Goal: Information Seeking & Learning: Check status

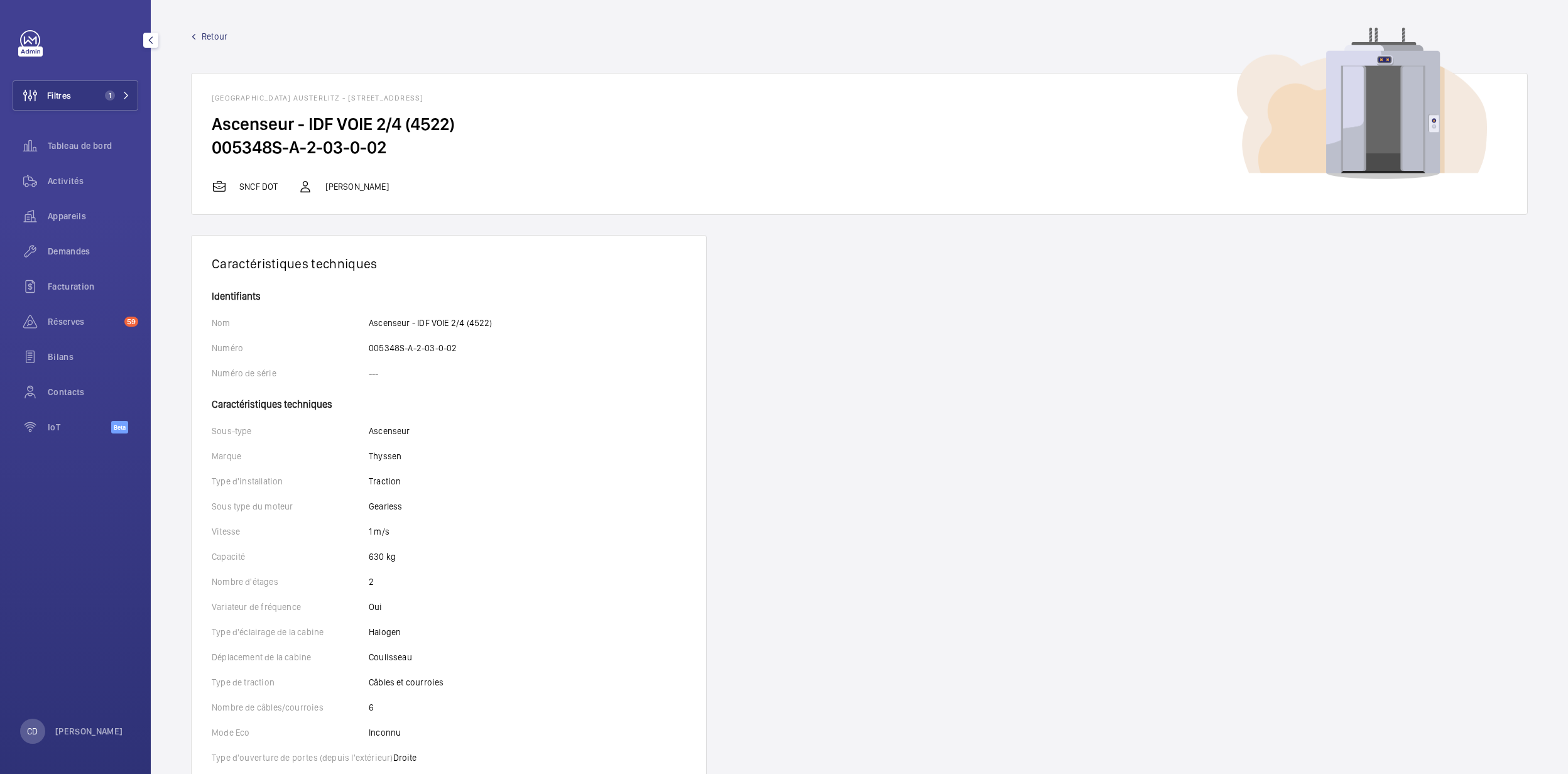
click at [65, 79] on div "Filtres 1 Tableau de bord Activités Appareils Demandes Facturation Réserves 59 …" at bounding box center [75, 239] width 126 height 418
click at [69, 93] on span "Filtres" at bounding box center [59, 95] width 24 height 13
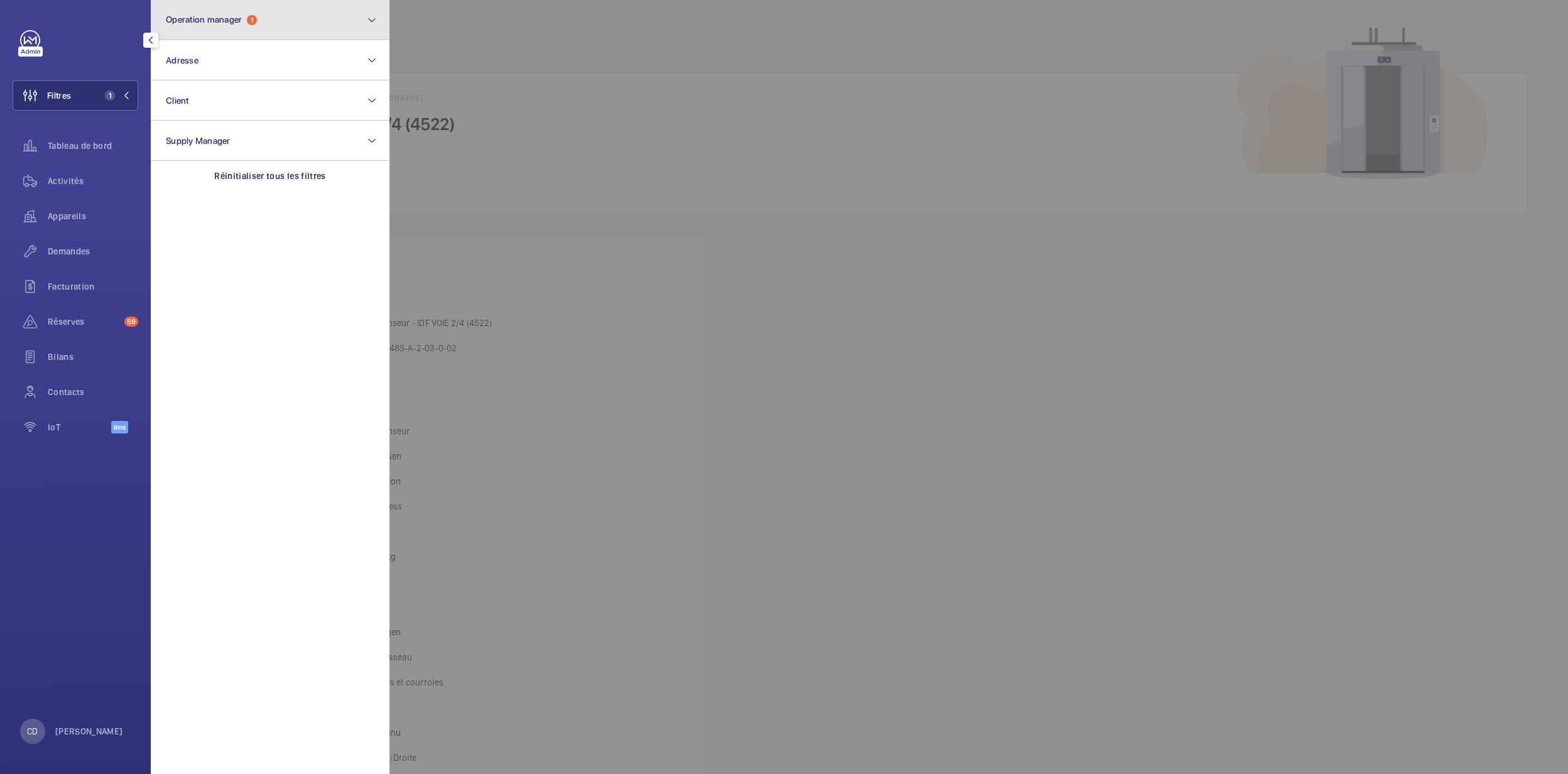
click at [194, 28] on button "Operation manager 1" at bounding box center [270, 20] width 239 height 40
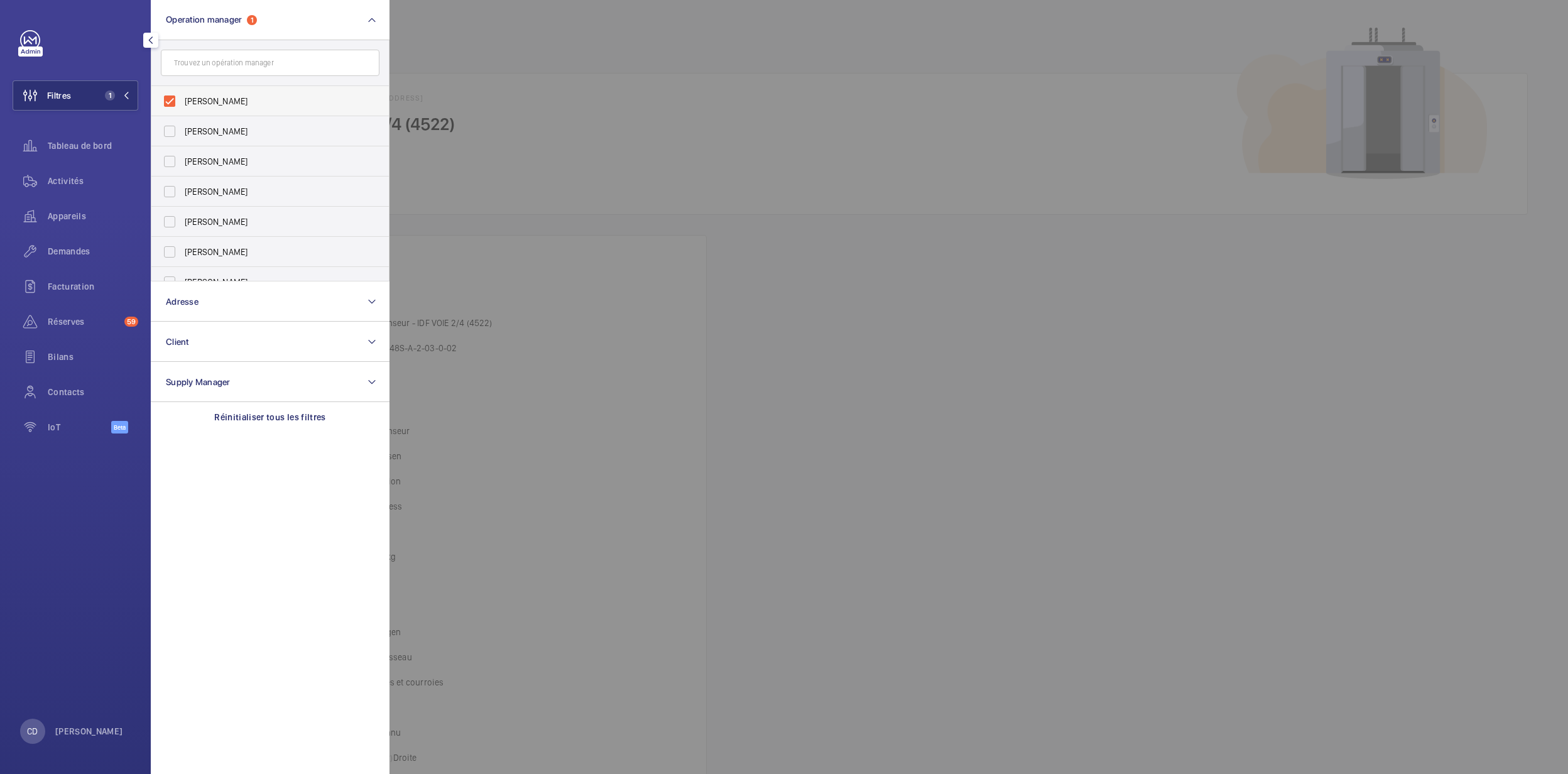
click at [294, 100] on span "[PERSON_NAME]" at bounding box center [271, 101] width 173 height 13
click at [182, 100] on input "[PERSON_NAME]" at bounding box center [169, 101] width 25 height 25
checkbox input "false"
click at [246, 191] on label "[PERSON_NAME]" at bounding box center [260, 206] width 218 height 30
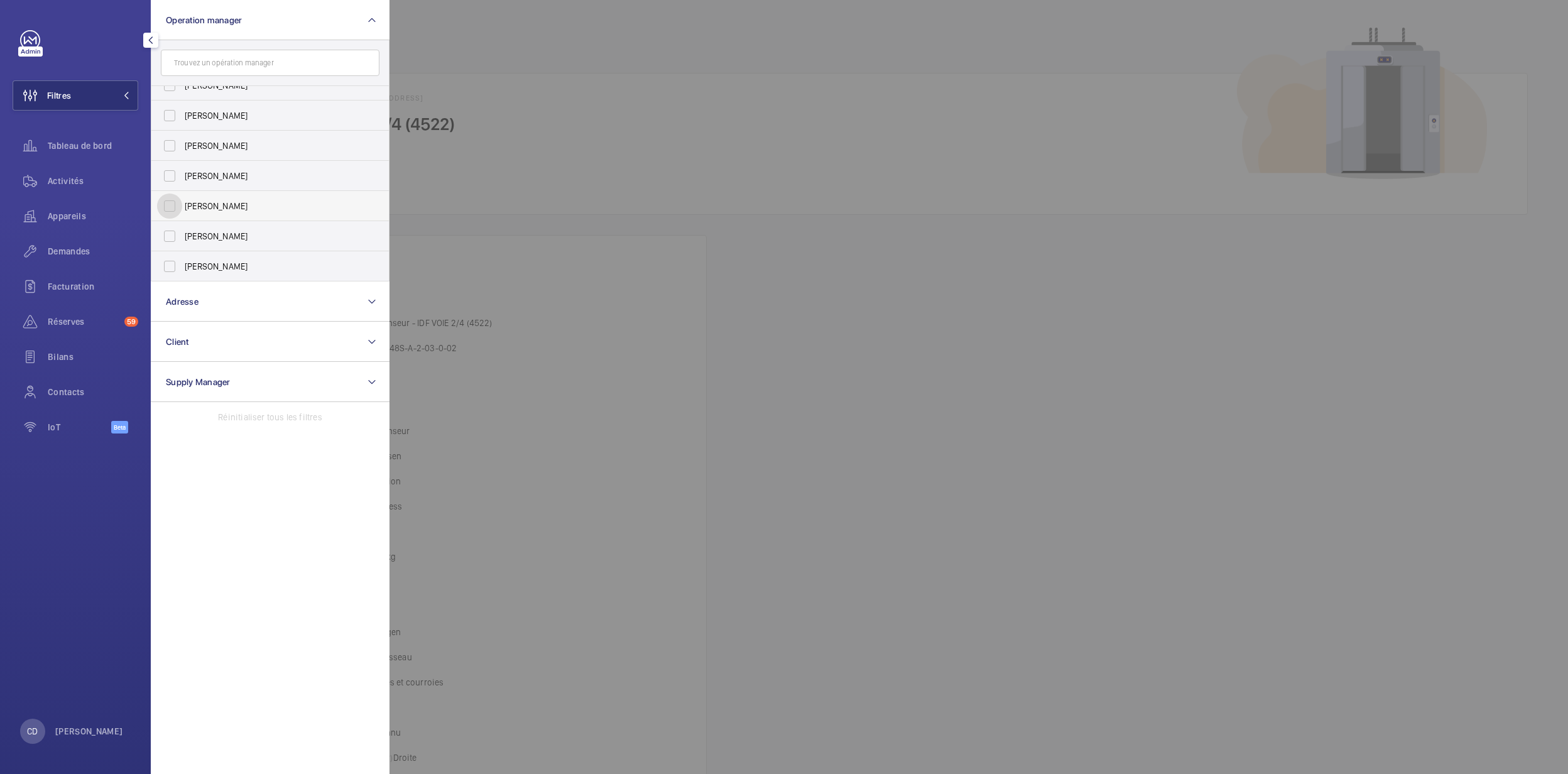
click at [182, 194] on input "[PERSON_NAME]" at bounding box center [169, 206] width 25 height 25
click at [233, 204] on span "[PERSON_NAME]" at bounding box center [271, 206] width 173 height 13
click at [182, 204] on input "[PERSON_NAME]" at bounding box center [169, 206] width 25 height 25
checkbox input "false"
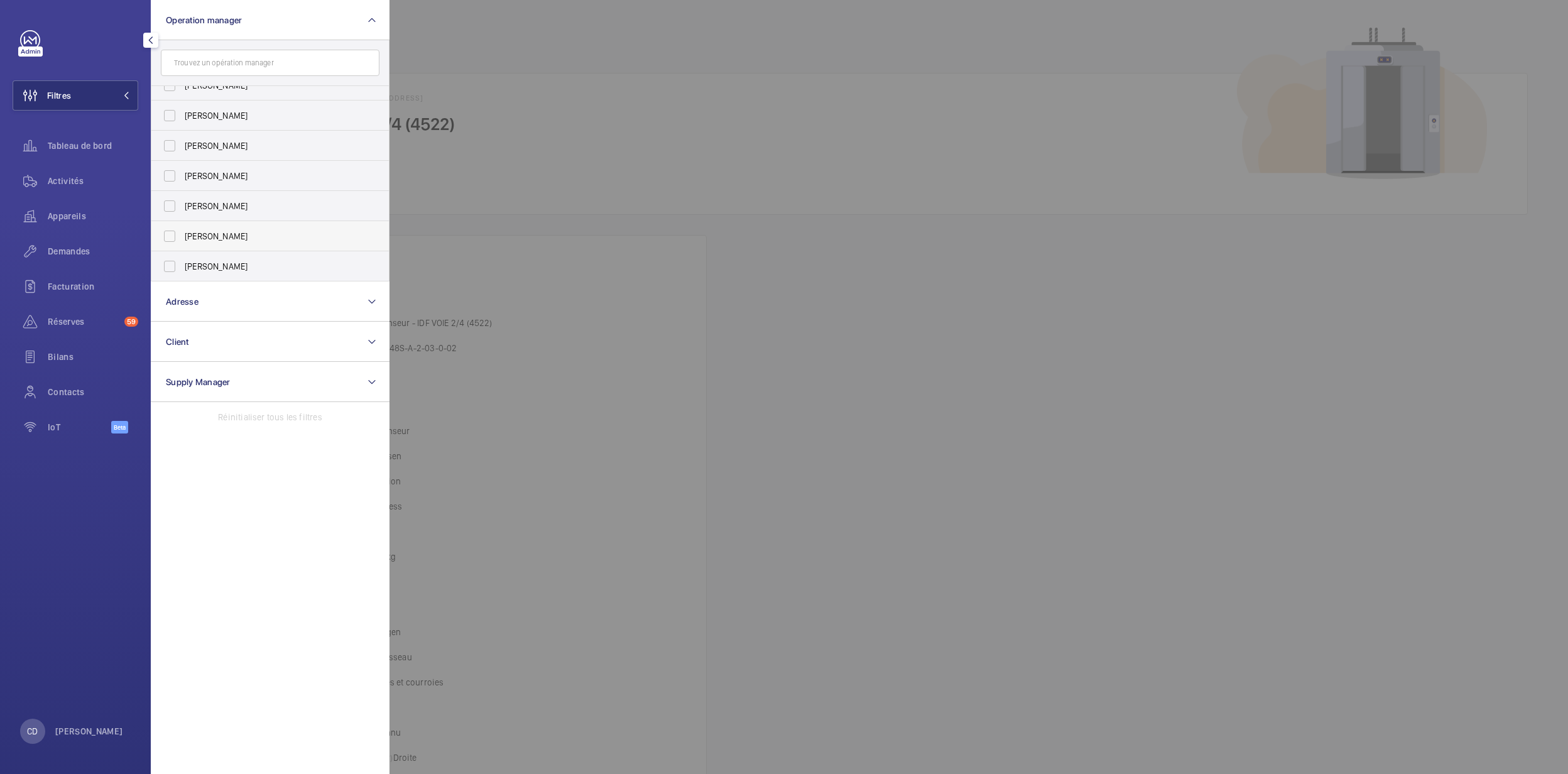
click at [224, 244] on label "[PERSON_NAME]" at bounding box center [260, 236] width 218 height 30
click at [182, 244] on input "[PERSON_NAME]" at bounding box center [169, 236] width 25 height 25
checkbox input "true"
click at [229, 263] on span "[PERSON_NAME]" at bounding box center [271, 266] width 173 height 13
click at [182, 263] on input "[PERSON_NAME]" at bounding box center [169, 266] width 25 height 25
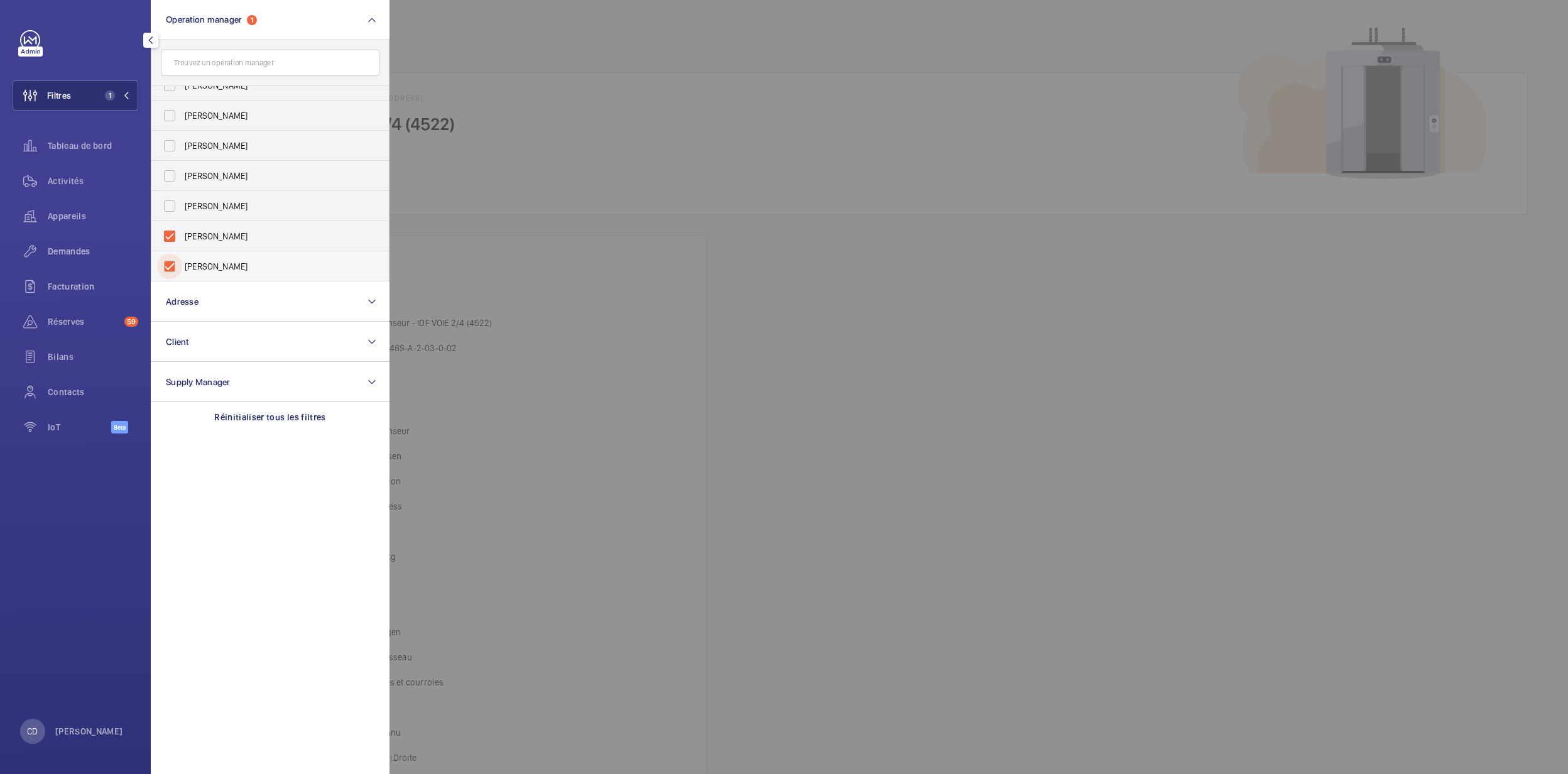
checkbox input "true"
click at [596, 275] on div at bounding box center [1173, 387] width 1568 height 774
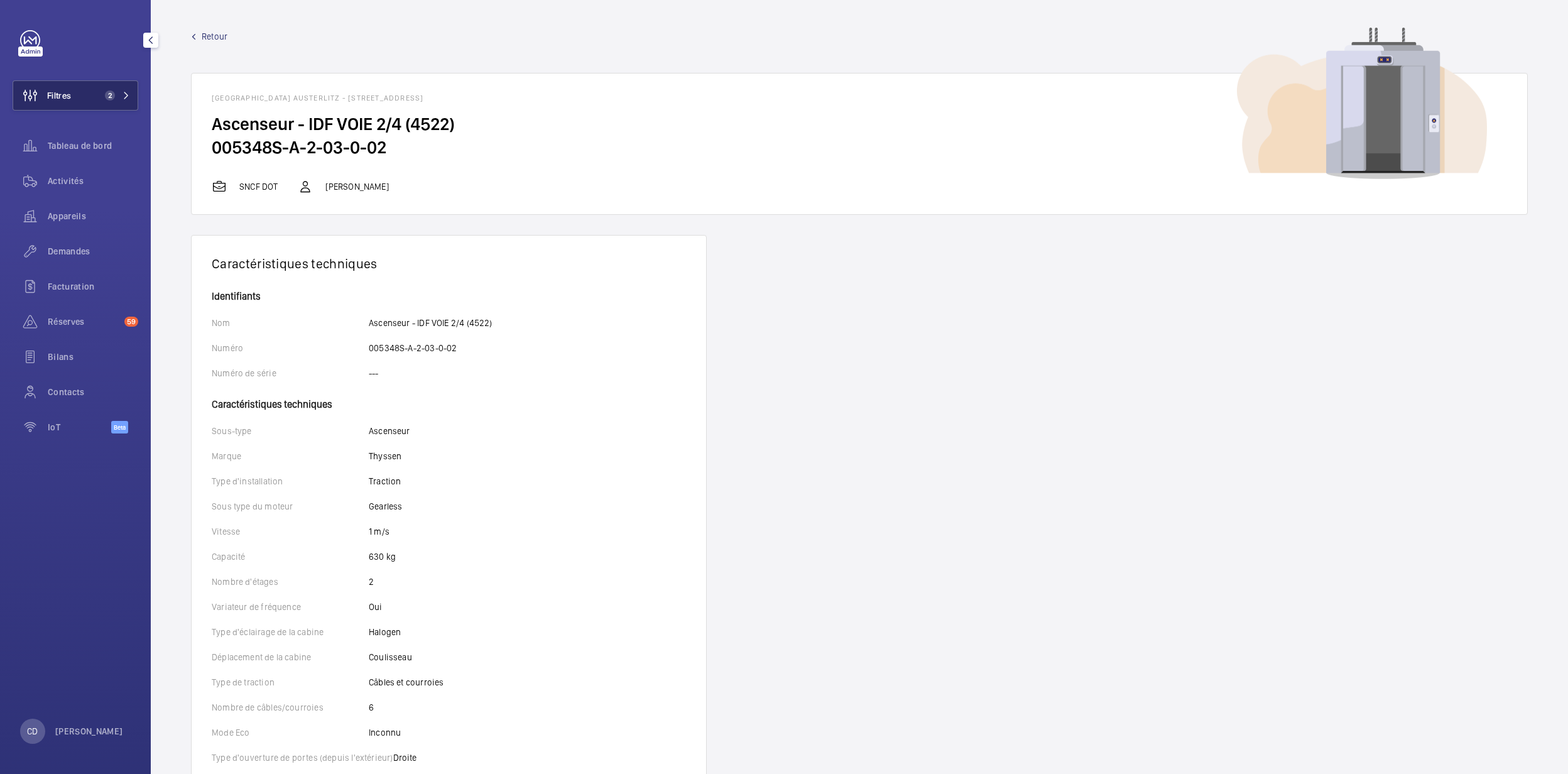
click at [59, 94] on span "Filtres" at bounding box center [59, 95] width 24 height 13
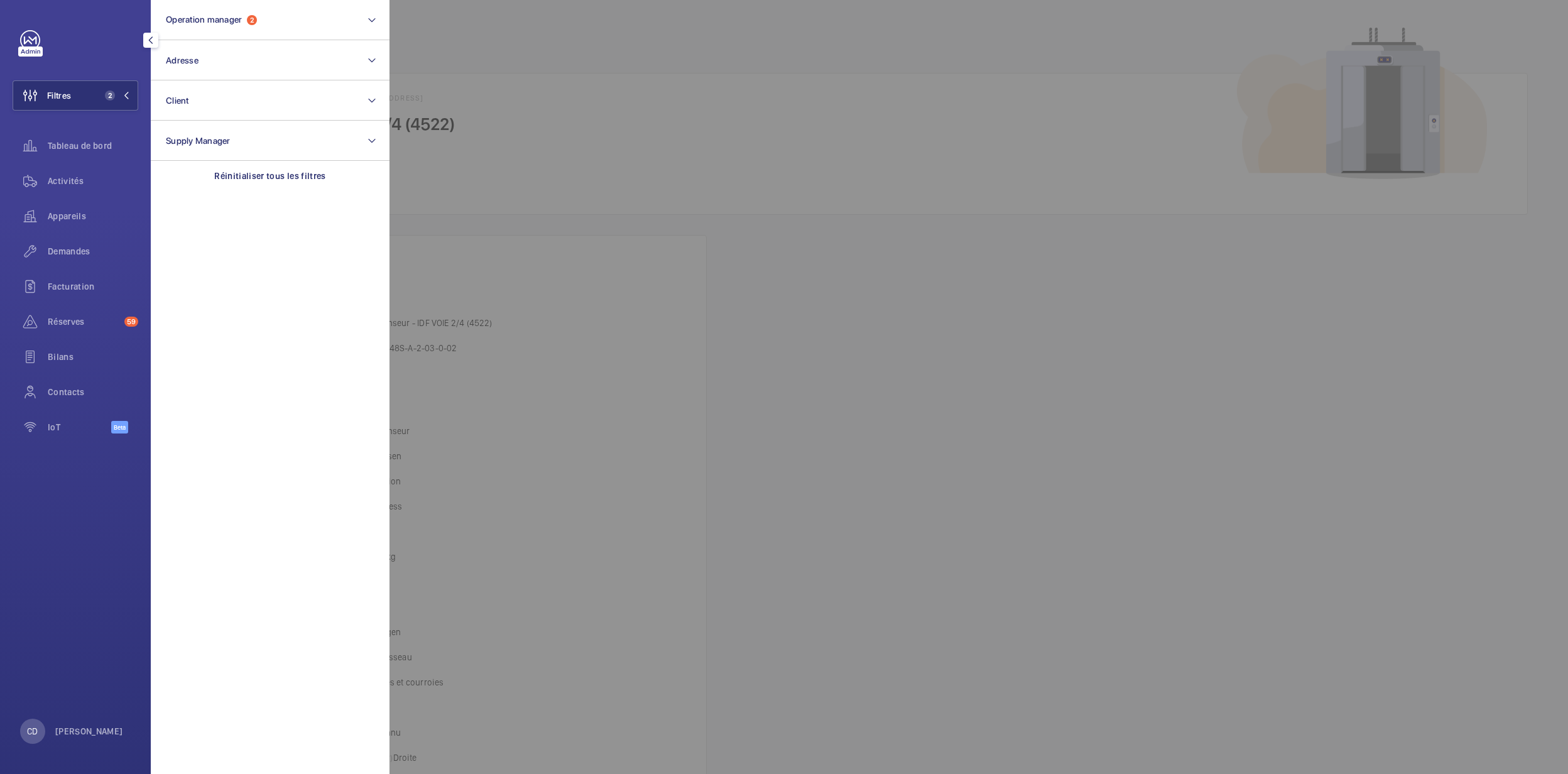
click at [933, 386] on div at bounding box center [1173, 387] width 1568 height 774
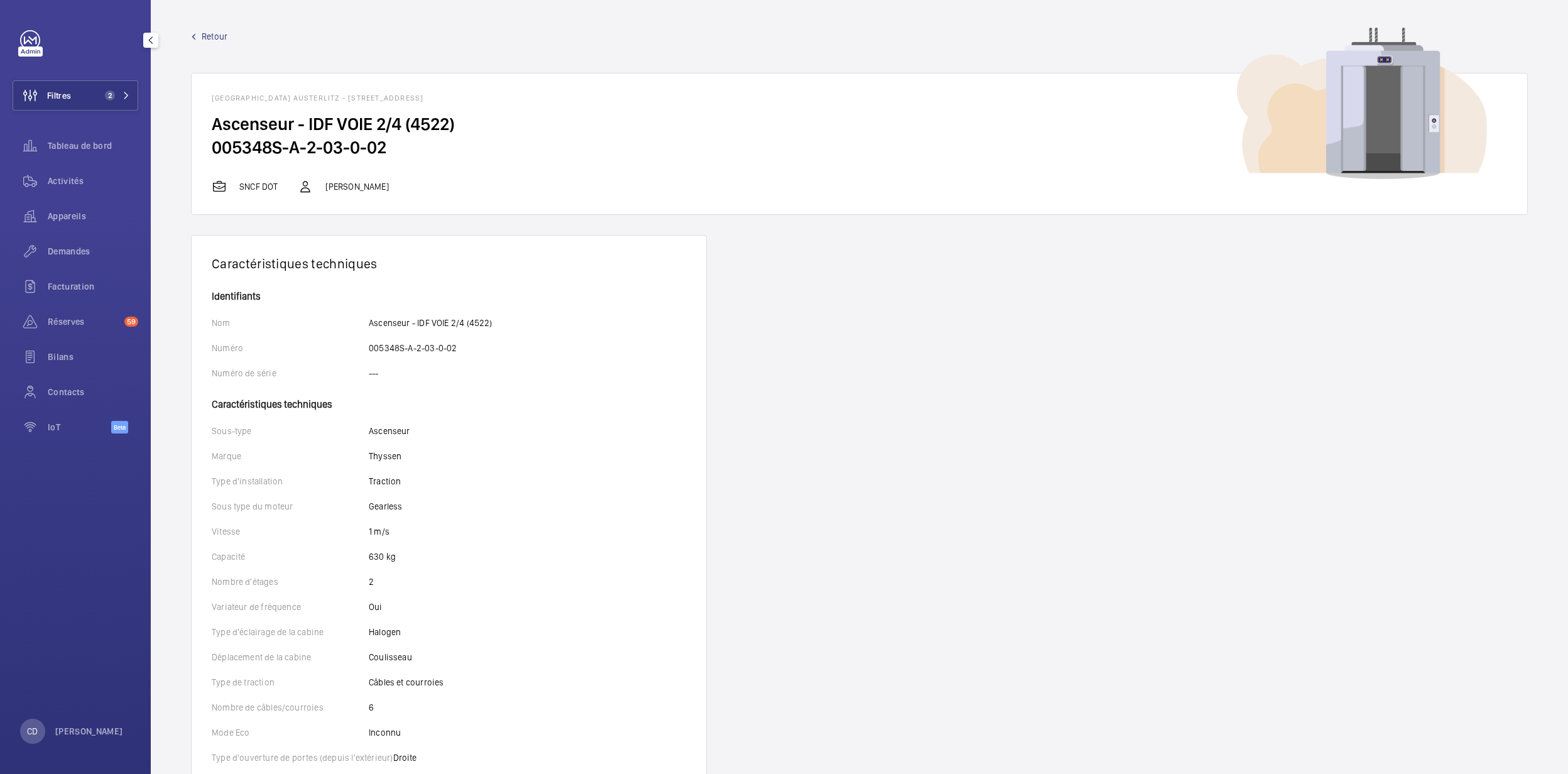
click at [63, 232] on div "Appareils" at bounding box center [75, 219] width 126 height 35
click at [63, 239] on div "Demandes" at bounding box center [75, 251] width 126 height 30
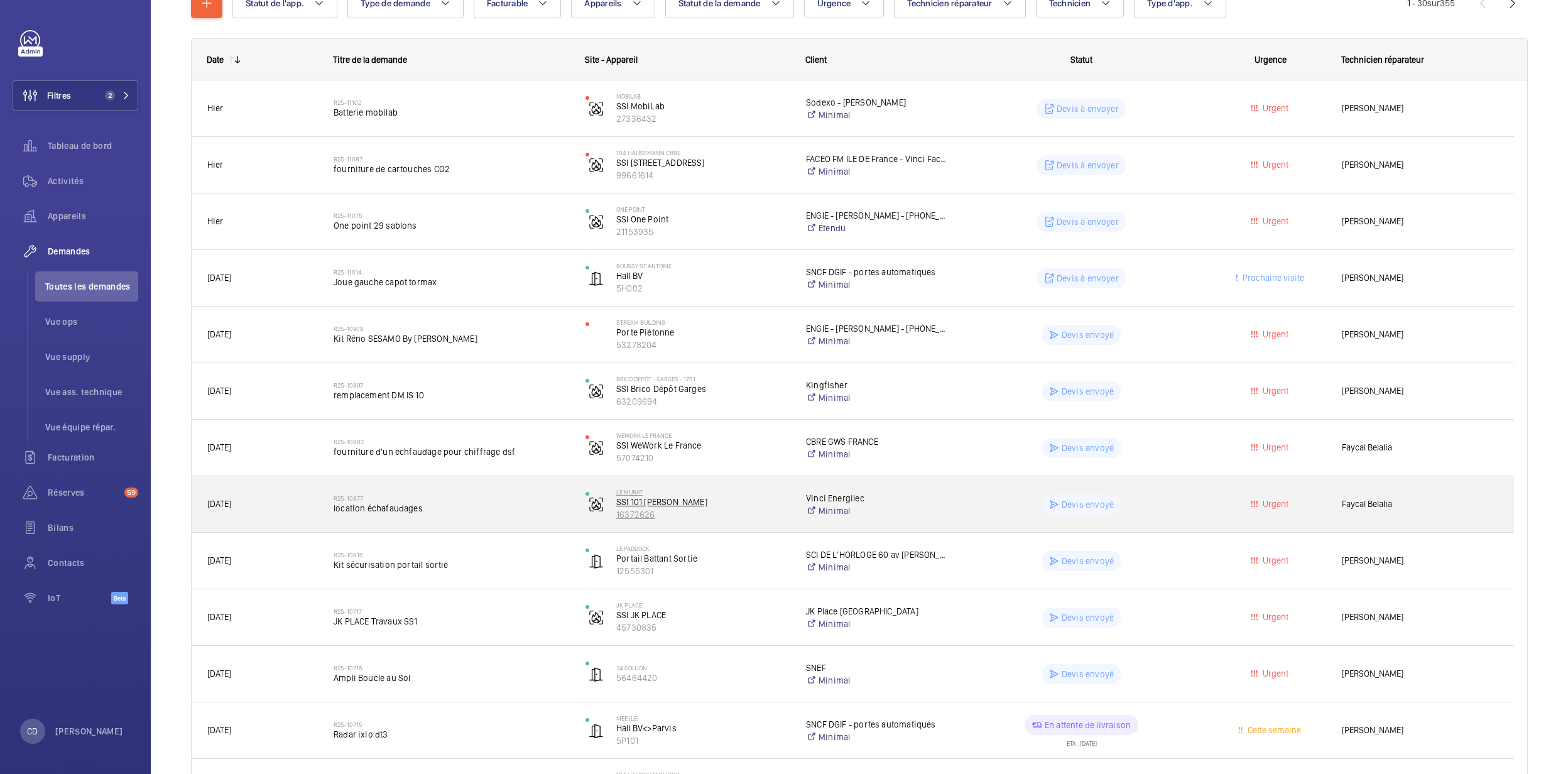
scroll to position [83, 0]
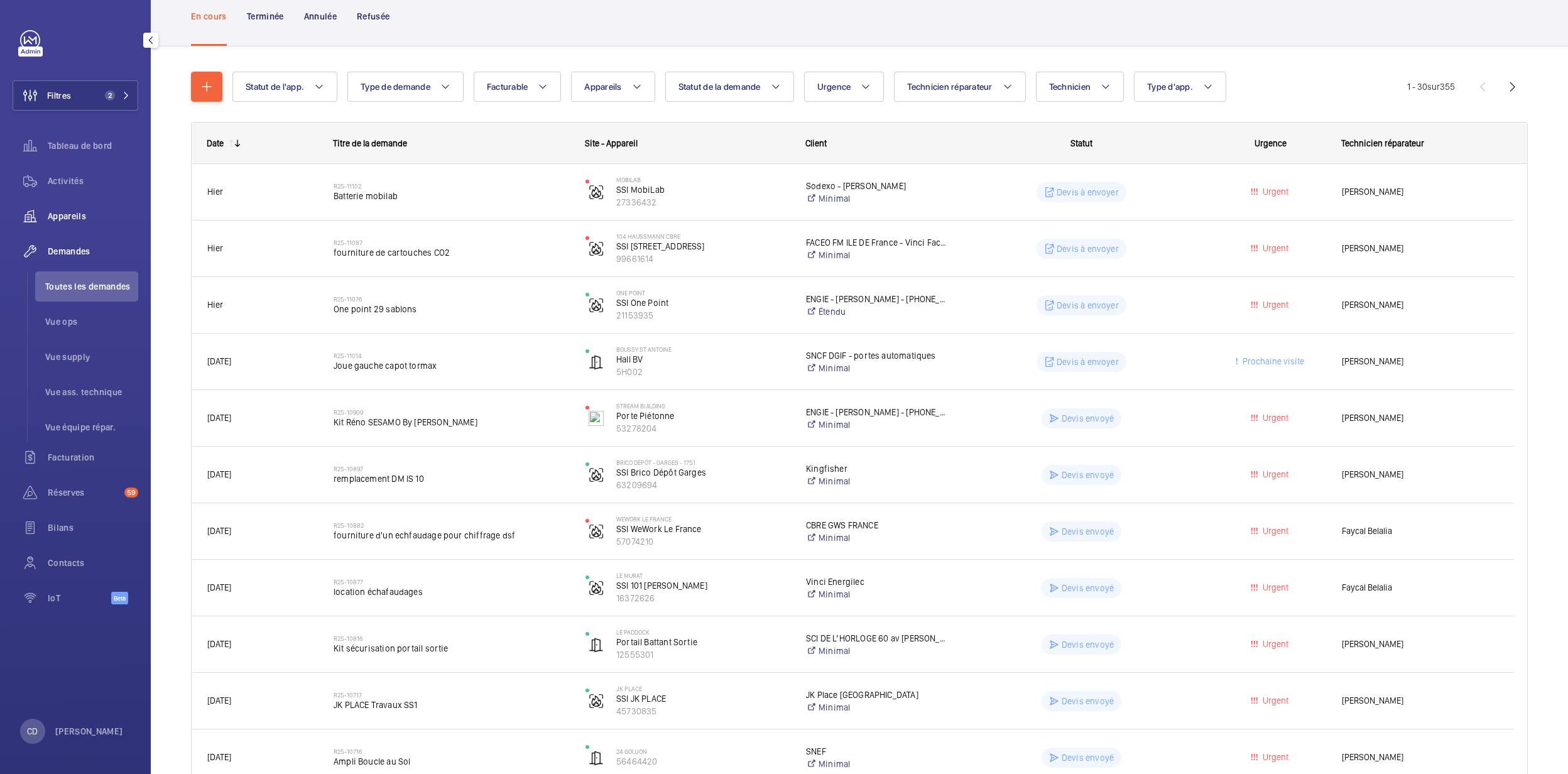
click at [87, 205] on div "Appareils" at bounding box center [75, 216] width 126 height 30
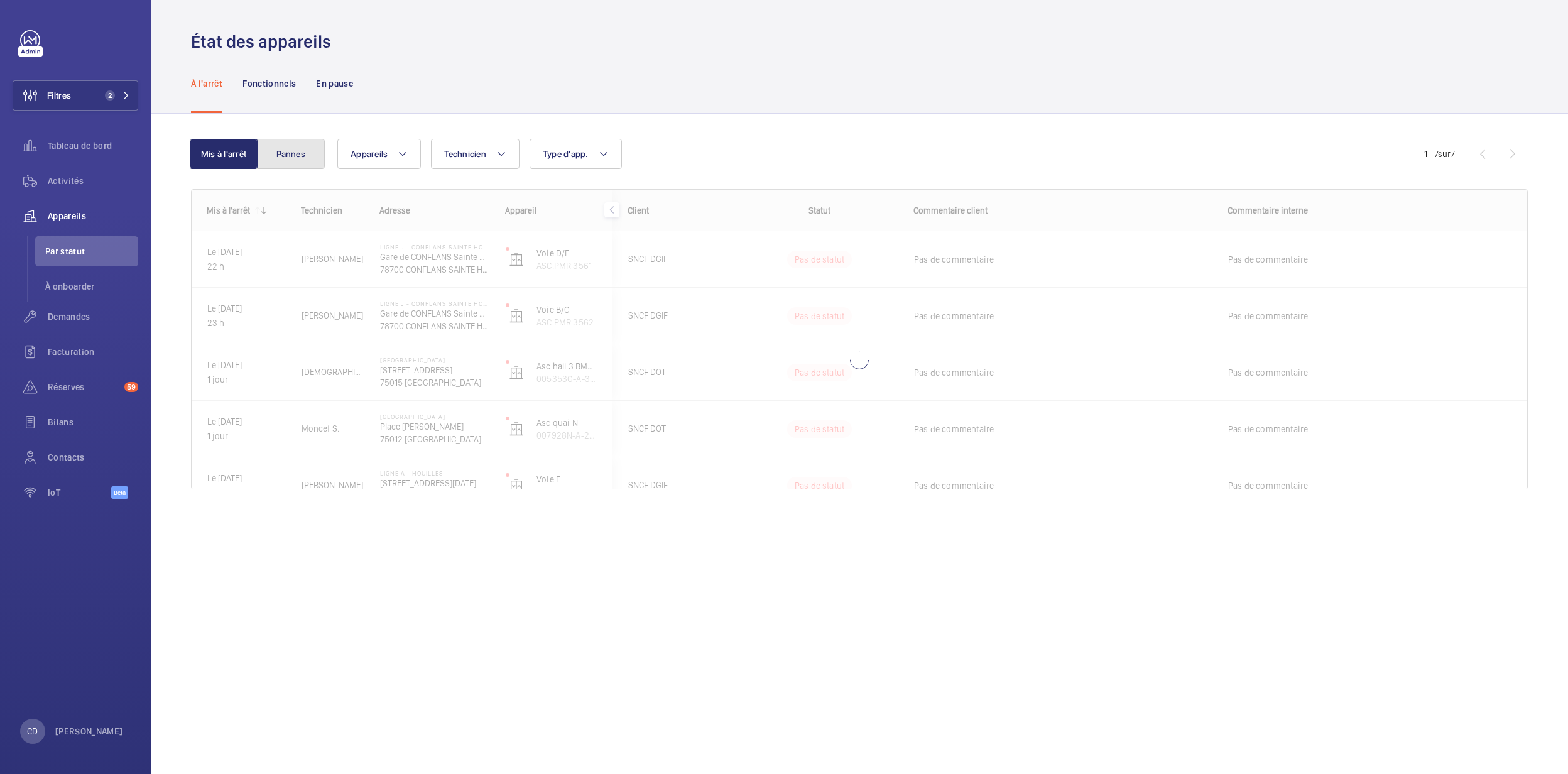
click at [280, 159] on button "Pannes" at bounding box center [290, 154] width 68 height 30
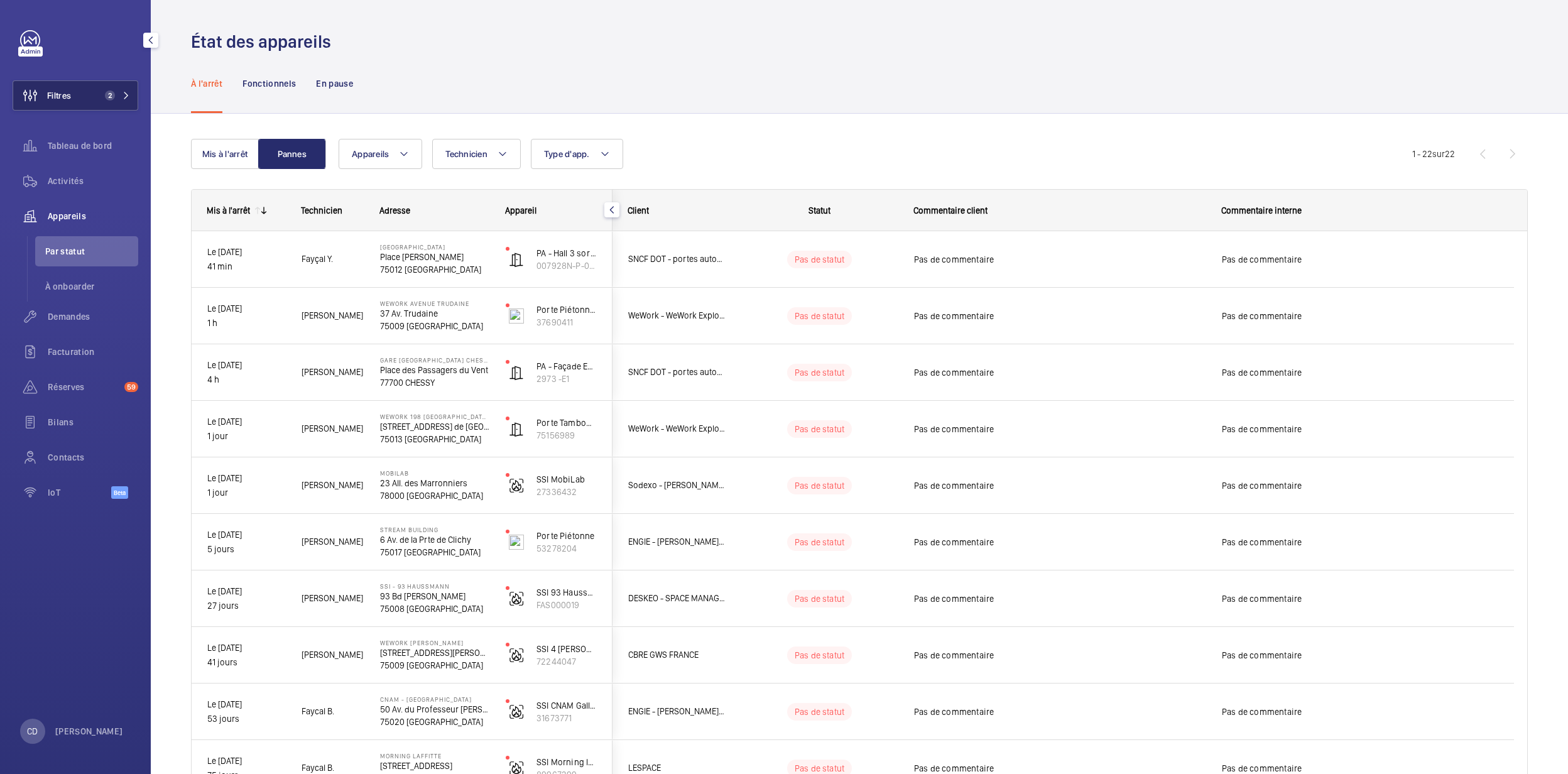
click at [120, 98] on span "2" at bounding box center [115, 95] width 30 height 10
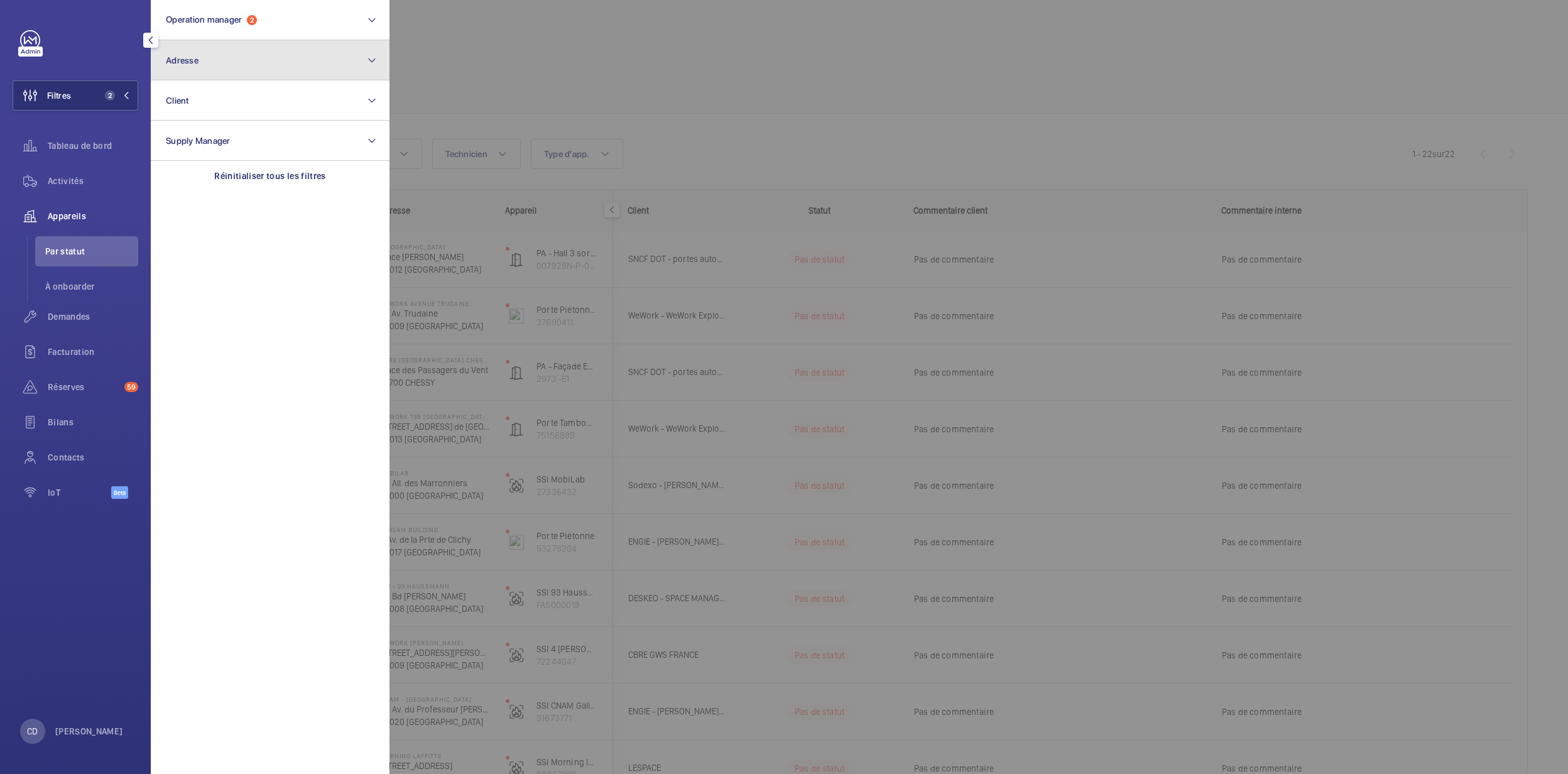
click at [275, 40] on button "Adresse" at bounding box center [270, 61] width 239 height 40
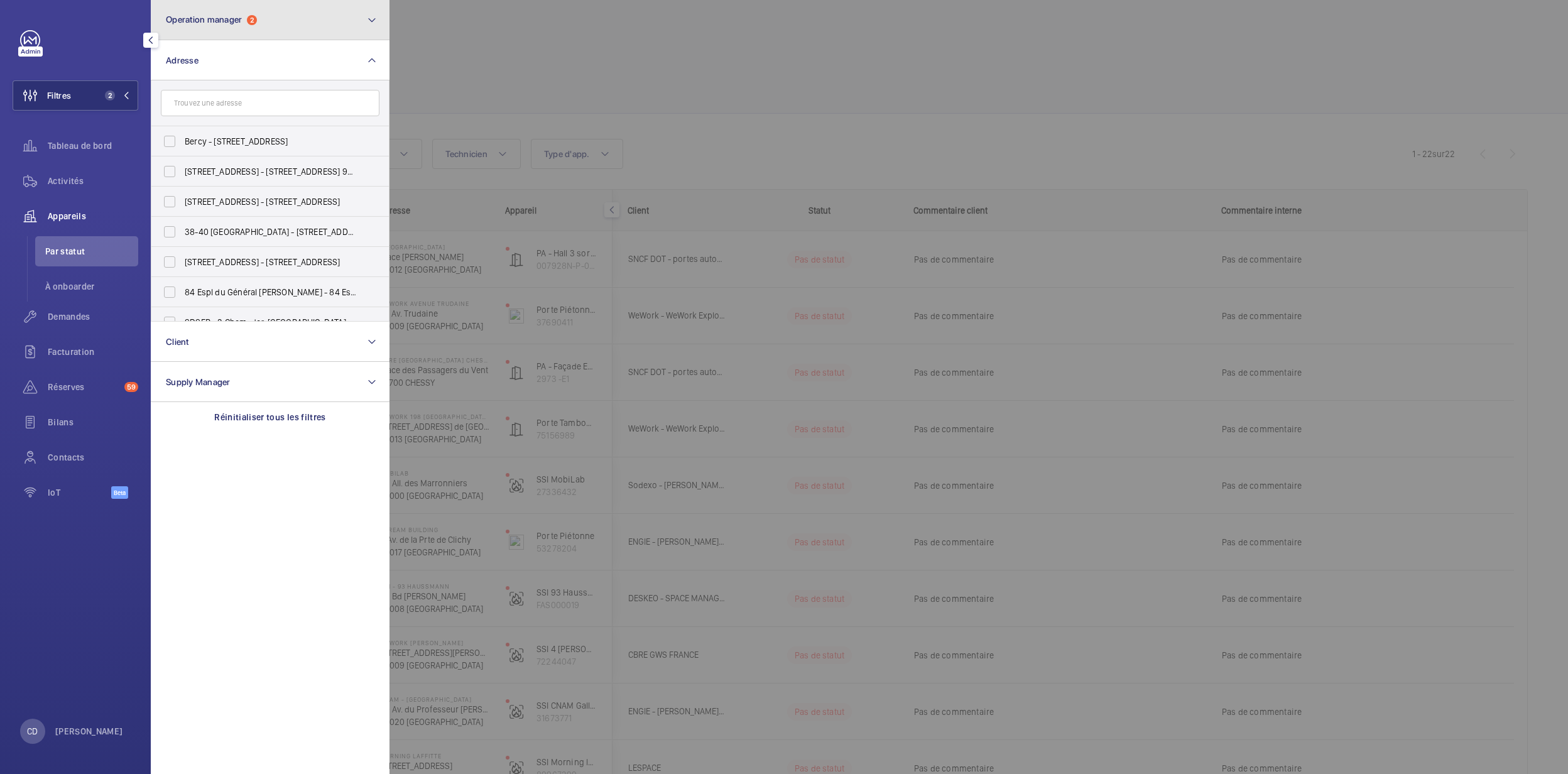
click at [276, 17] on button "Operation manager 2" at bounding box center [270, 20] width 239 height 40
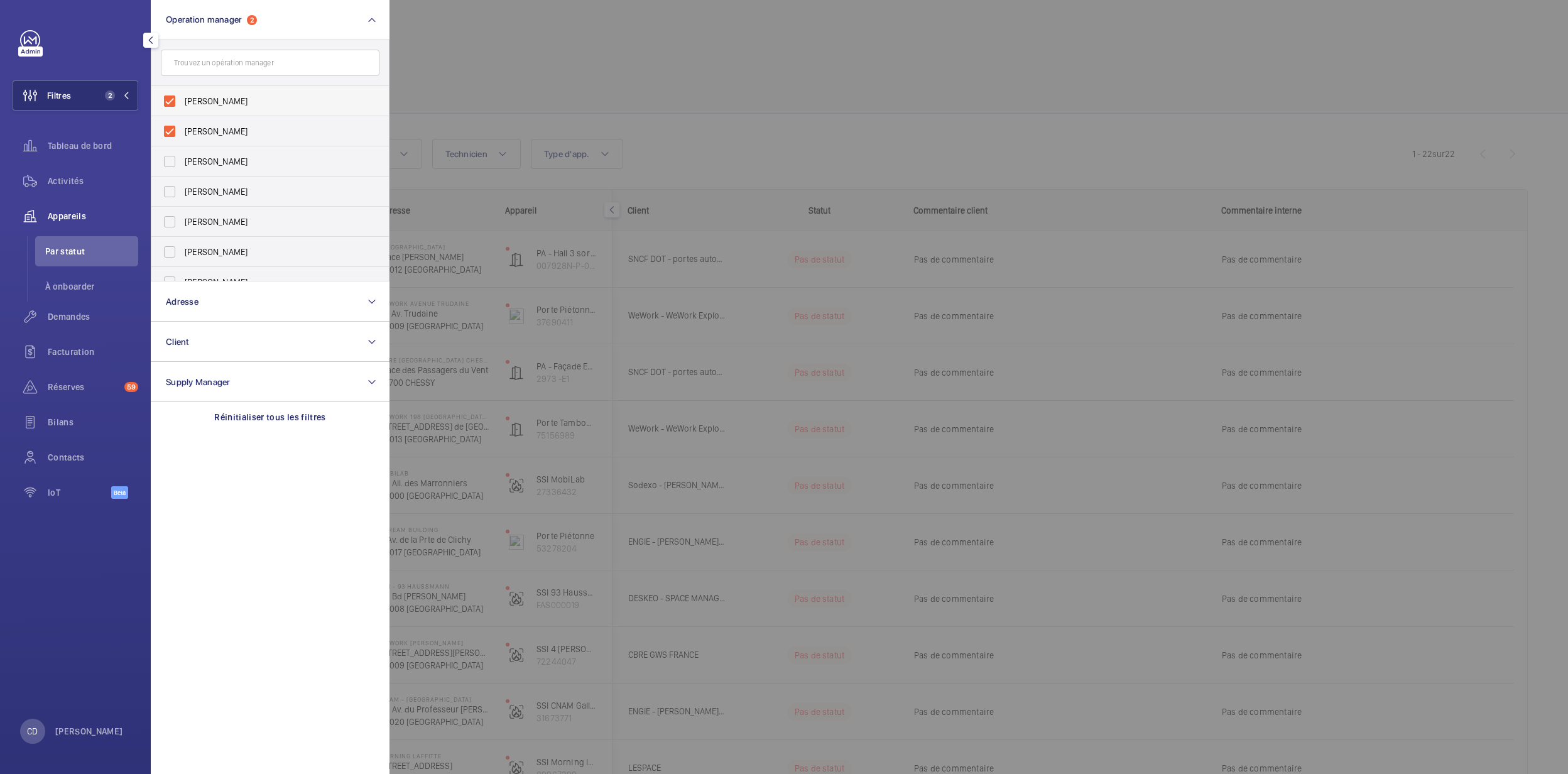
click at [246, 110] on label "[PERSON_NAME]" at bounding box center [260, 101] width 218 height 30
click at [182, 110] on input "[PERSON_NAME]" at bounding box center [169, 101] width 25 height 25
checkbox input "false"
click at [638, 338] on div at bounding box center [1173, 387] width 1568 height 774
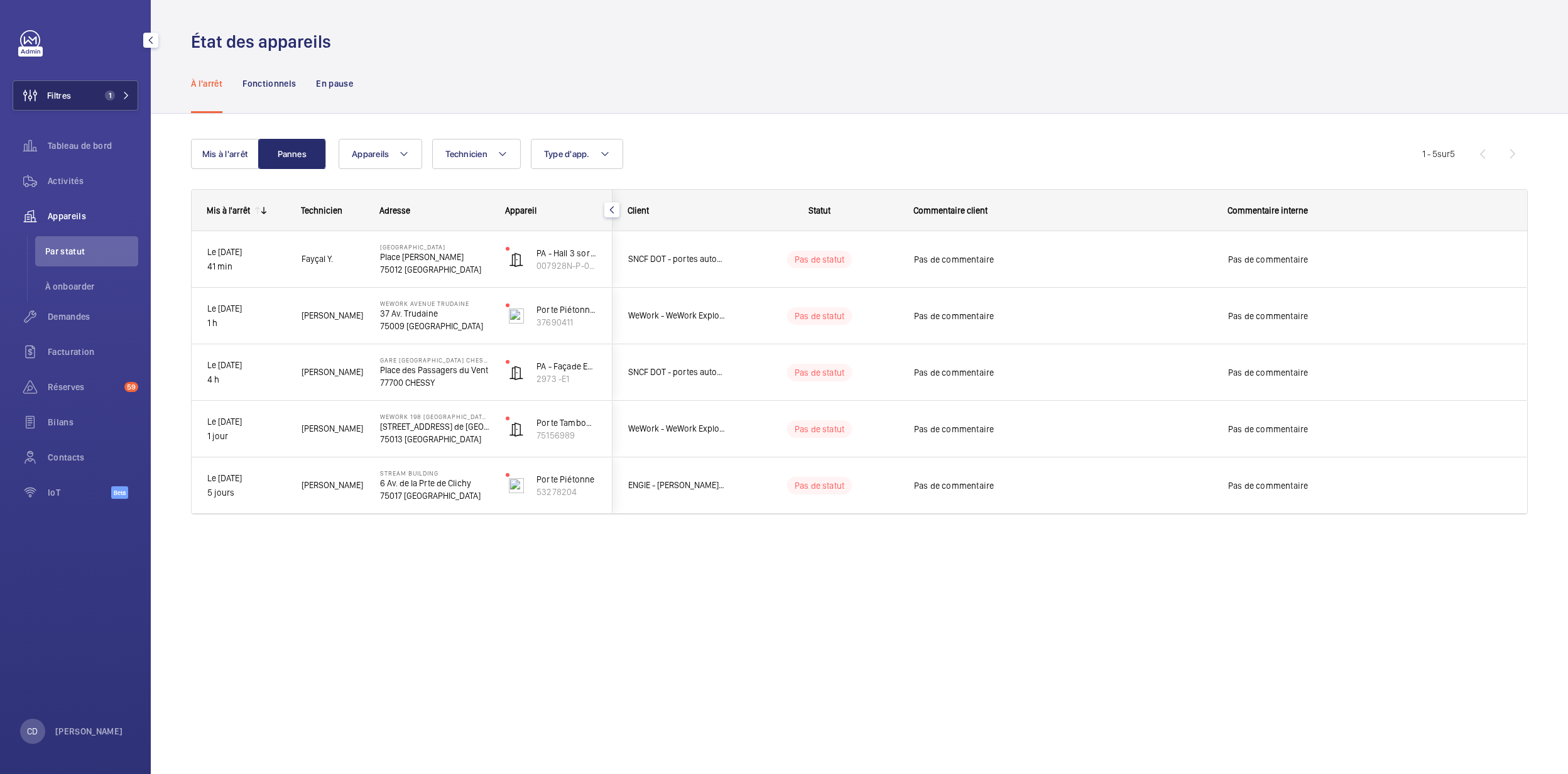
click at [84, 101] on button "Filtres 1" at bounding box center [75, 95] width 126 height 30
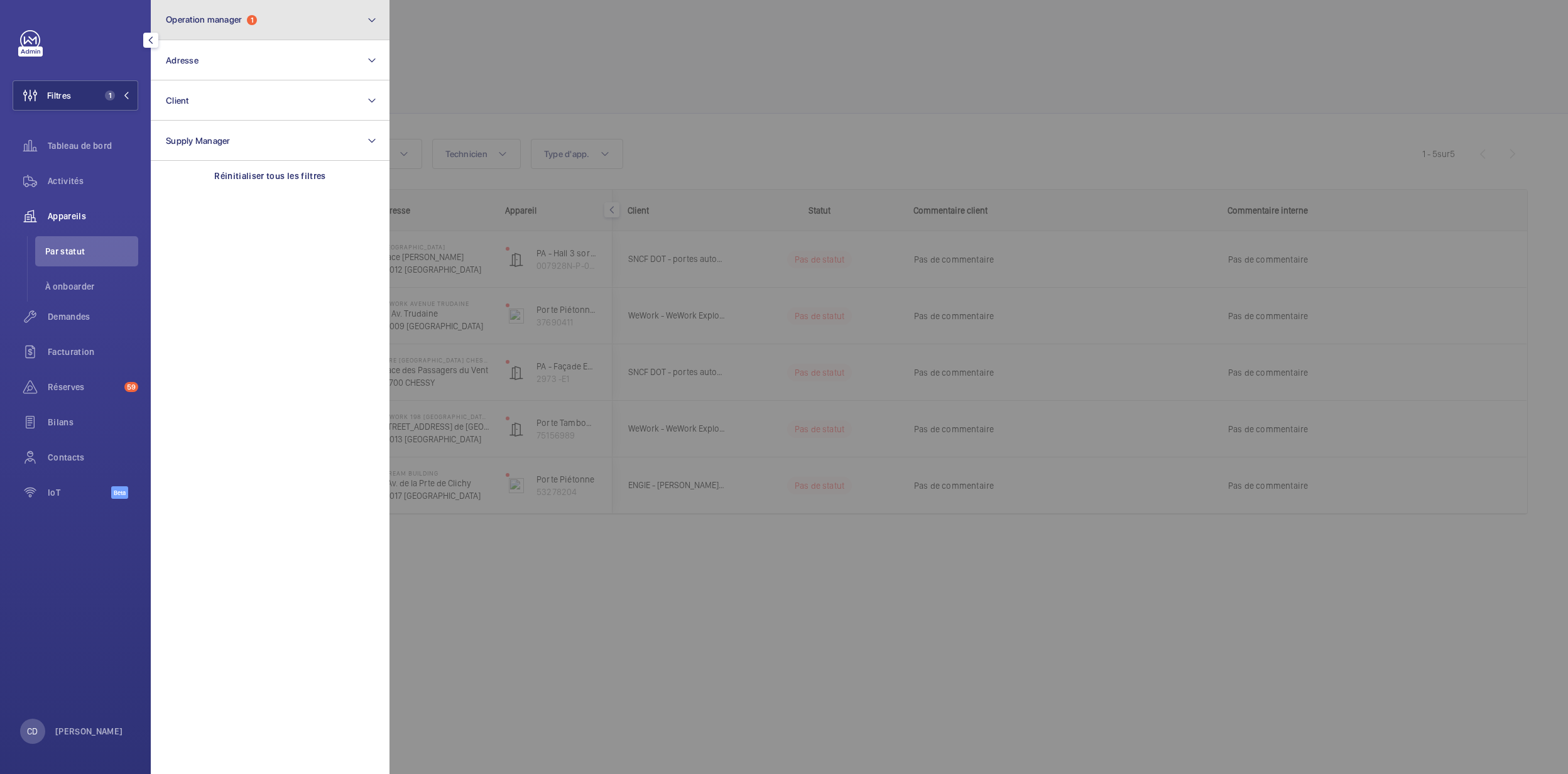
click at [229, 22] on span "Operation manager" at bounding box center [204, 19] width 76 height 10
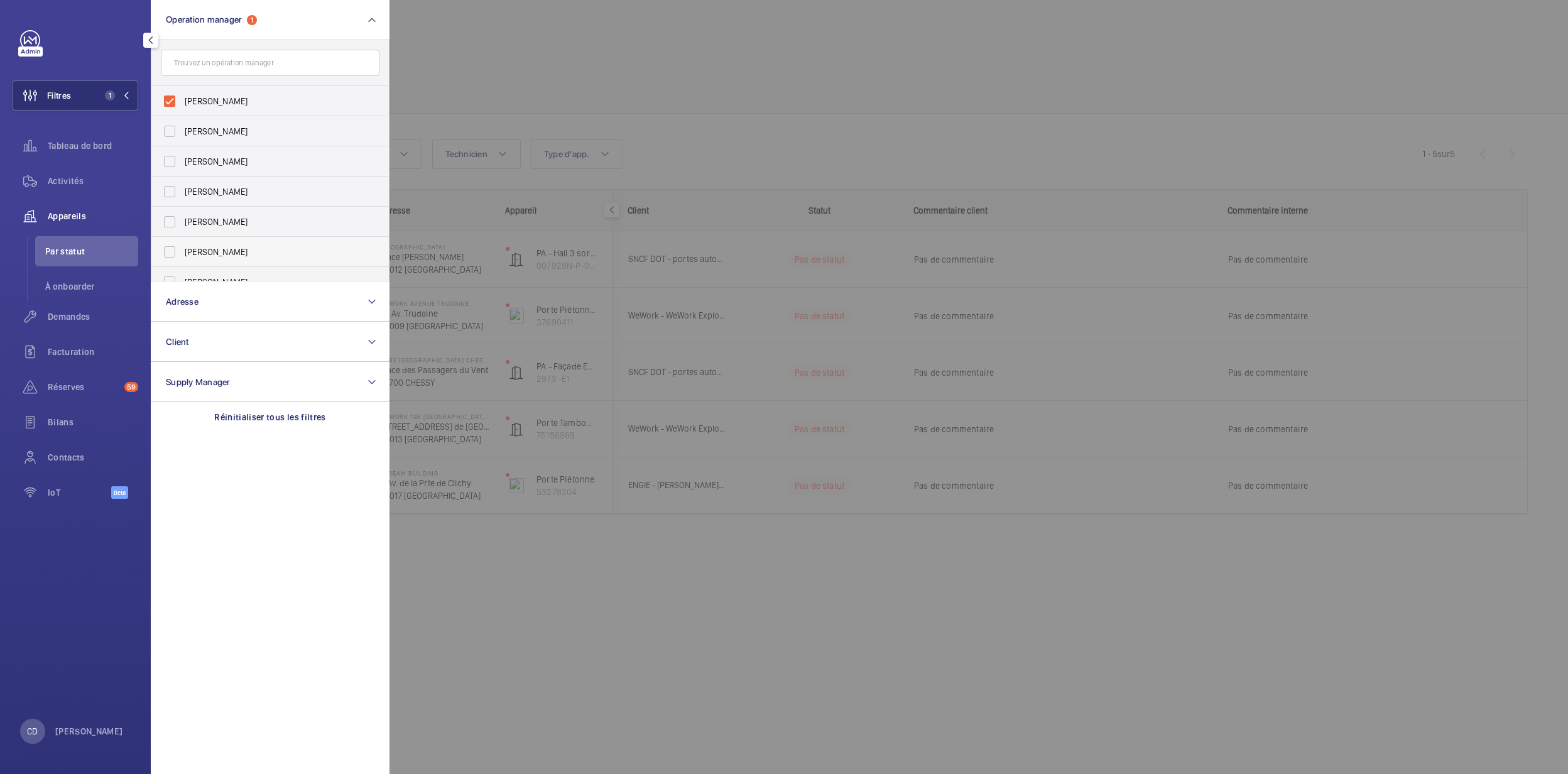
drag, startPoint x: 230, startPoint y: 258, endPoint x: 245, endPoint y: 245, distance: 19.8
click at [231, 256] on span "[PERSON_NAME]" at bounding box center [271, 251] width 173 height 13
click at [182, 256] on input "[PERSON_NAME]" at bounding box center [169, 251] width 25 height 25
checkbox input "true"
click at [221, 99] on span "[PERSON_NAME]" at bounding box center [271, 101] width 173 height 13
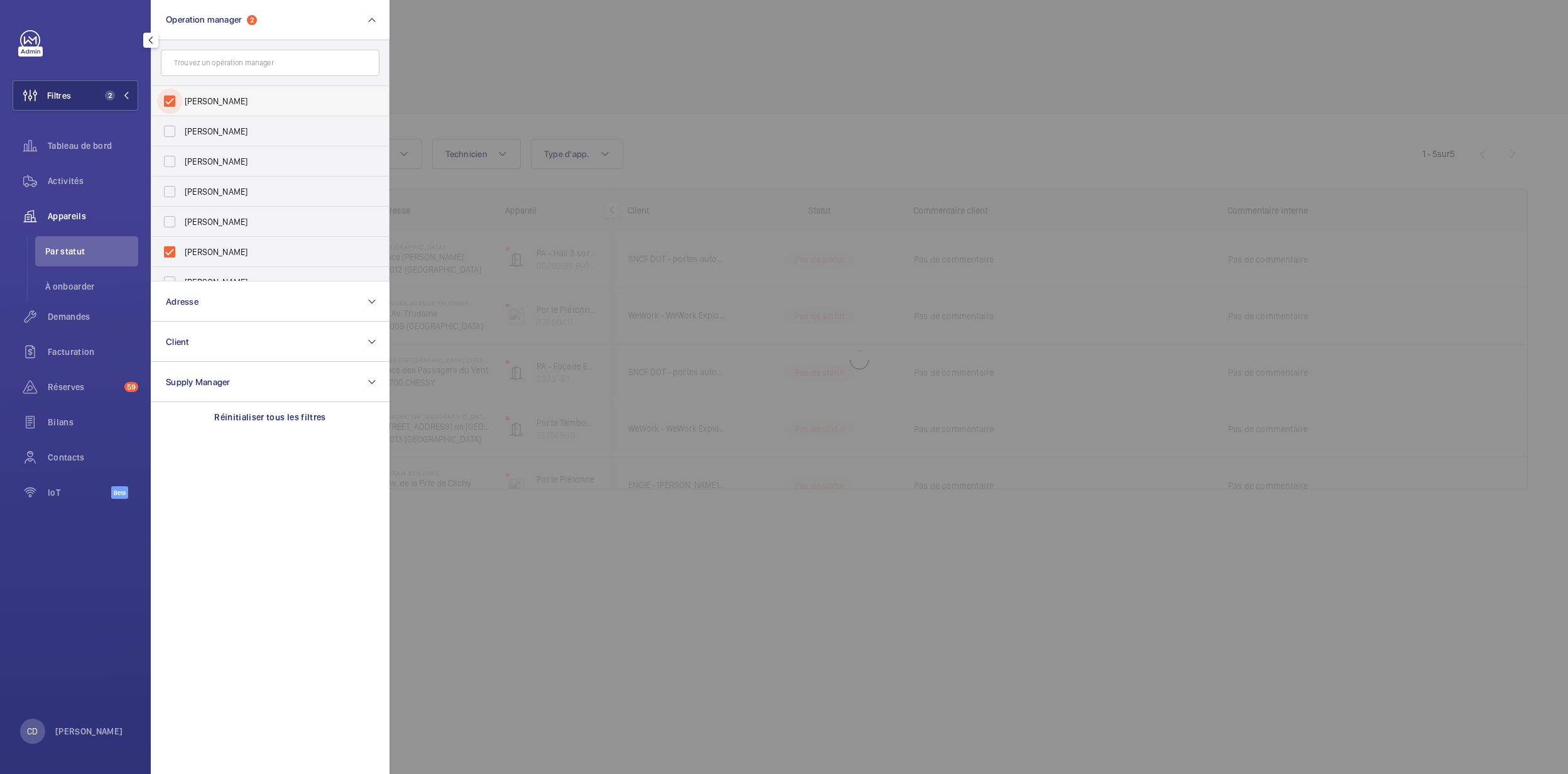
click at [182, 99] on input "[PERSON_NAME]" at bounding box center [169, 101] width 25 height 25
checkbox input "false"
click at [739, 539] on div at bounding box center [1173, 387] width 1568 height 774
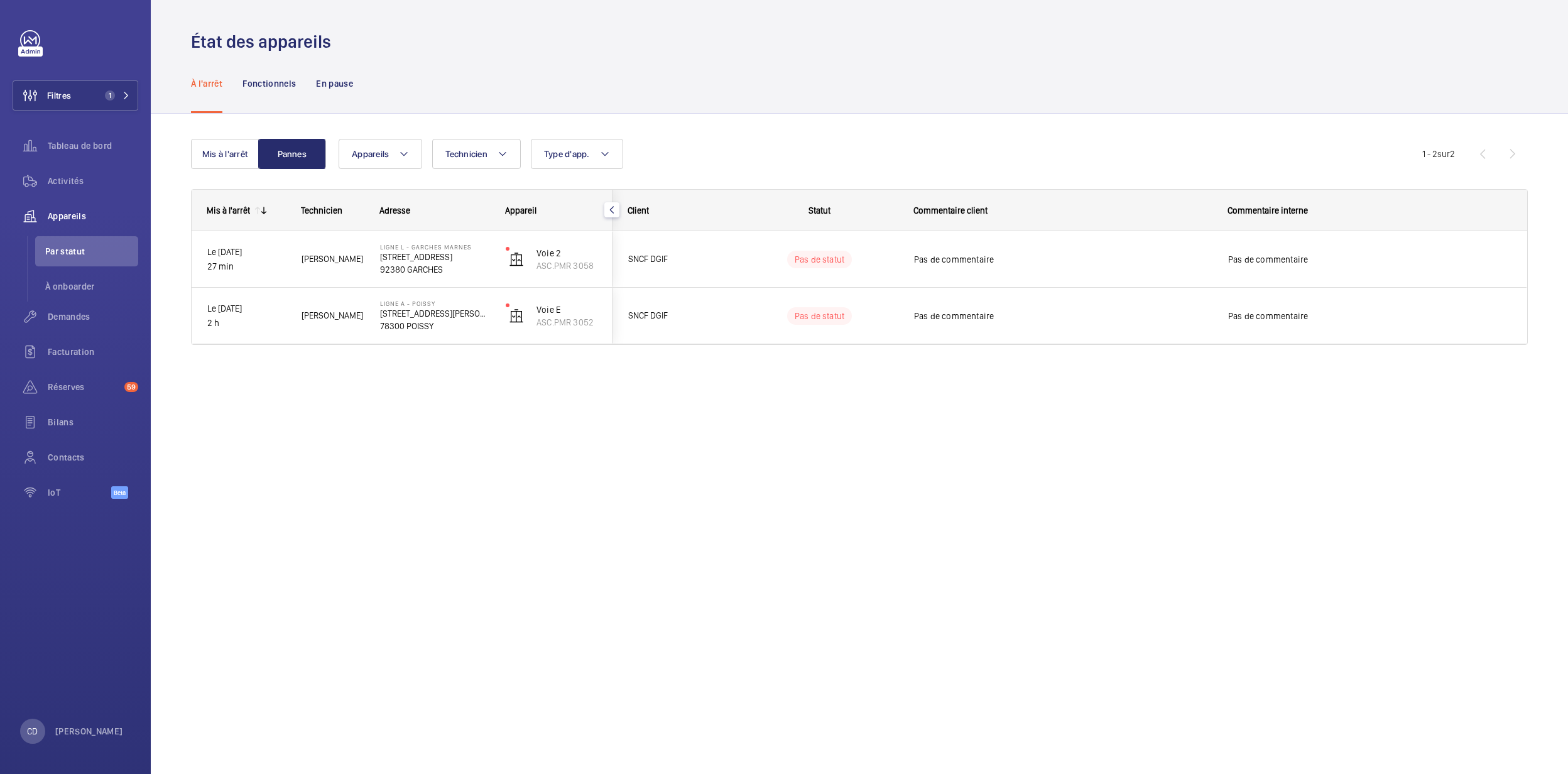
click at [217, 131] on div "Mis à l'arrêt Pannes Appareils Technicien Type d'app. Plus de filtres Réinitial…" at bounding box center [859, 247] width 1337 height 256
click at [233, 151] on button "Mis à l'arrêt" at bounding box center [224, 154] width 68 height 30
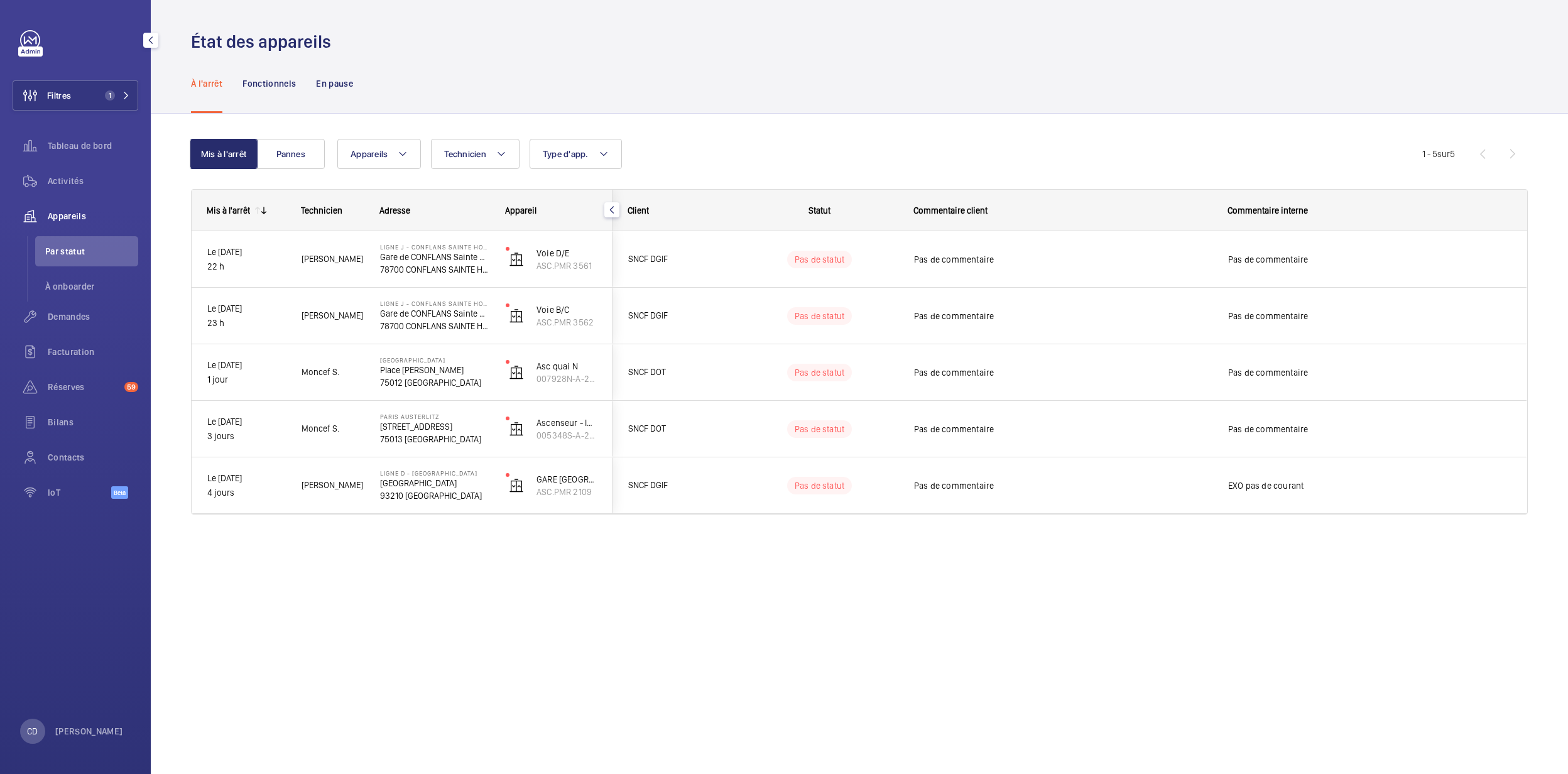
click at [76, 161] on div "Tableau de bord" at bounding box center [75, 148] width 126 height 35
click at [315, 174] on wm-front-shared-table-view-engine "Mis à l'arrêt Pannes Appareils Technicien Type d'app. Plus de filtres Réinitial…" at bounding box center [859, 342] width 1337 height 406
click at [295, 156] on button "Pannes" at bounding box center [290, 154] width 68 height 30
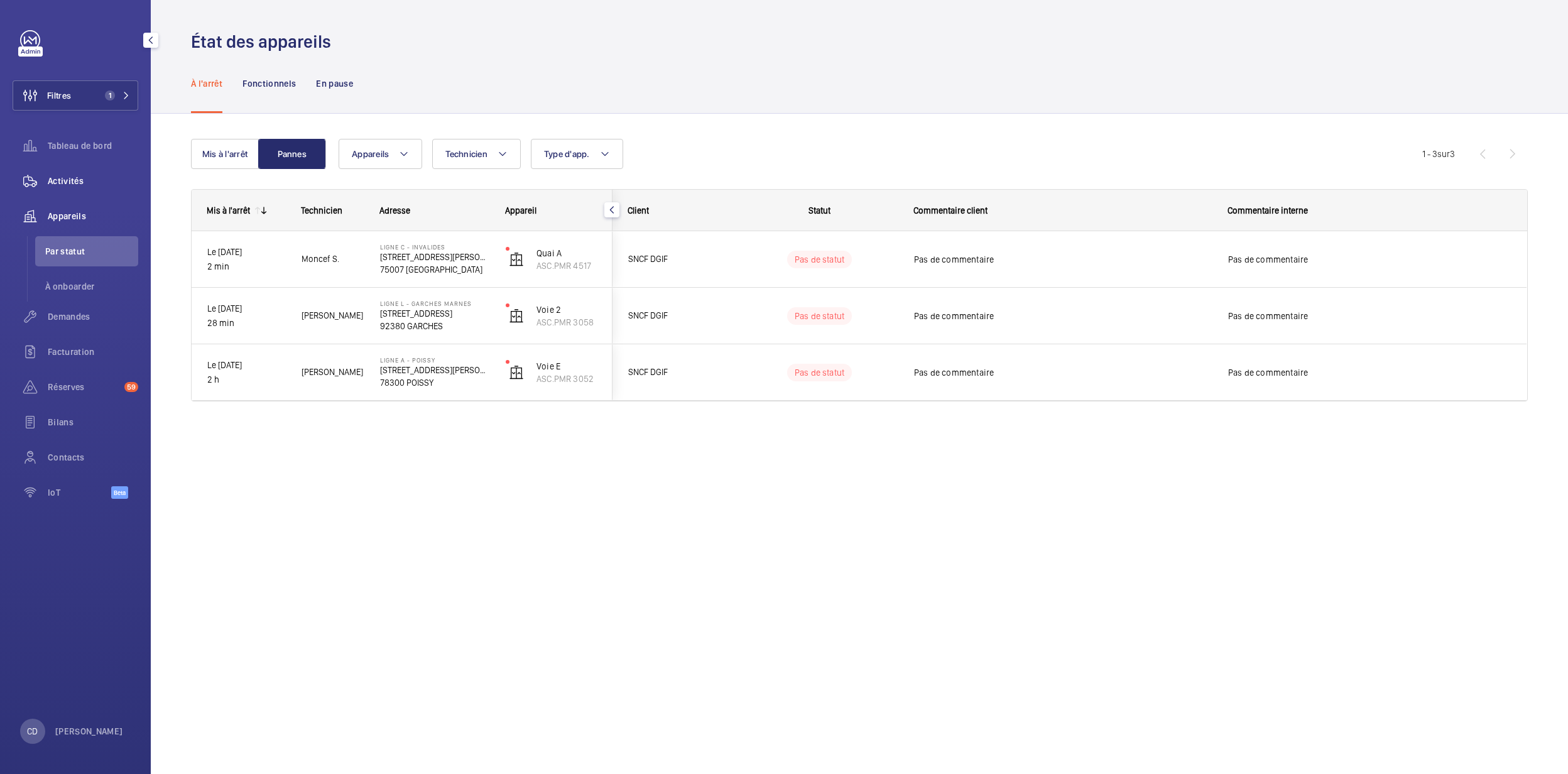
click at [58, 173] on div "Activités" at bounding box center [75, 181] width 126 height 30
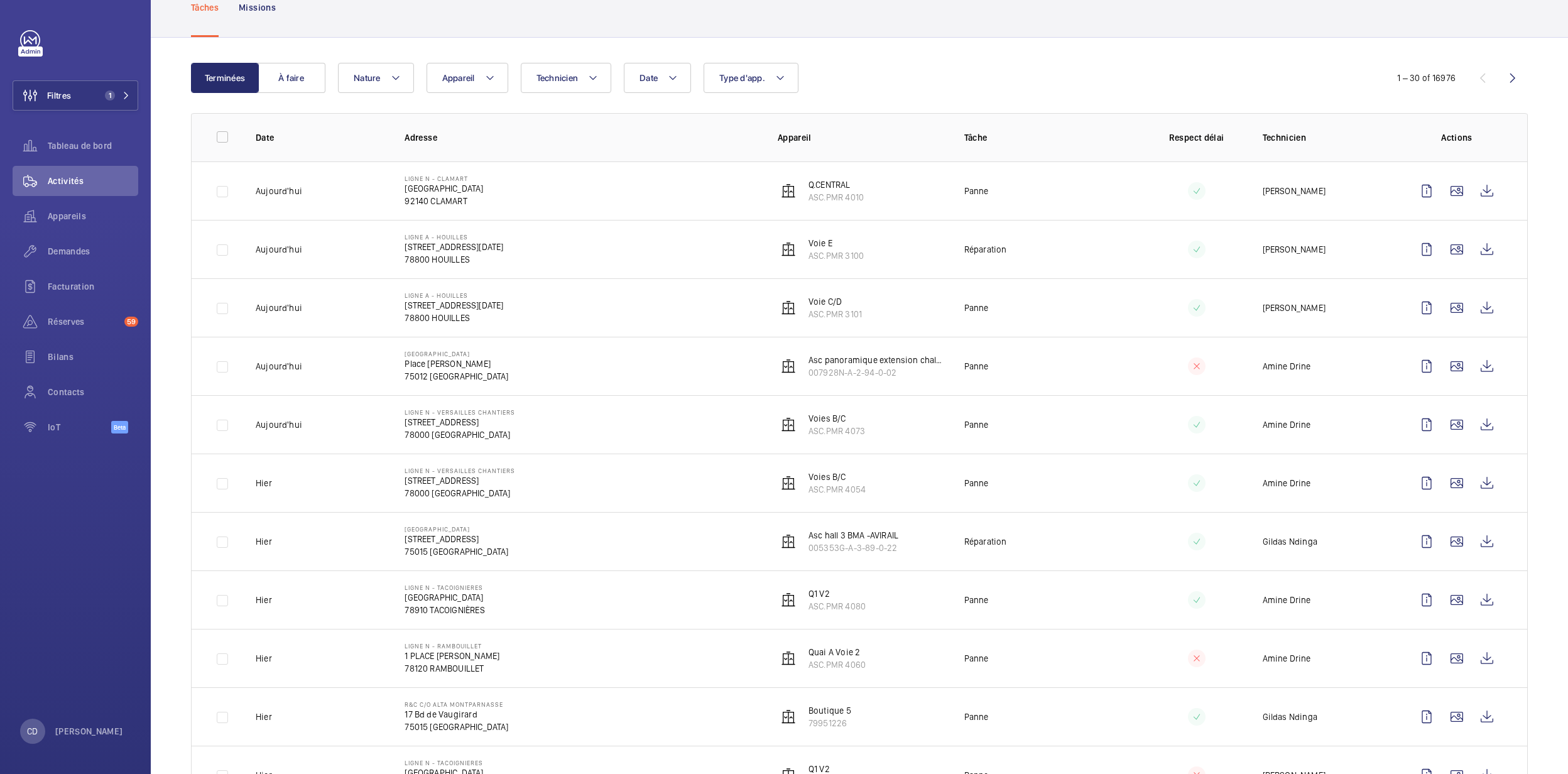
scroll to position [83, 0]
click at [86, 139] on span "Tableau de bord" at bounding box center [93, 145] width 91 height 13
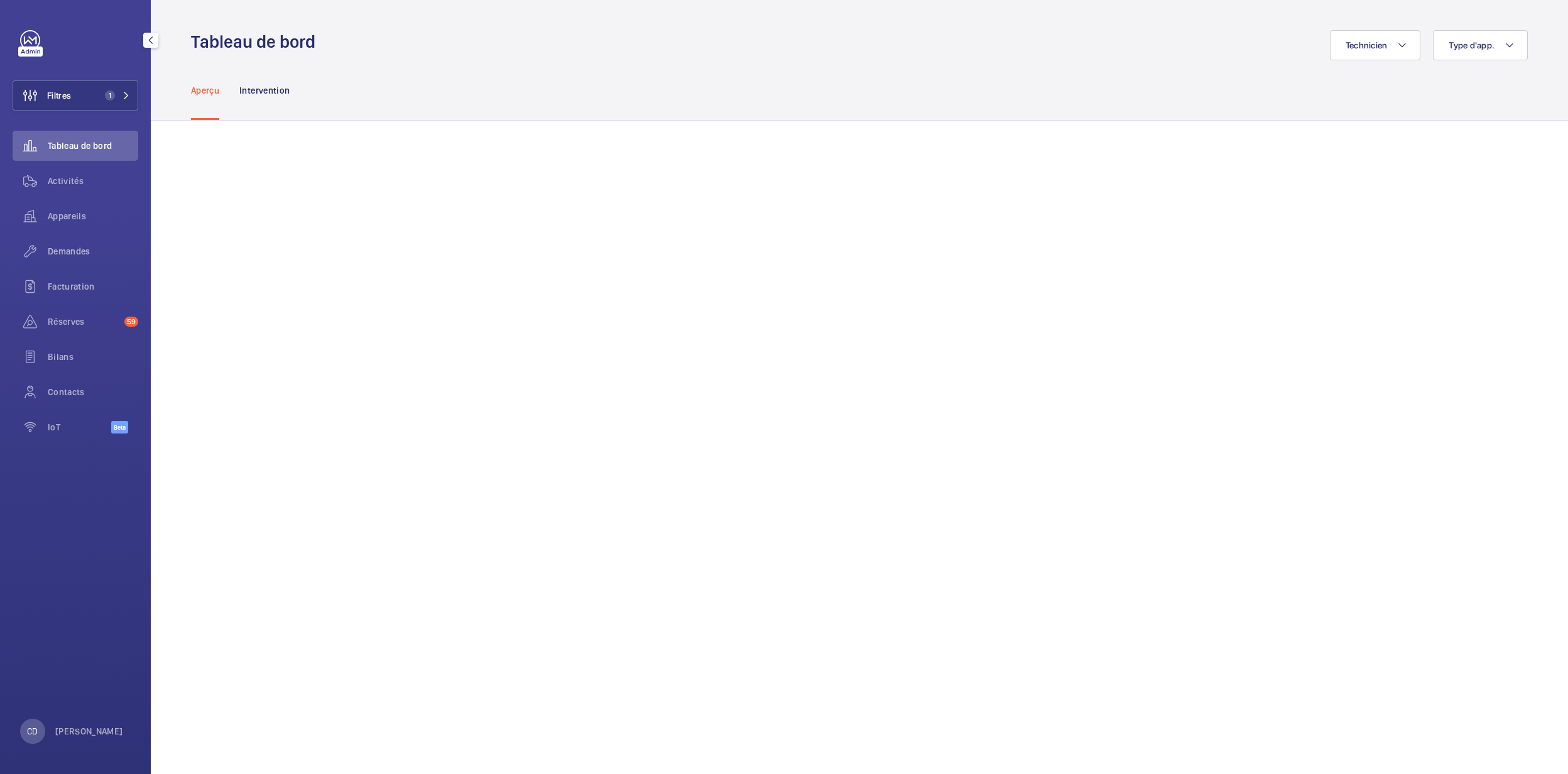
click at [69, 200] on div "Activités" at bounding box center [75, 184] width 126 height 35
click at [45, 188] on wm-front-icon-button at bounding box center [30, 181] width 35 height 30
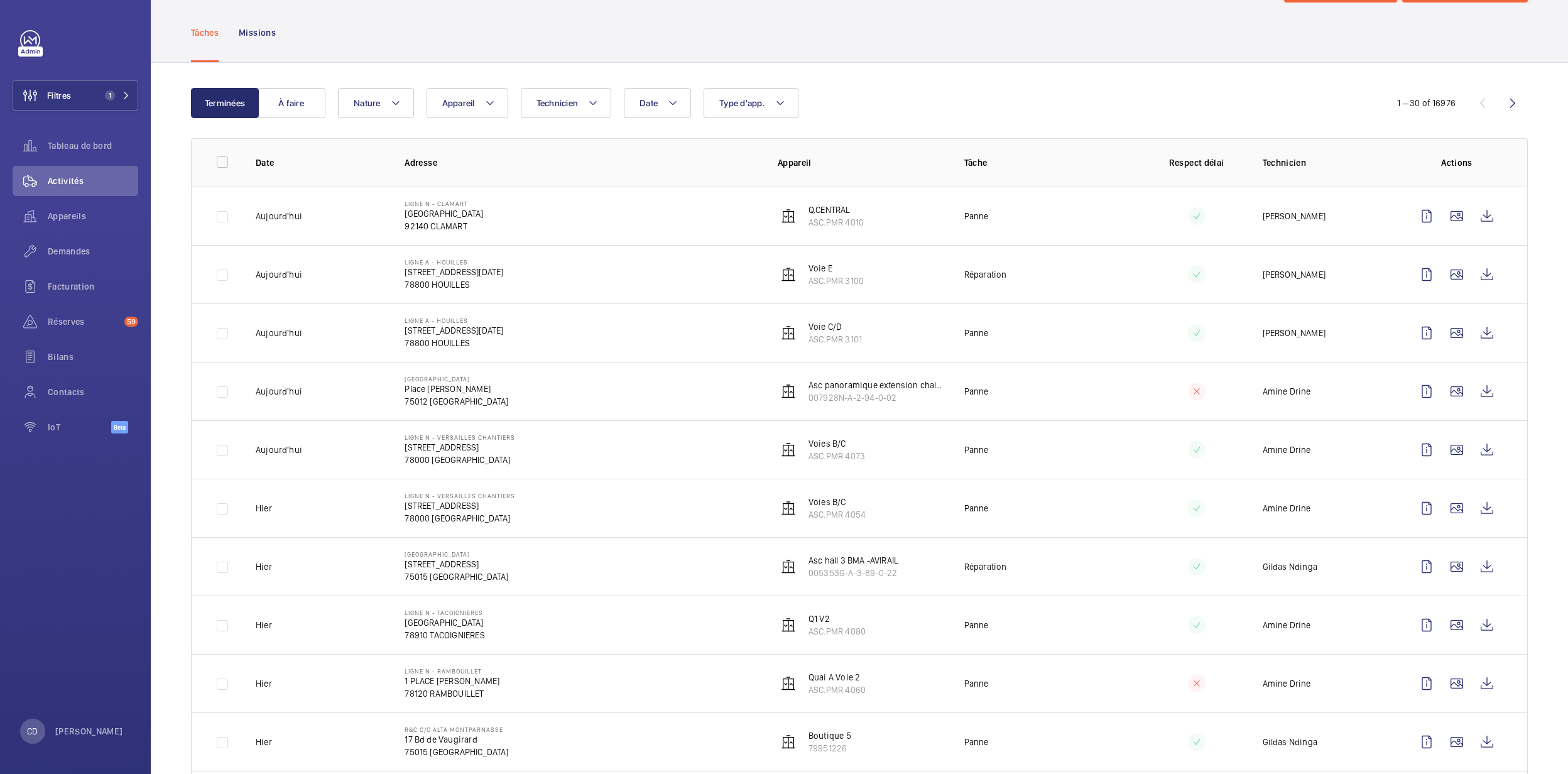
scroll to position [83, 0]
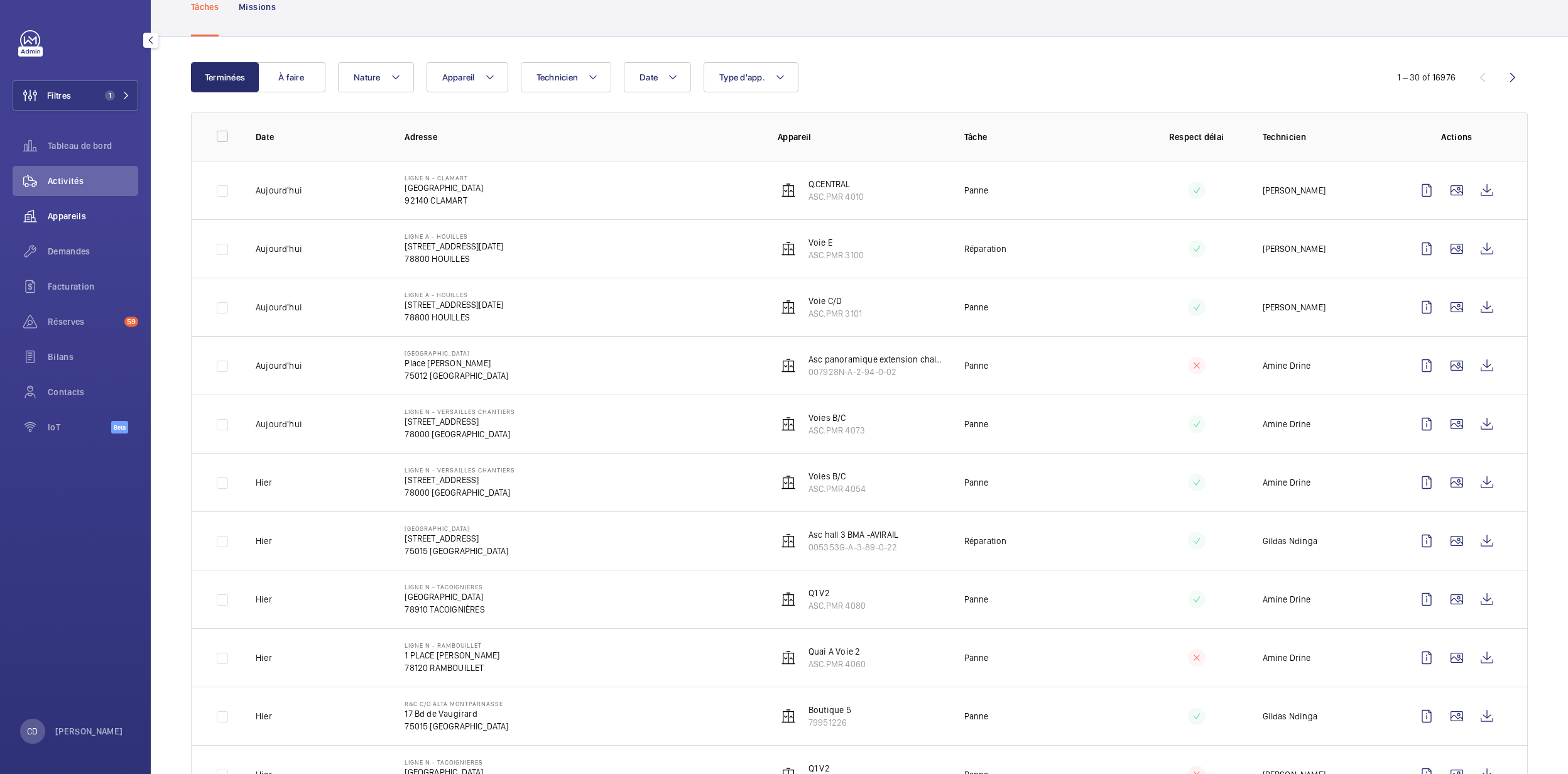
click at [67, 206] on div "Appareils" at bounding box center [75, 216] width 126 height 30
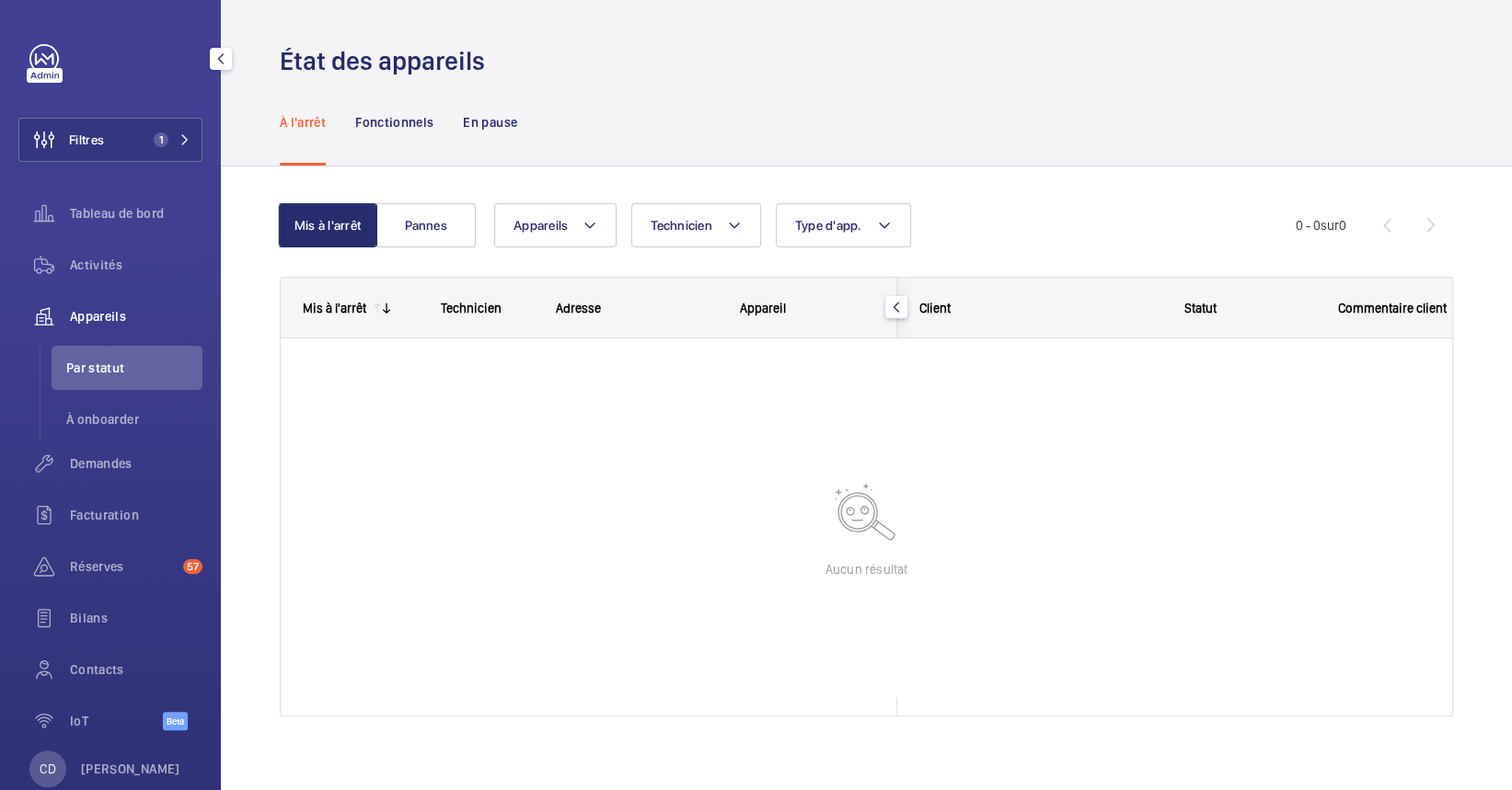
drag, startPoint x: 100, startPoint y: 275, endPoint x: 140, endPoint y: 305, distance: 50.0
click at [100, 275] on div "Activités" at bounding box center [110, 265] width 184 height 44
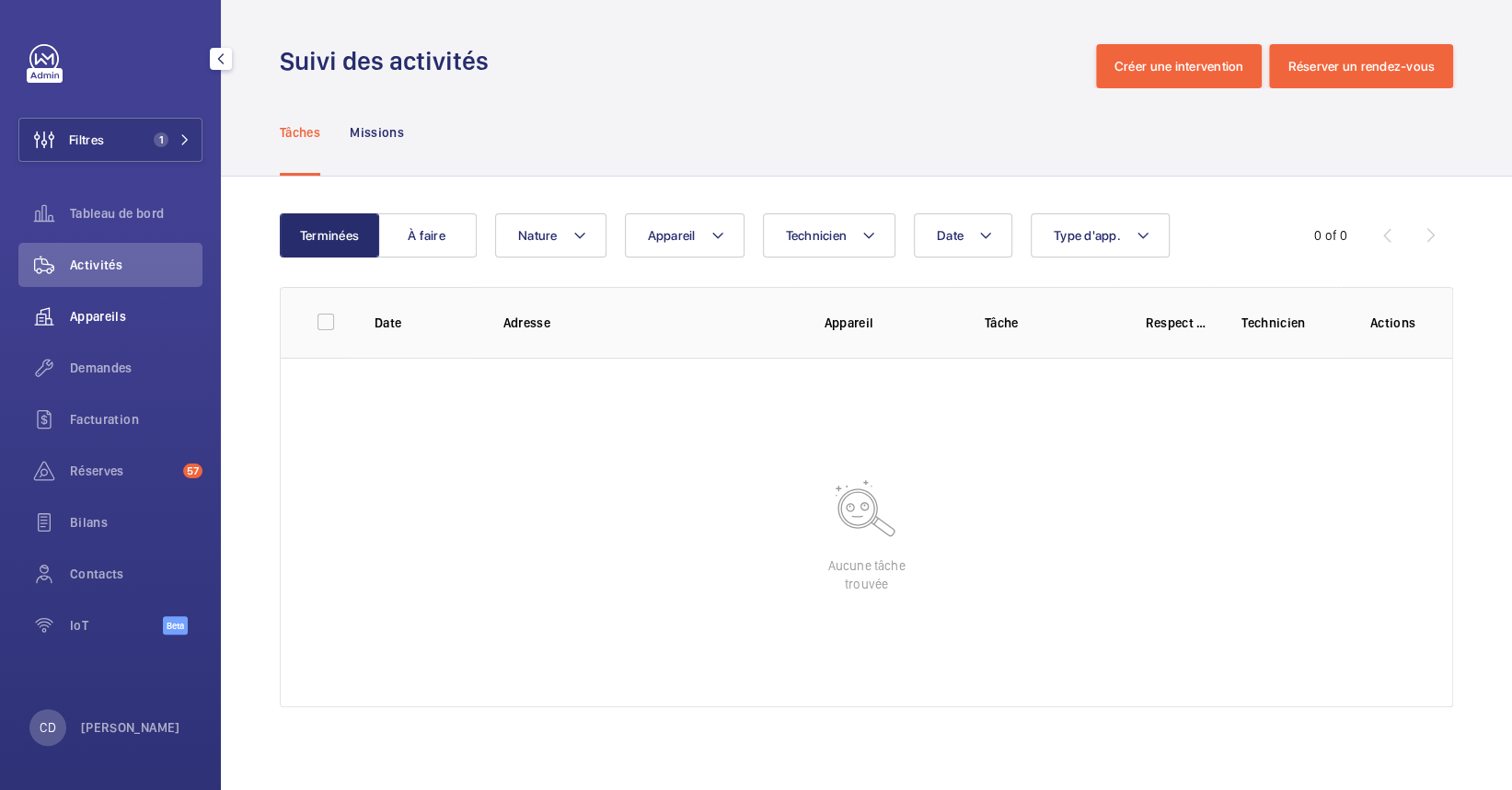
click at [108, 329] on div "Appareils" at bounding box center [110, 316] width 184 height 44
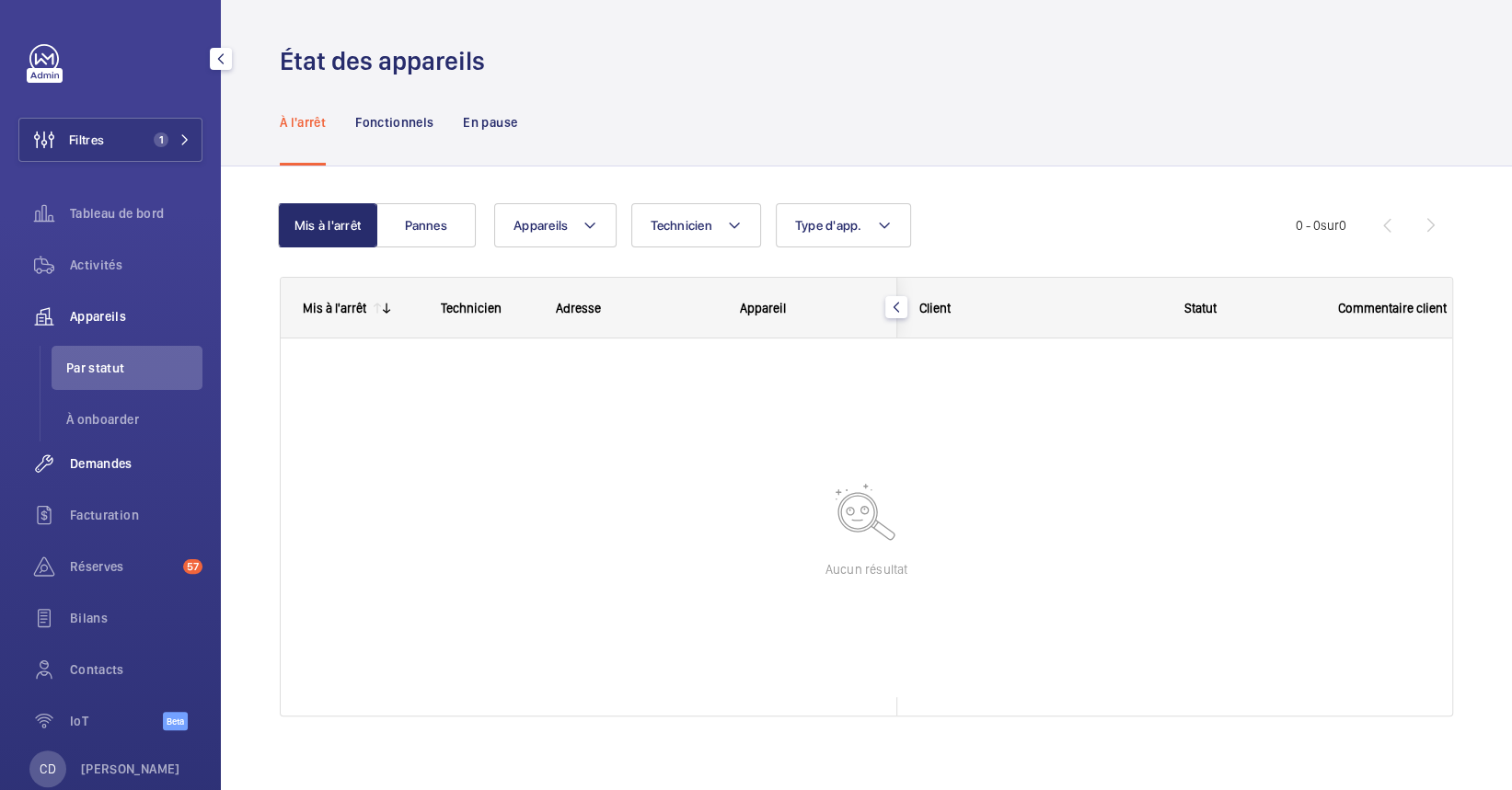
click at [75, 464] on span "Demandes" at bounding box center [136, 463] width 133 height 19
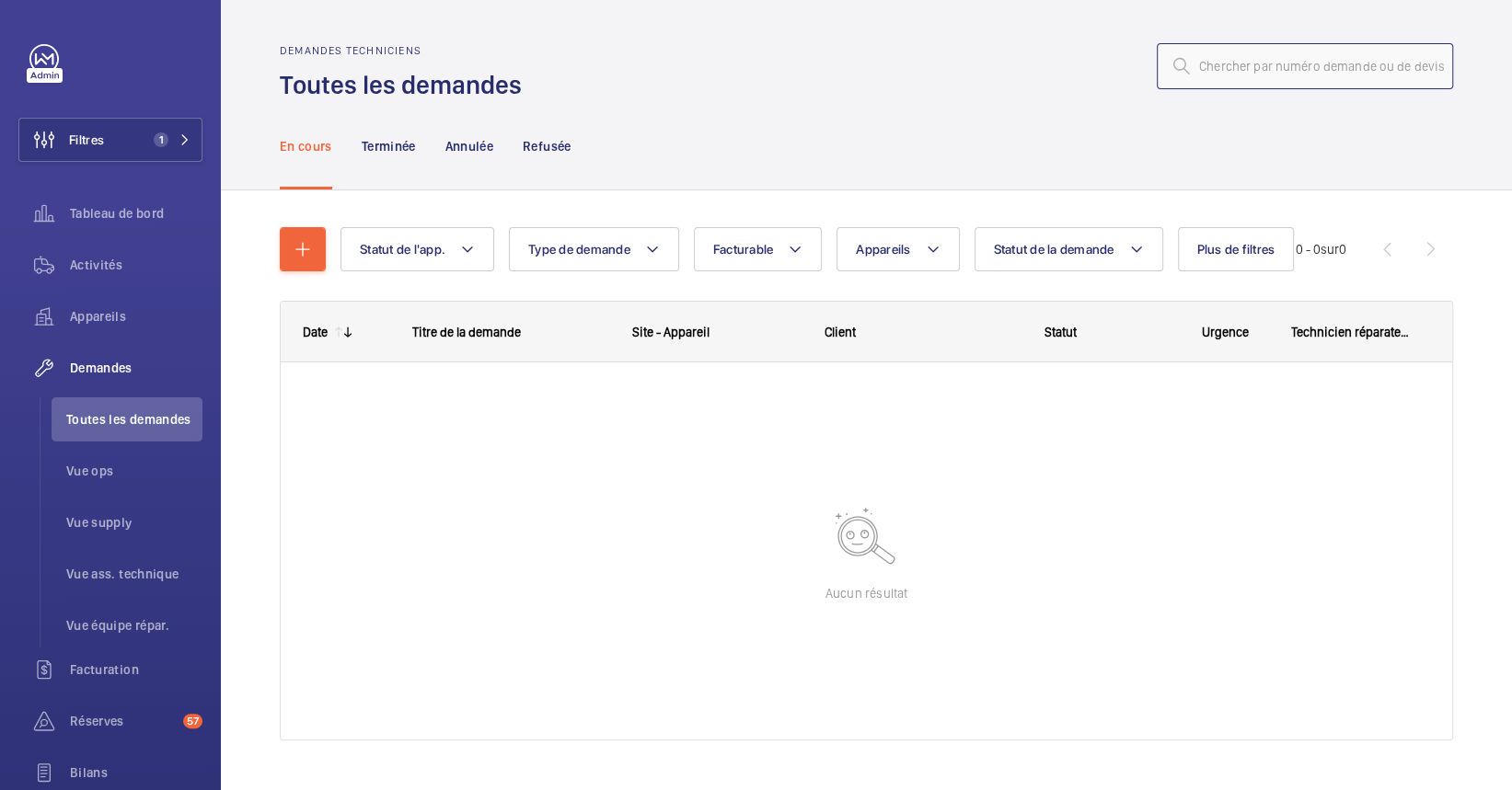
click at [1306, 70] on input "text" at bounding box center [1304, 66] width 296 height 46
type input "R25-02229"
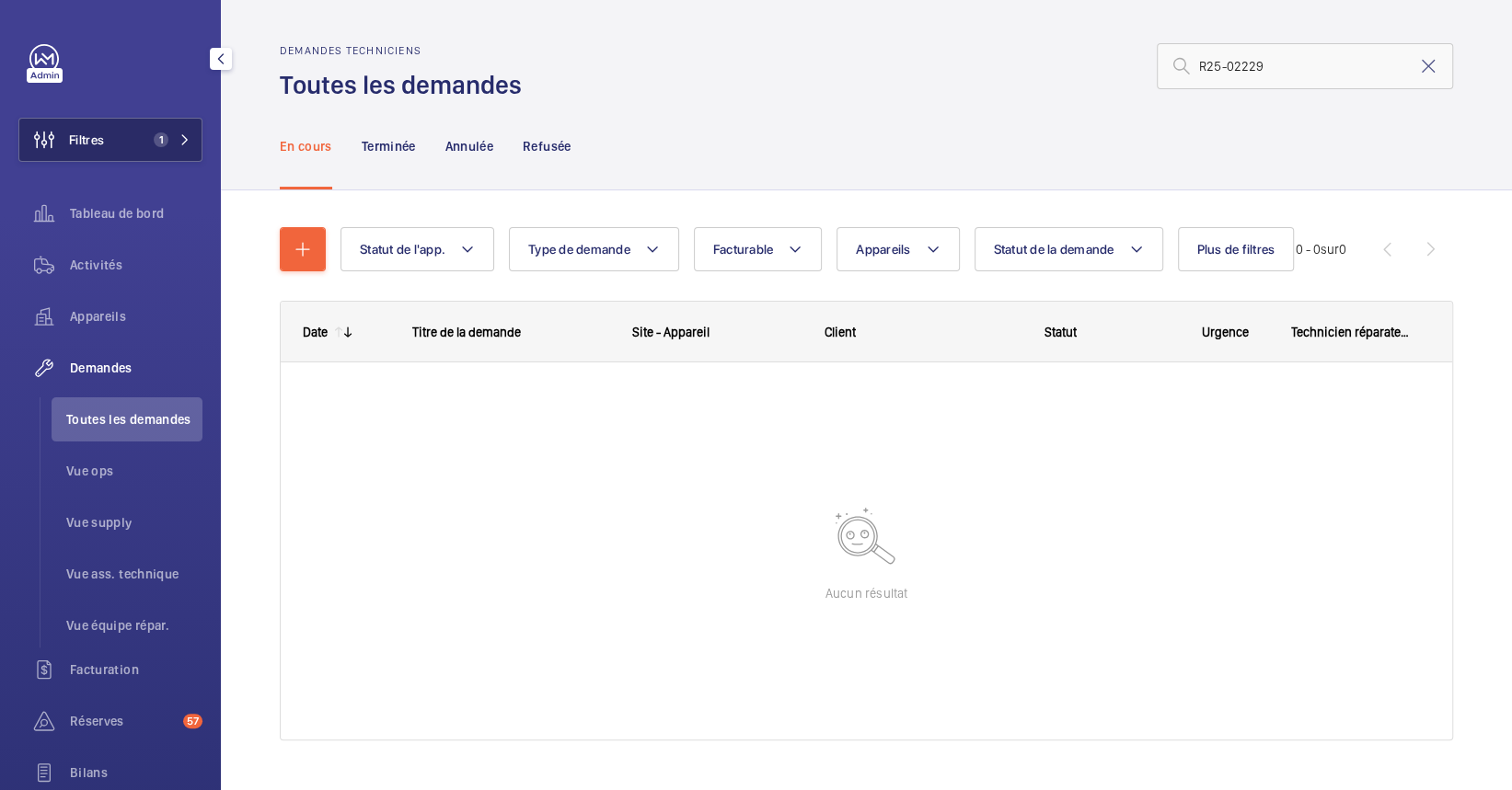
click at [119, 147] on button "Filtres 1" at bounding box center [110, 140] width 184 height 44
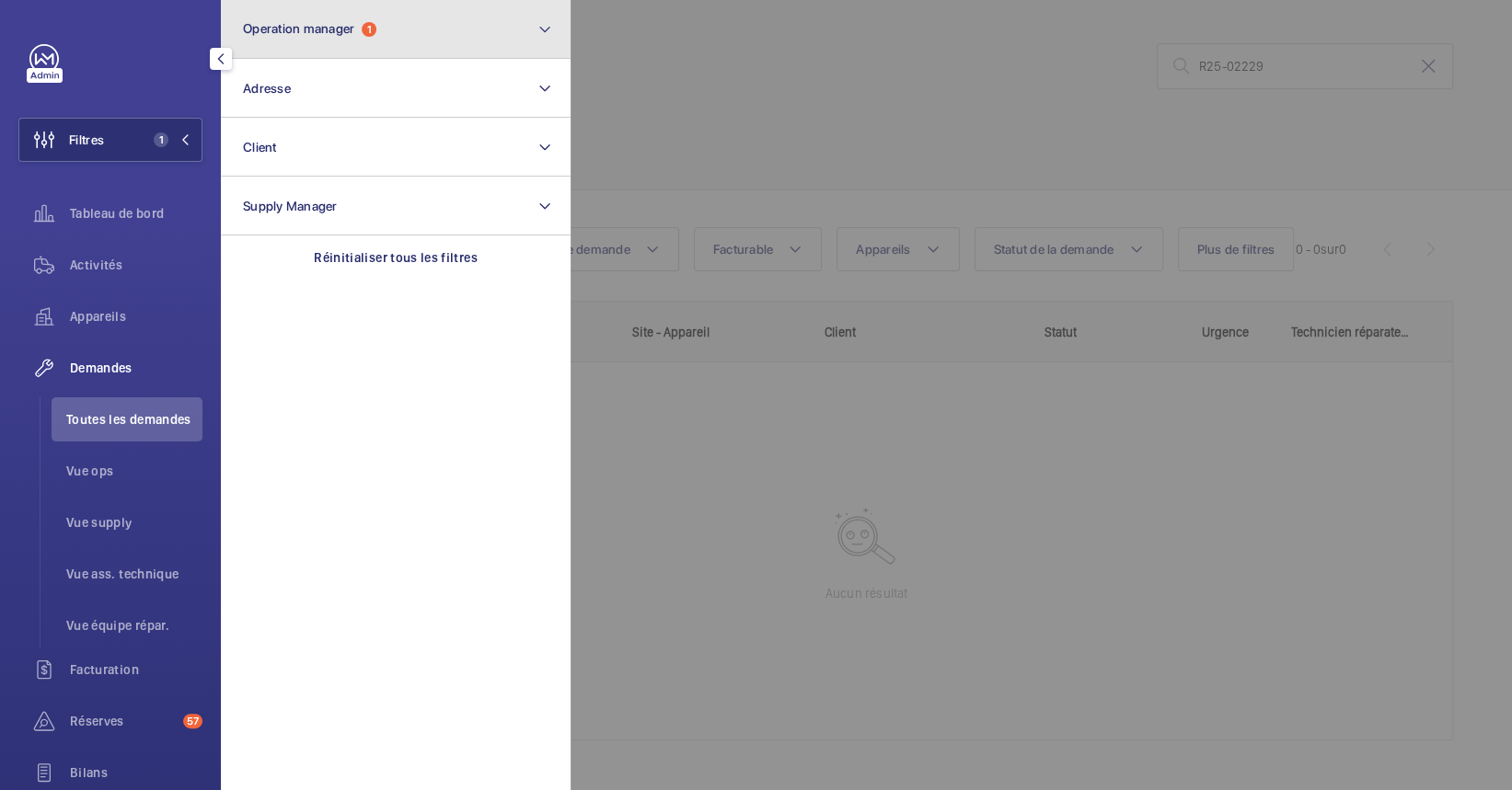
click at [274, 32] on span "Operation manager" at bounding box center [298, 28] width 111 height 15
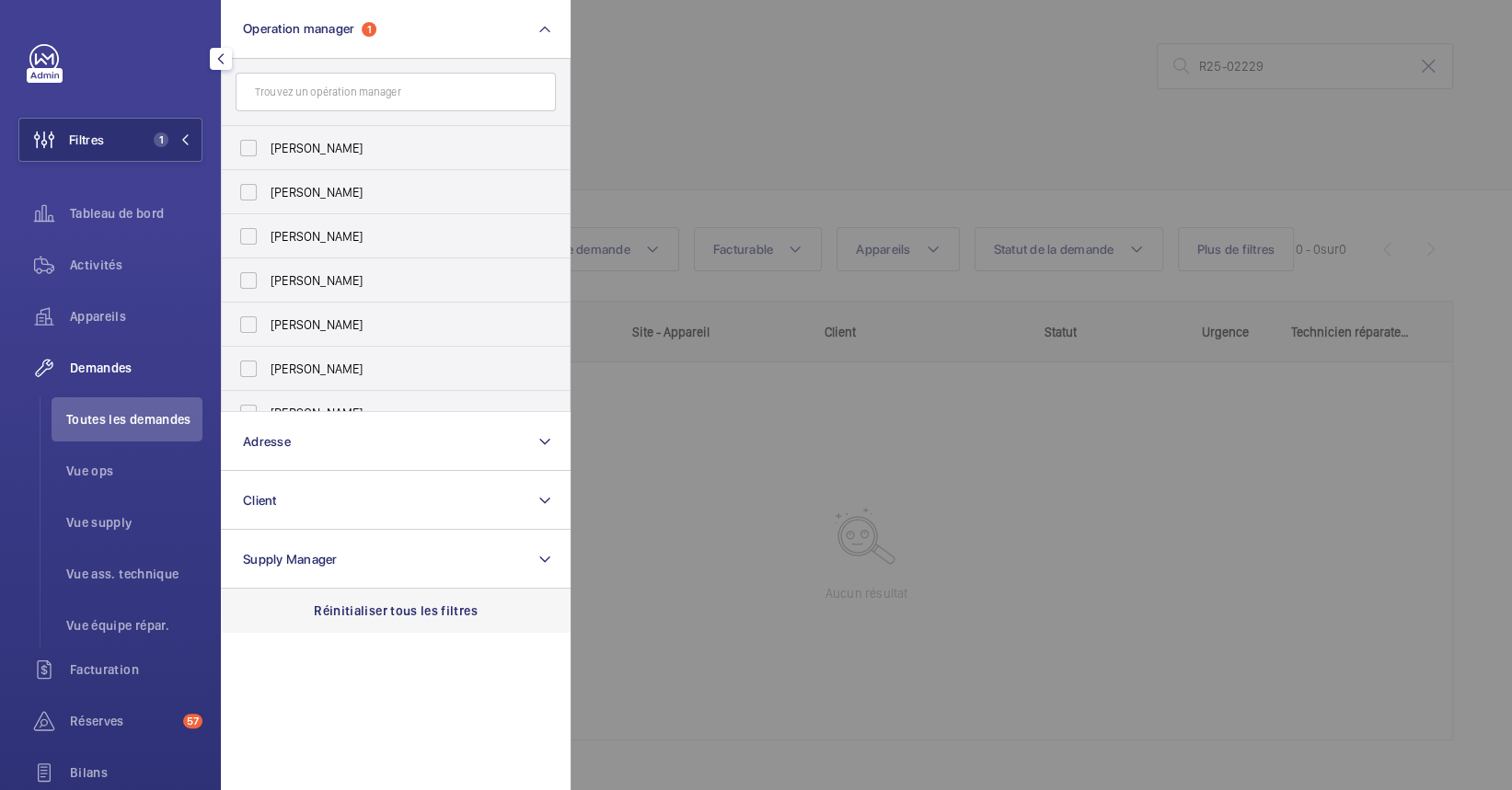
click at [449, 615] on p "Réinitialiser tous les filtres" at bounding box center [396, 610] width 163 height 19
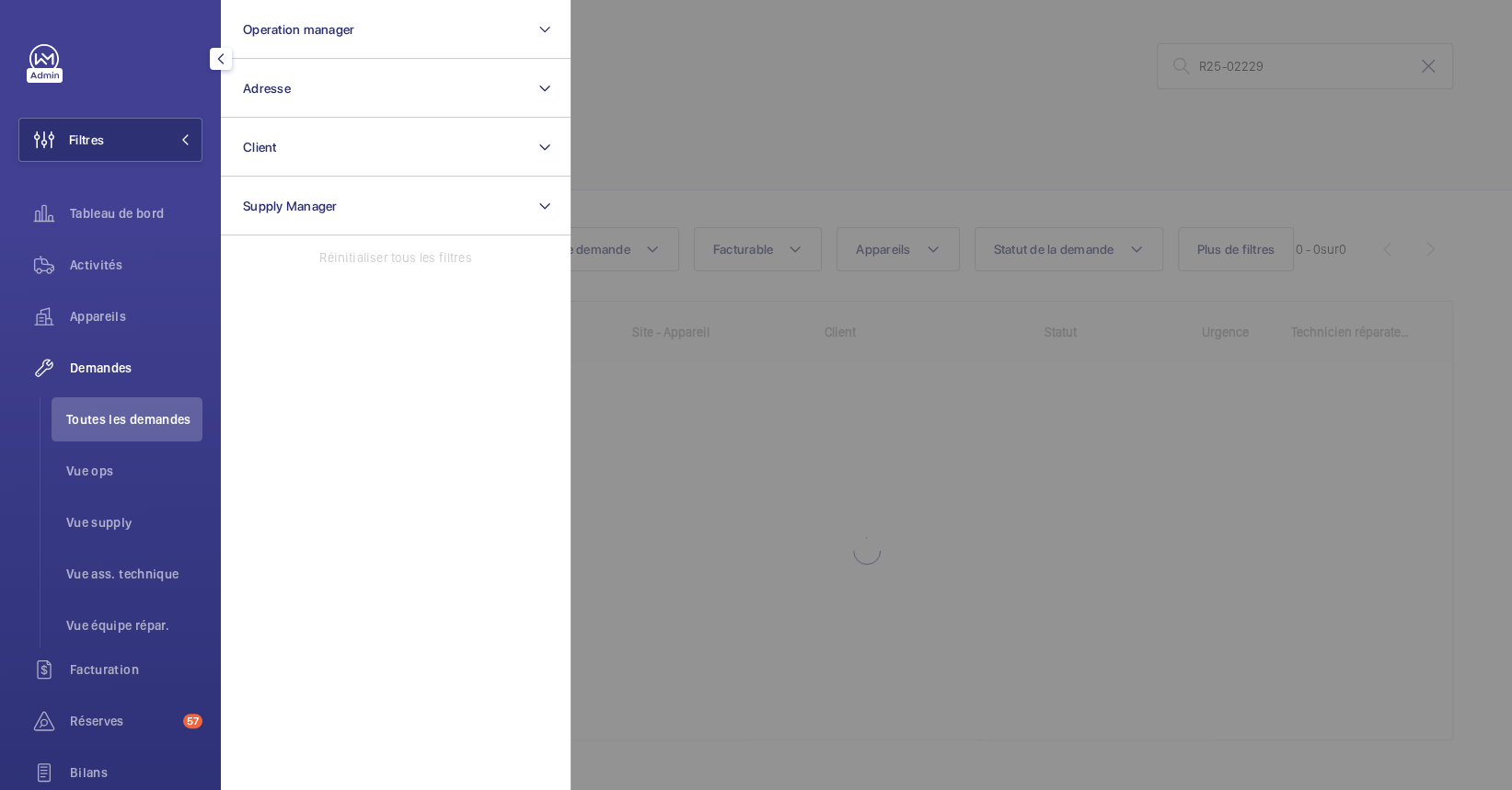
click at [895, 578] on div at bounding box center [1326, 395] width 1512 height 790
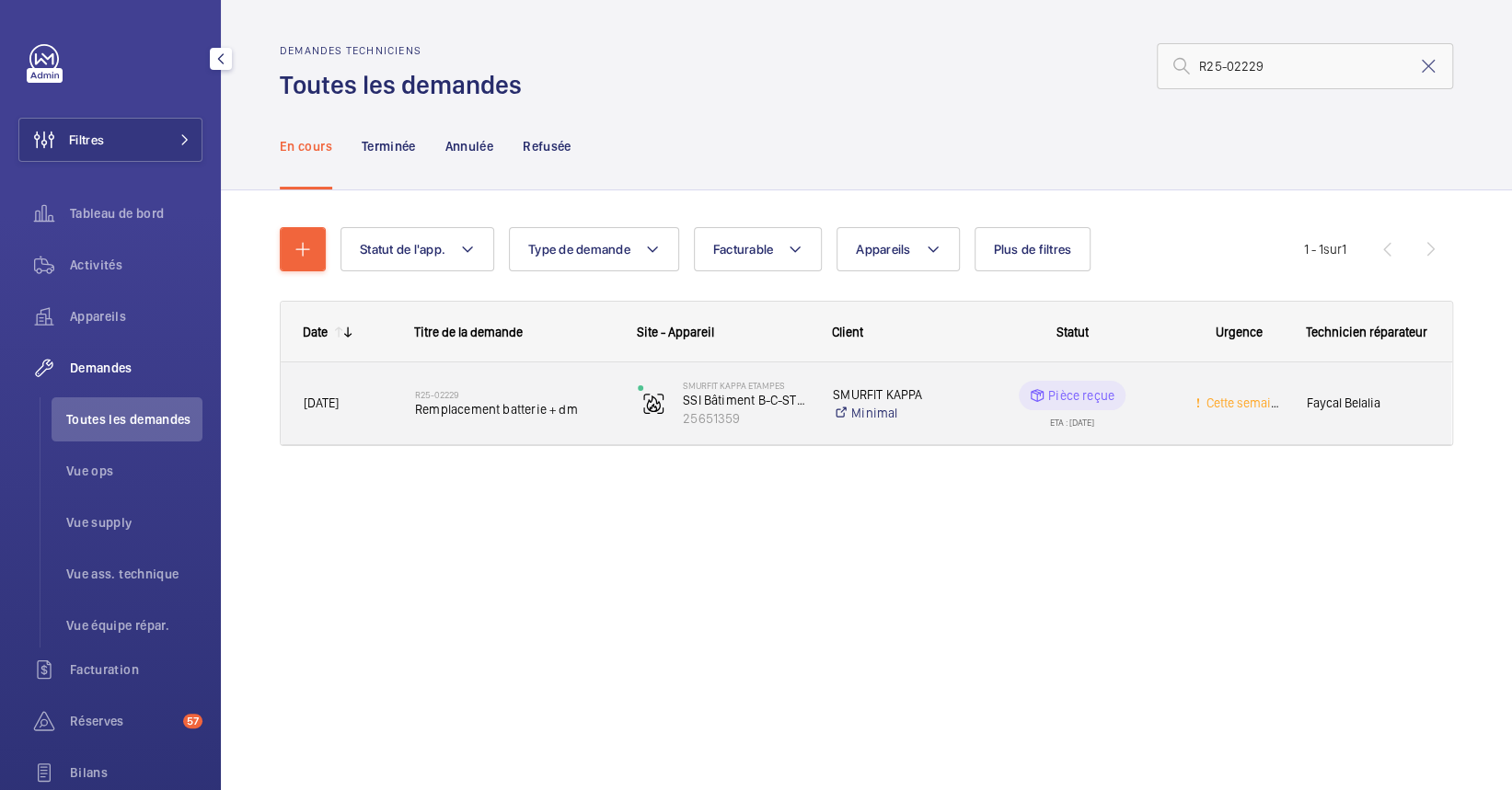
click at [447, 407] on span "Remplacement batterie + dm" at bounding box center [514, 409] width 199 height 19
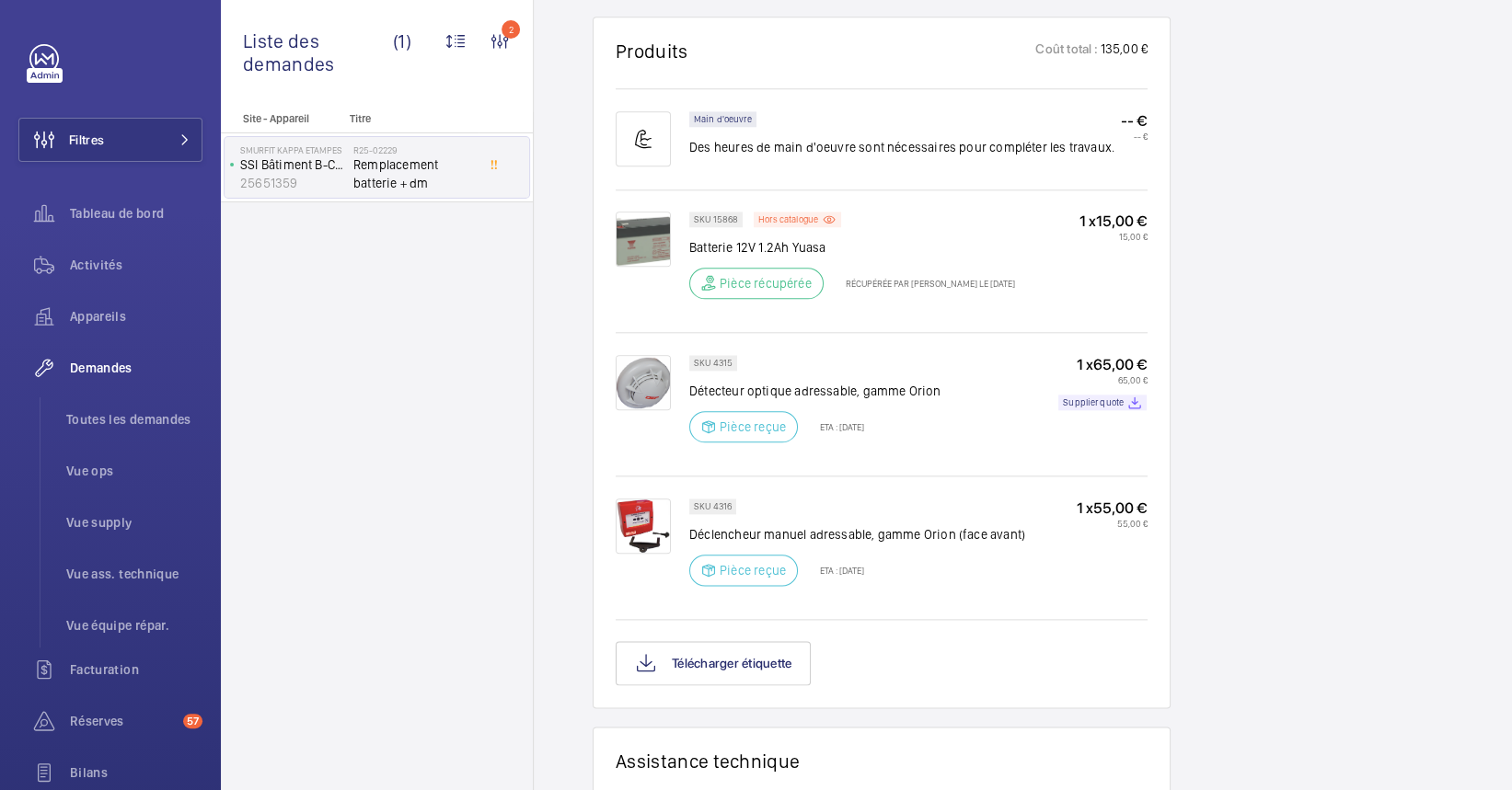
scroll to position [1103, 0]
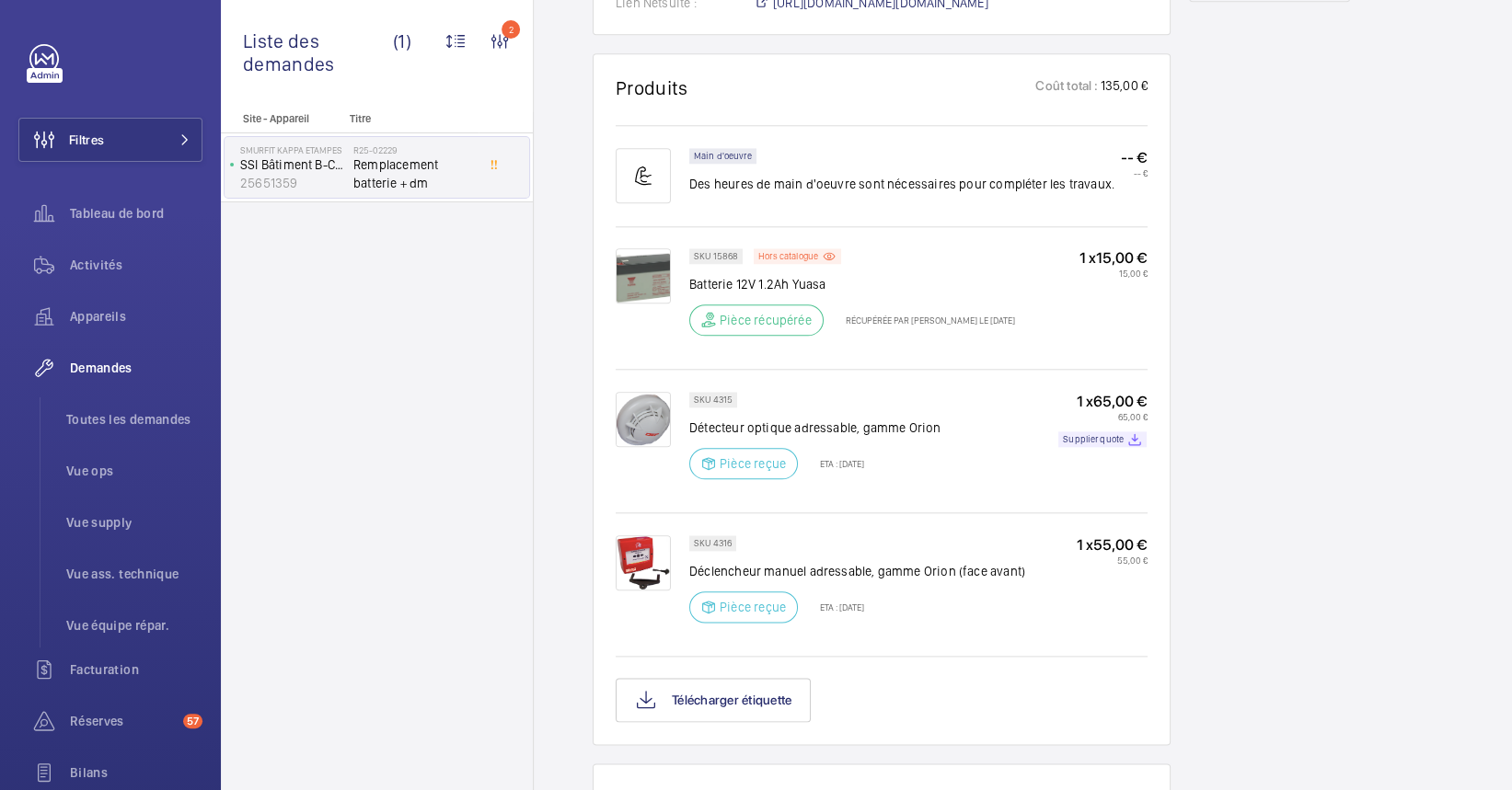
drag, startPoint x: 712, startPoint y: 443, endPoint x: 888, endPoint y: 478, distance: 179.4
click at [887, 478] on div "SKU 4315 Détecteur optique adressable, gamme Orion Pièce reçue ETA : [DATE]" at bounding box center [814, 441] width 251 height 98
drag, startPoint x: 888, startPoint y: 478, endPoint x: 888, endPoint y: 493, distance: 15.0
click at [893, 509] on div "SKU 4315 Détecteur optique adressable, gamme Orion Pièce reçue ETA : [DATE] 1 x…" at bounding box center [917, 450] width 458 height 117
drag, startPoint x: 712, startPoint y: 297, endPoint x: 892, endPoint y: 292, distance: 180.1
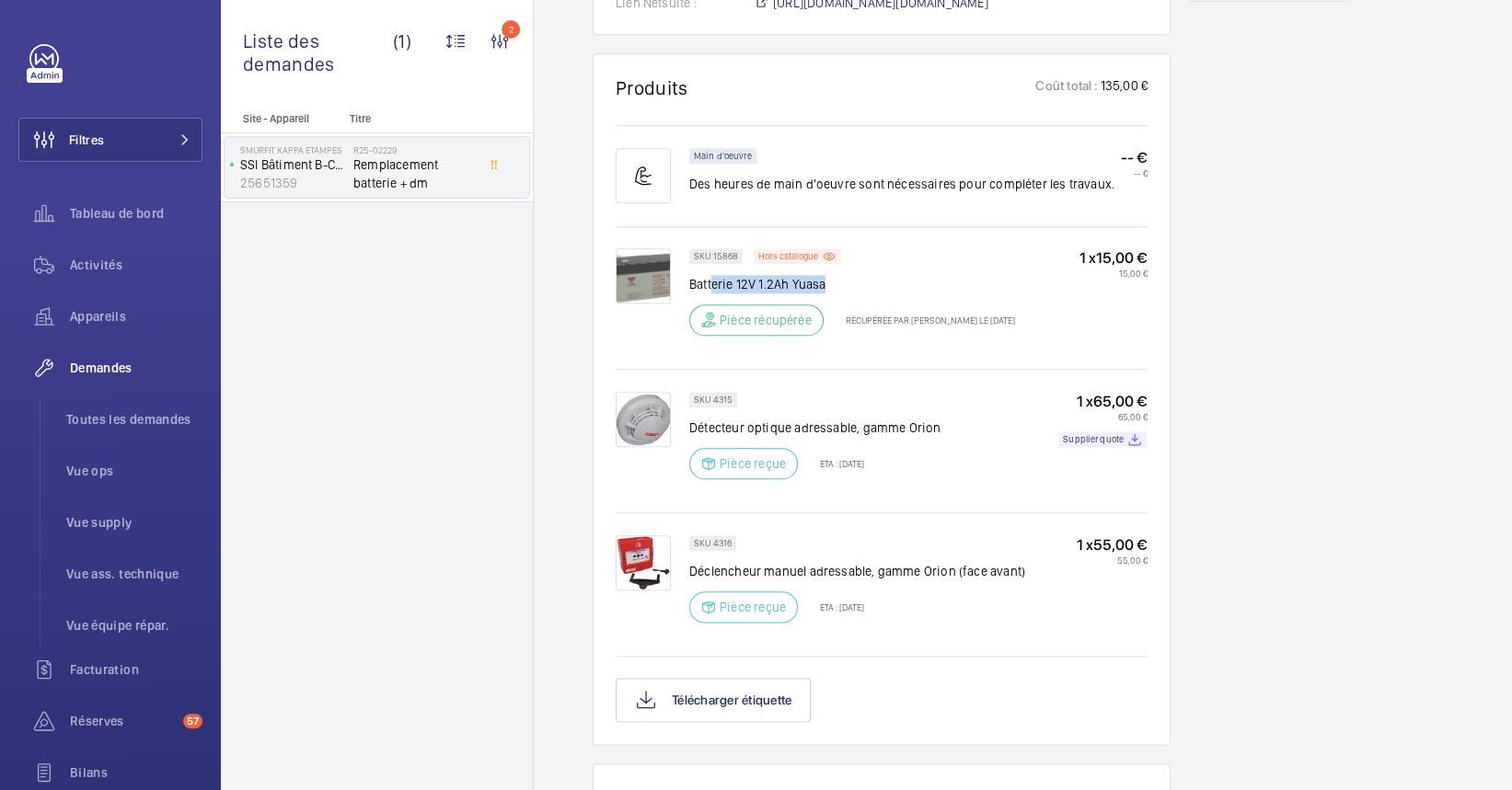
click at [892, 292] on div "SKU 15868 Hors catalogue Batterie 12V 1.2Ah Yuasa Pièce récupérée Récupérée par…" at bounding box center [851, 297] width 326 height 98
drag, startPoint x: 977, startPoint y: 336, endPoint x: 1039, endPoint y: 331, distance: 62.2
click at [1039, 331] on div "SKU 15868 Hors catalogue Batterie 12V 1.2Ah Yuasa Pièce récupérée Récupérée par…" at bounding box center [917, 297] width 458 height 98
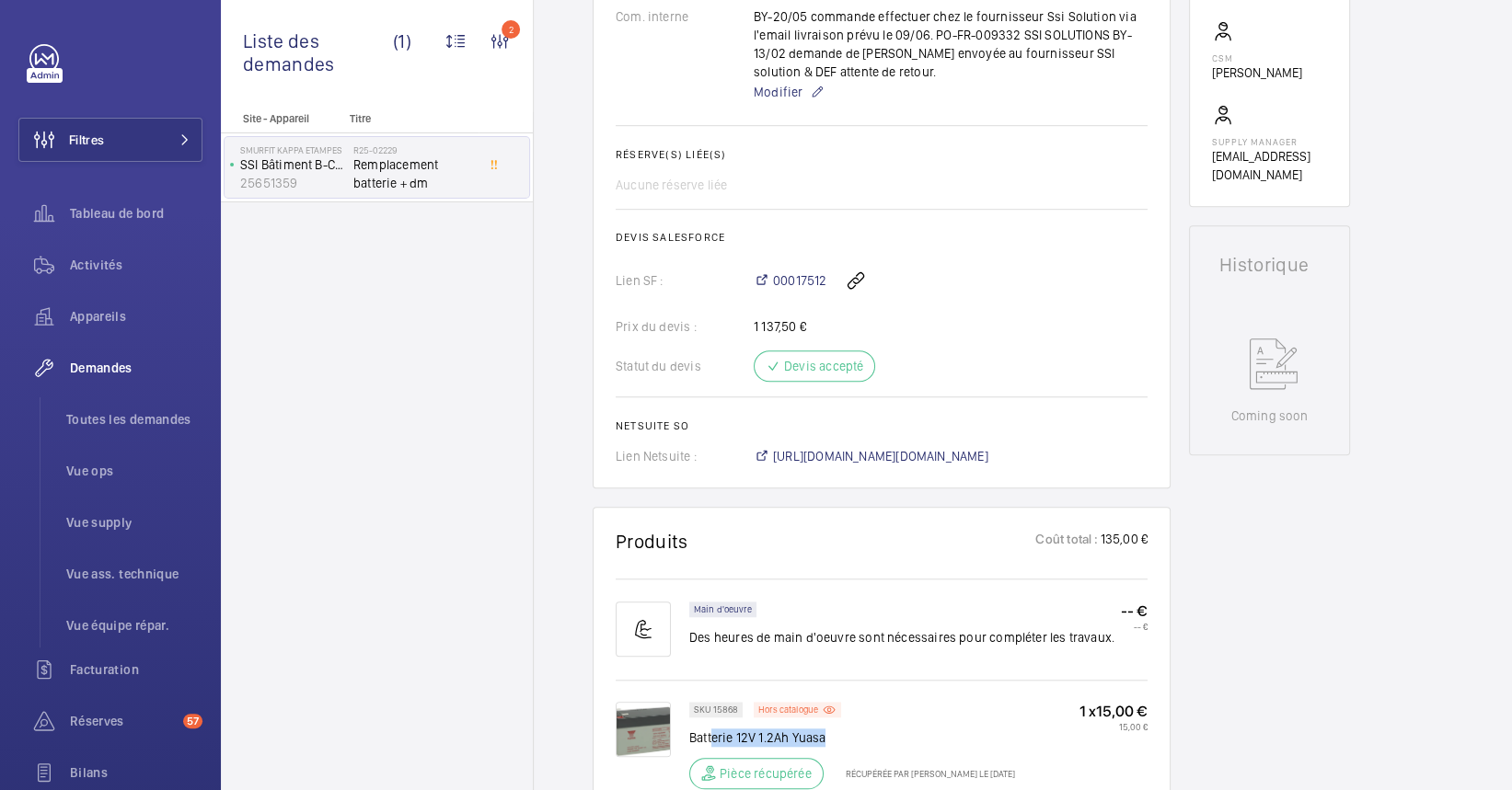
scroll to position [612, 0]
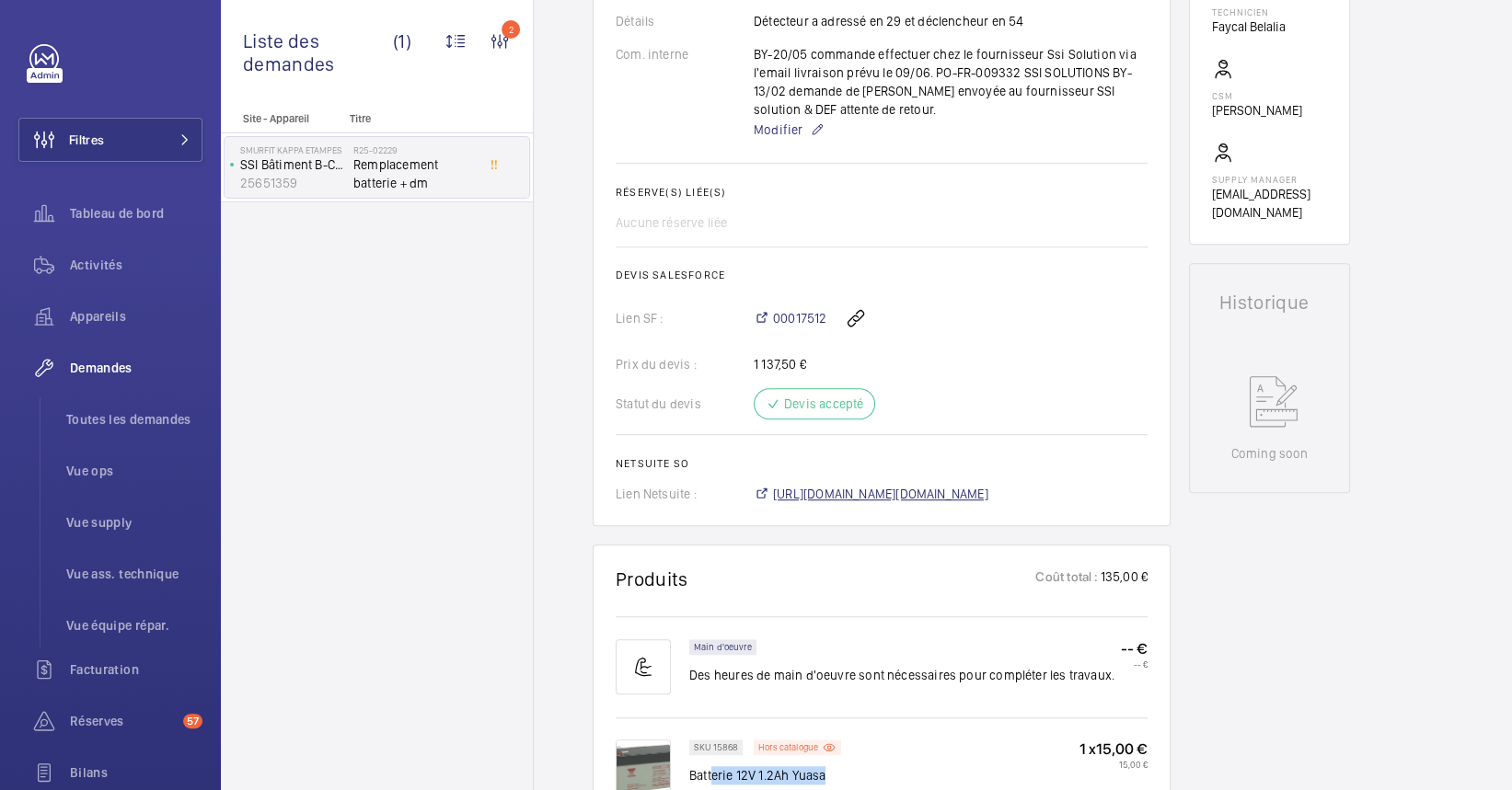
click at [843, 503] on span "[URL][DOMAIN_NAME][DOMAIN_NAME]" at bounding box center [880, 494] width 216 height 19
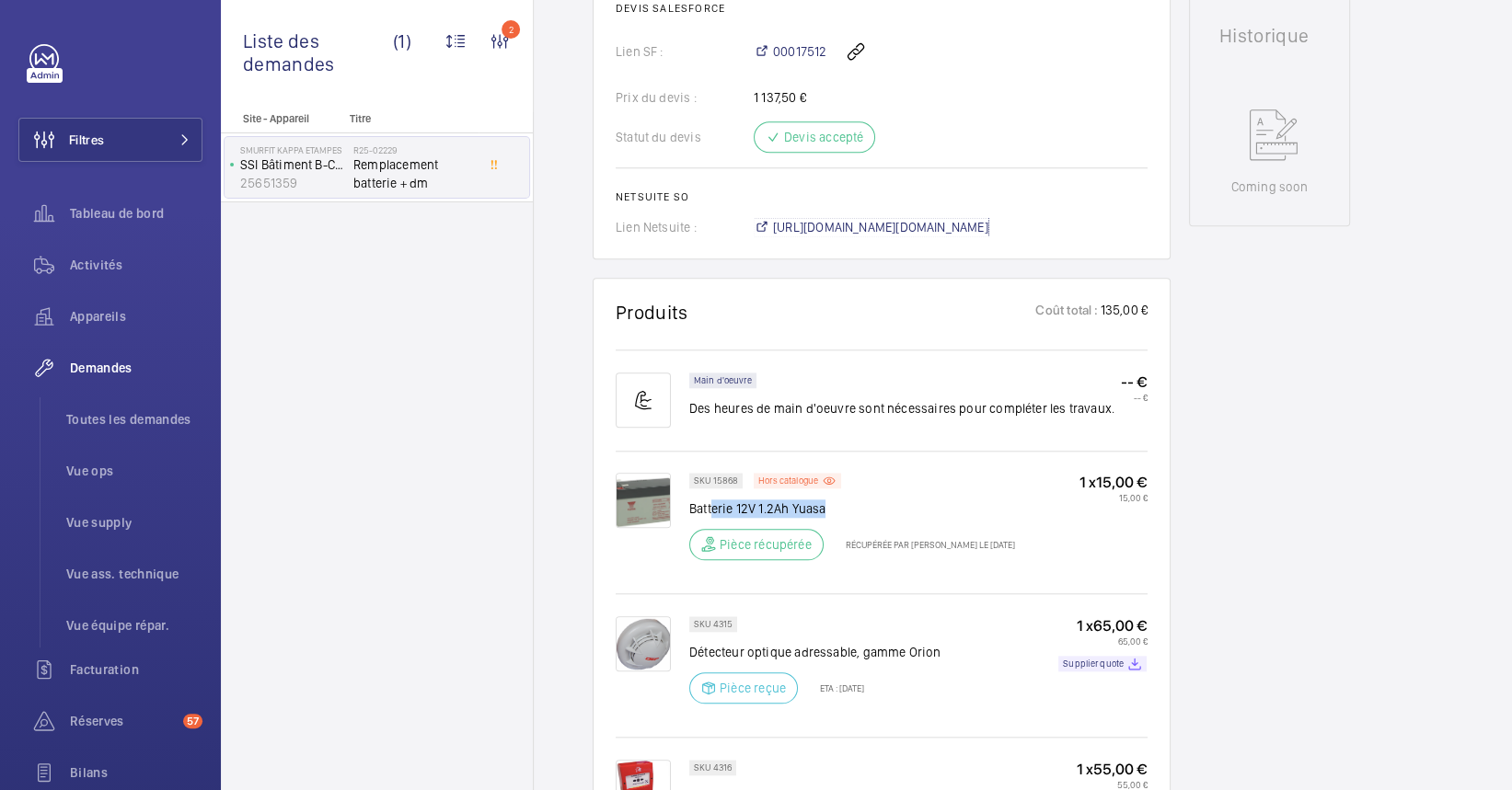
scroll to position [980, 0]
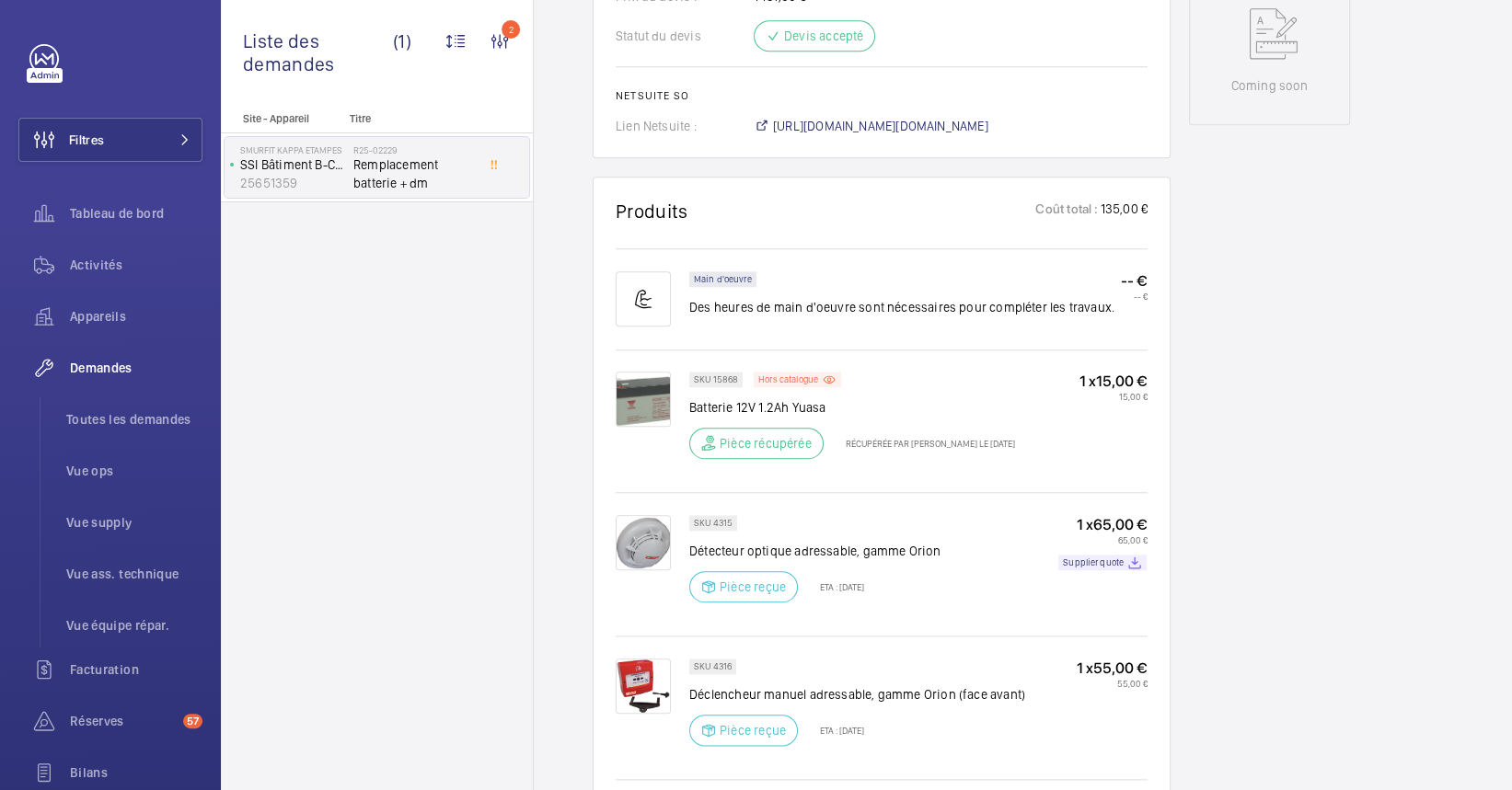
click at [984, 519] on div "SKU 4315 Détecteur optique adressable, gamme Orion Pièce reçue ETA : [DATE] 1 x…" at bounding box center [881, 562] width 532 height 140
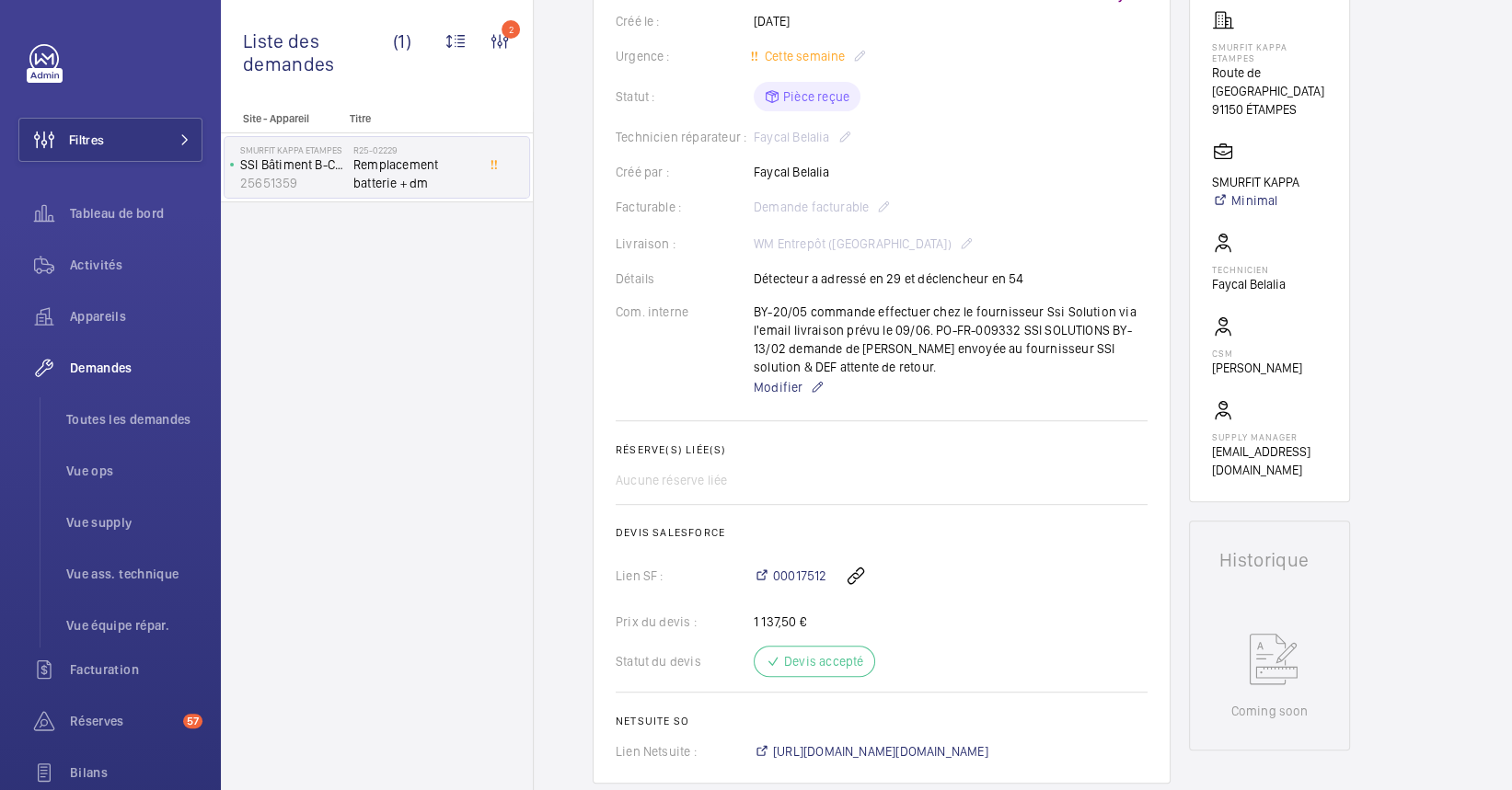
scroll to position [0, 0]
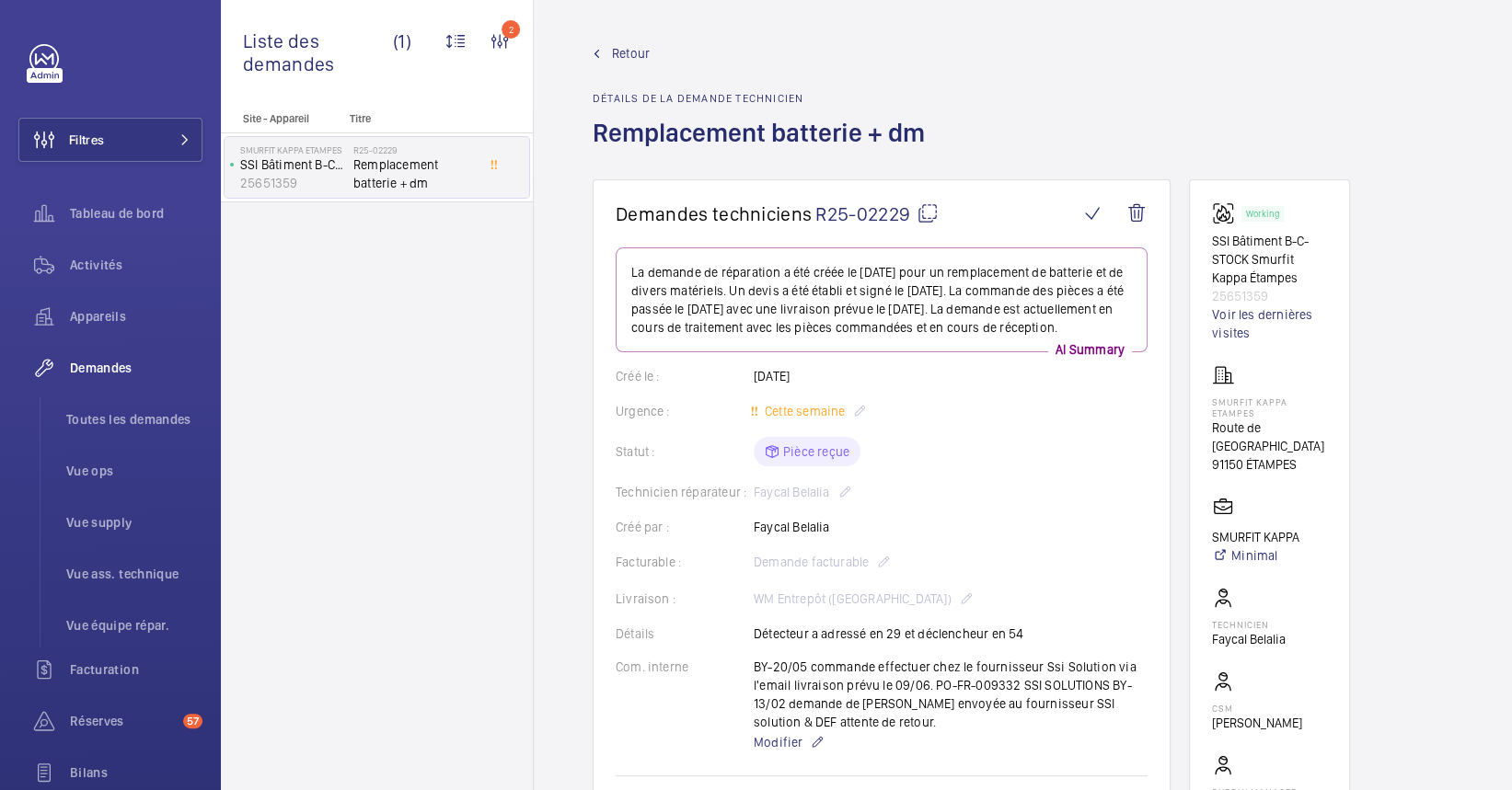
click at [624, 42] on wm-front-admin-header "Retour Détails de la demande technicien Remplacement batterie + dm" at bounding box center [1022, 90] width 977 height 179
click at [626, 44] on span "Retour" at bounding box center [630, 53] width 37 height 19
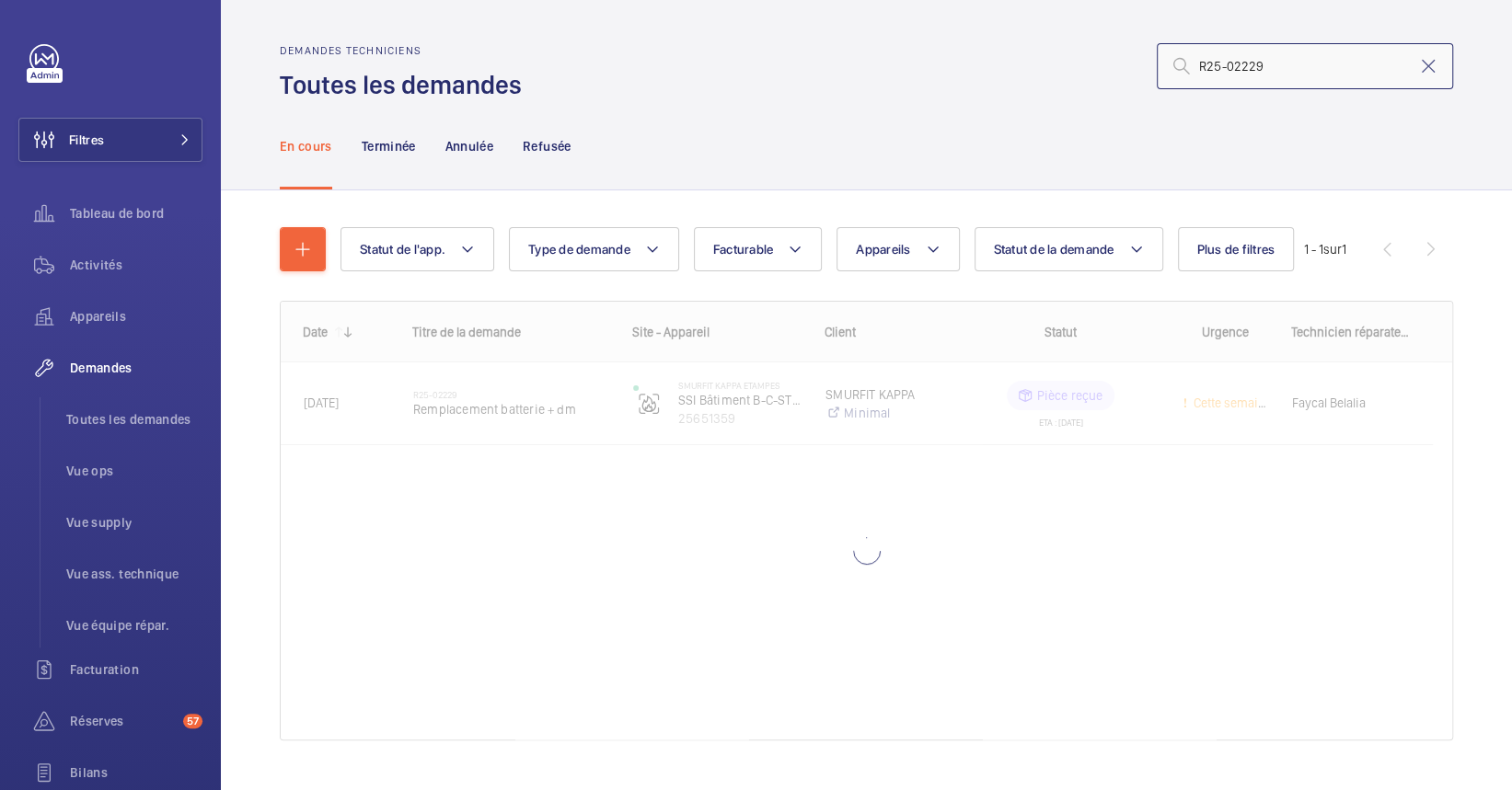
click at [1254, 63] on input "R25-02229" at bounding box center [1304, 66] width 296 height 46
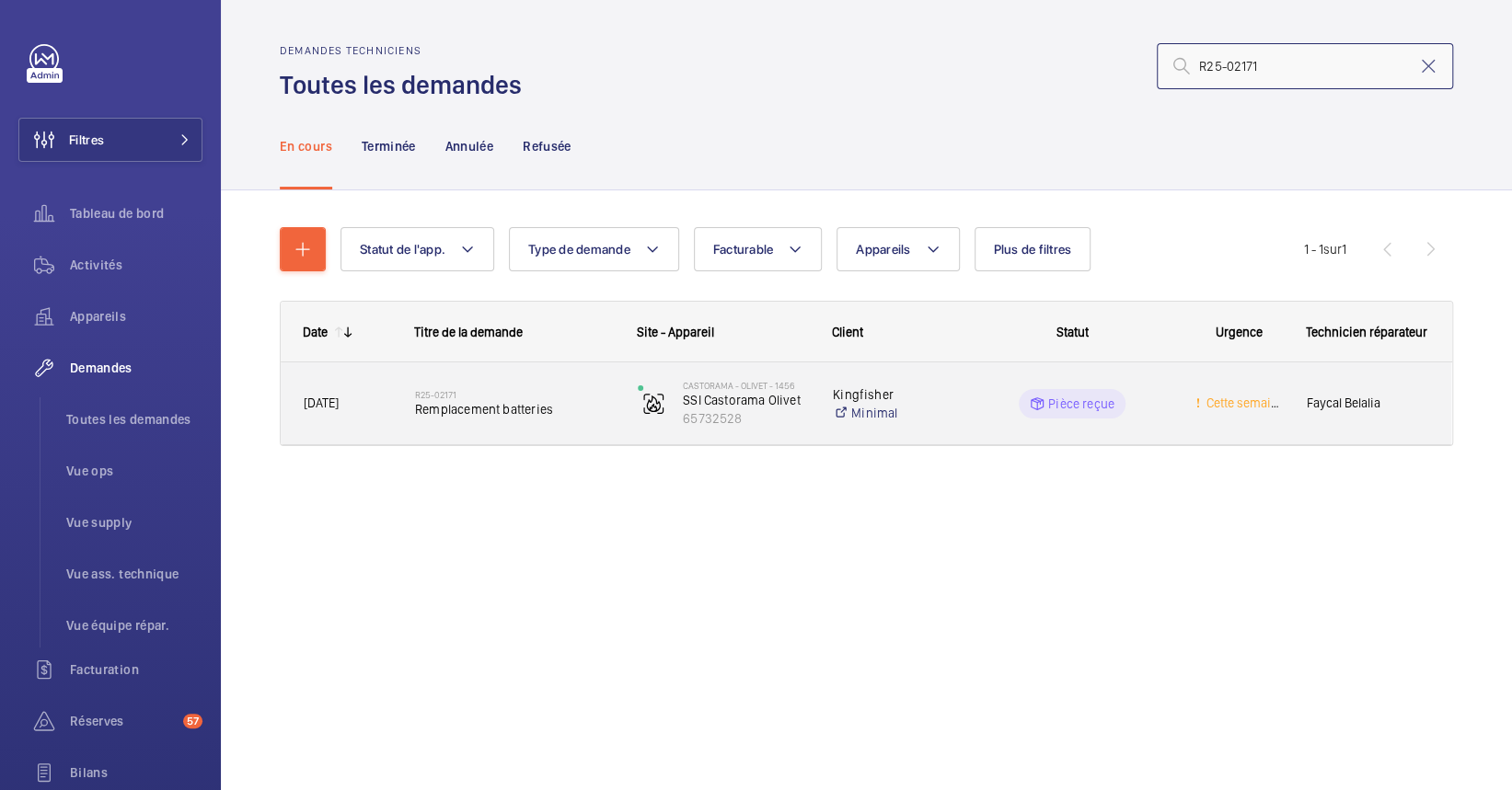
type input "R25-02171"
click at [561, 414] on span "Remplacement batteries" at bounding box center [514, 409] width 199 height 19
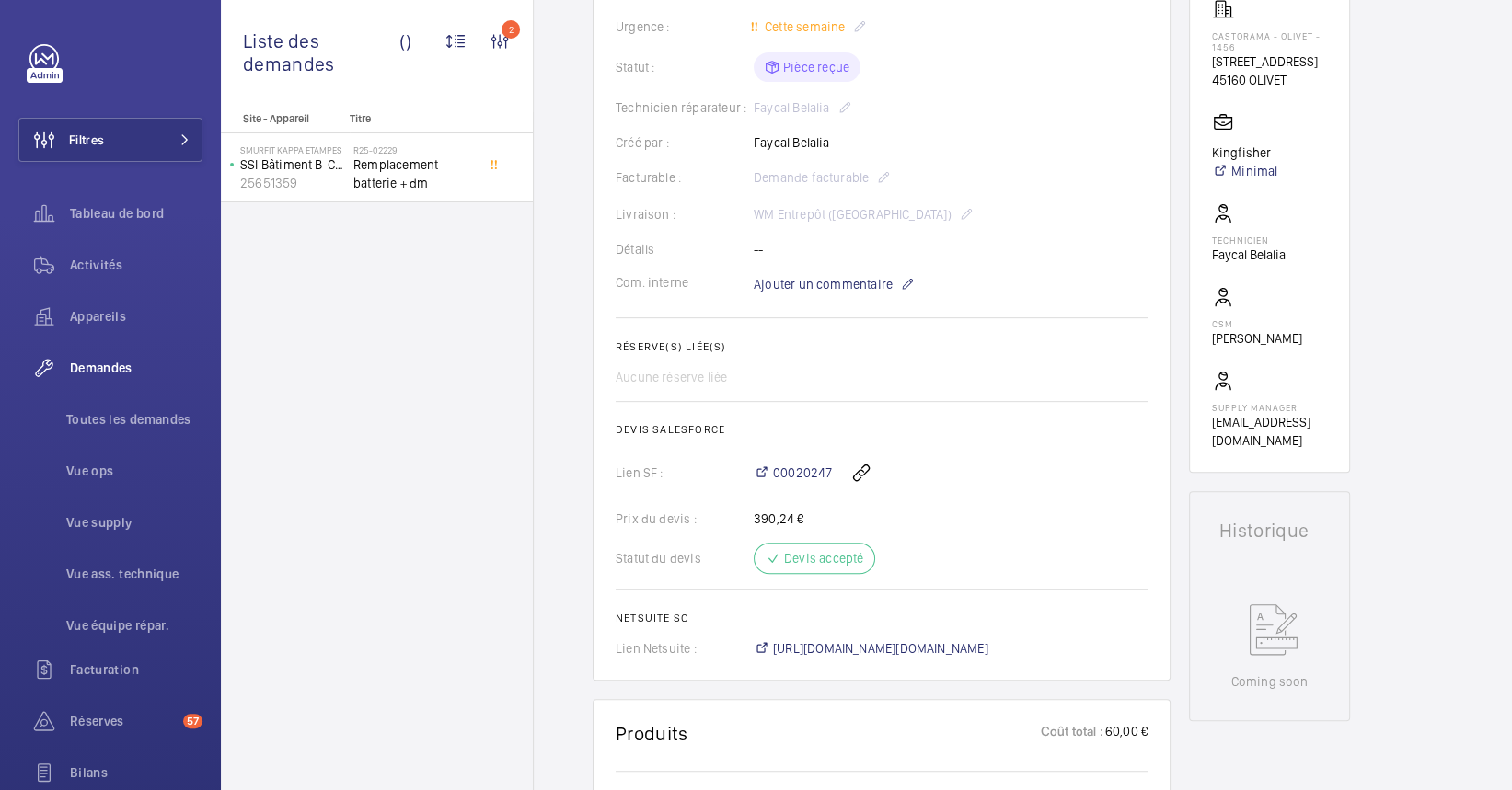
scroll to position [422, 0]
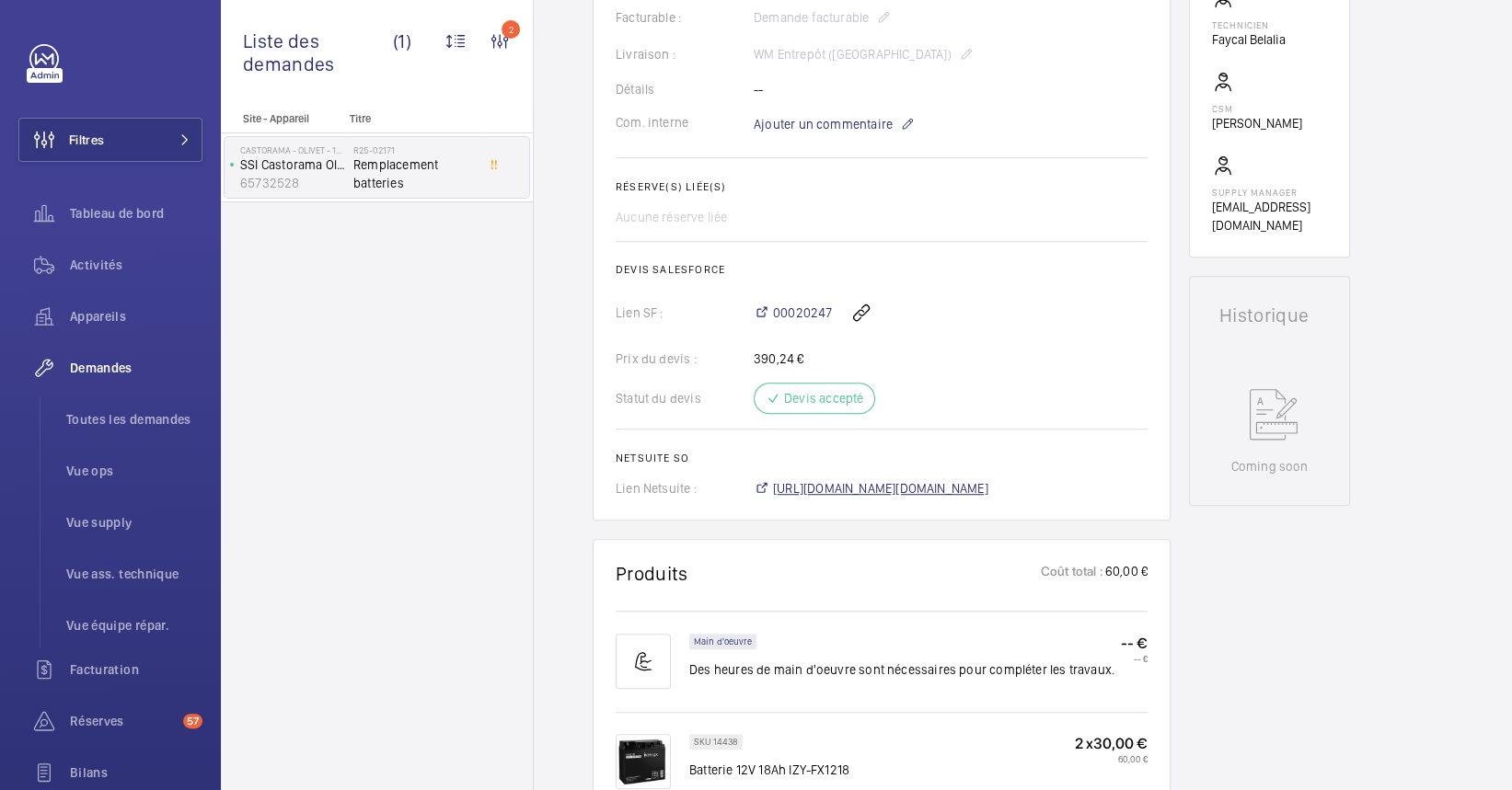
click at [913, 488] on wm-front-card-body "La demande de réparation a été créée le [DATE] pour le remplacement des batteri…" at bounding box center [881, 99] width 532 height 794
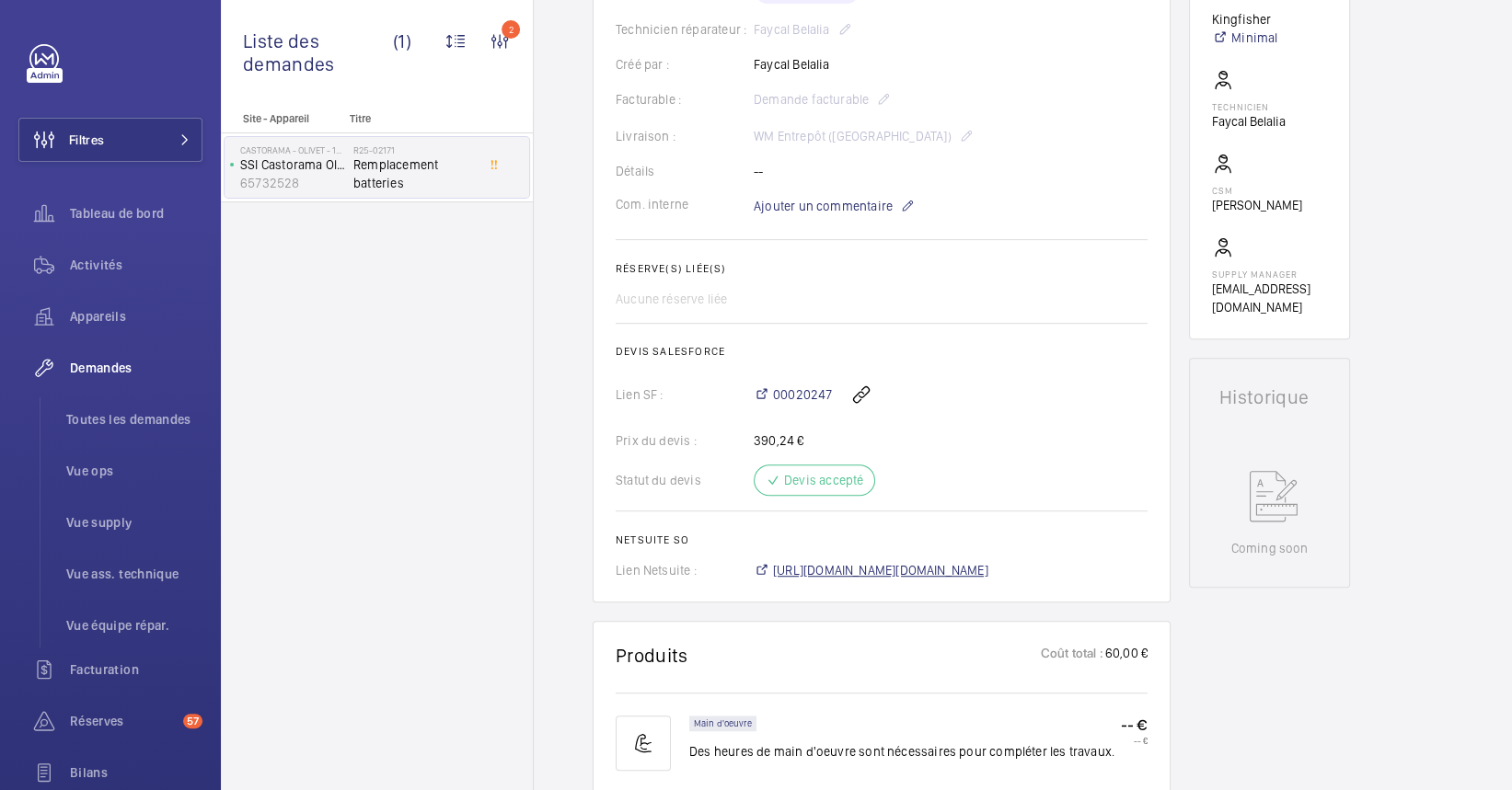
scroll to position [422, 0]
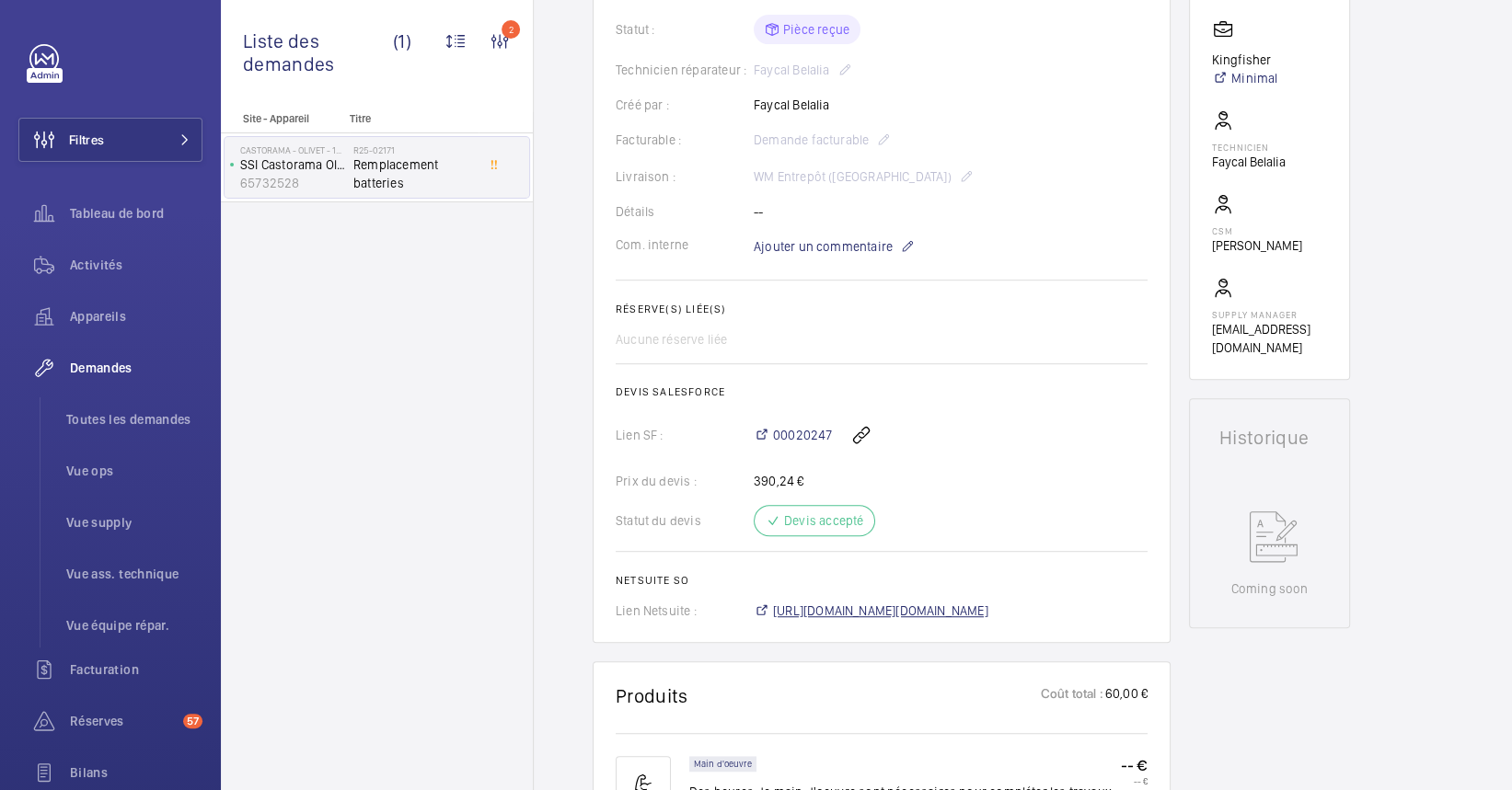
click at [946, 610] on span "[URL][DOMAIN_NAME][DOMAIN_NAME]" at bounding box center [880, 610] width 216 height 19
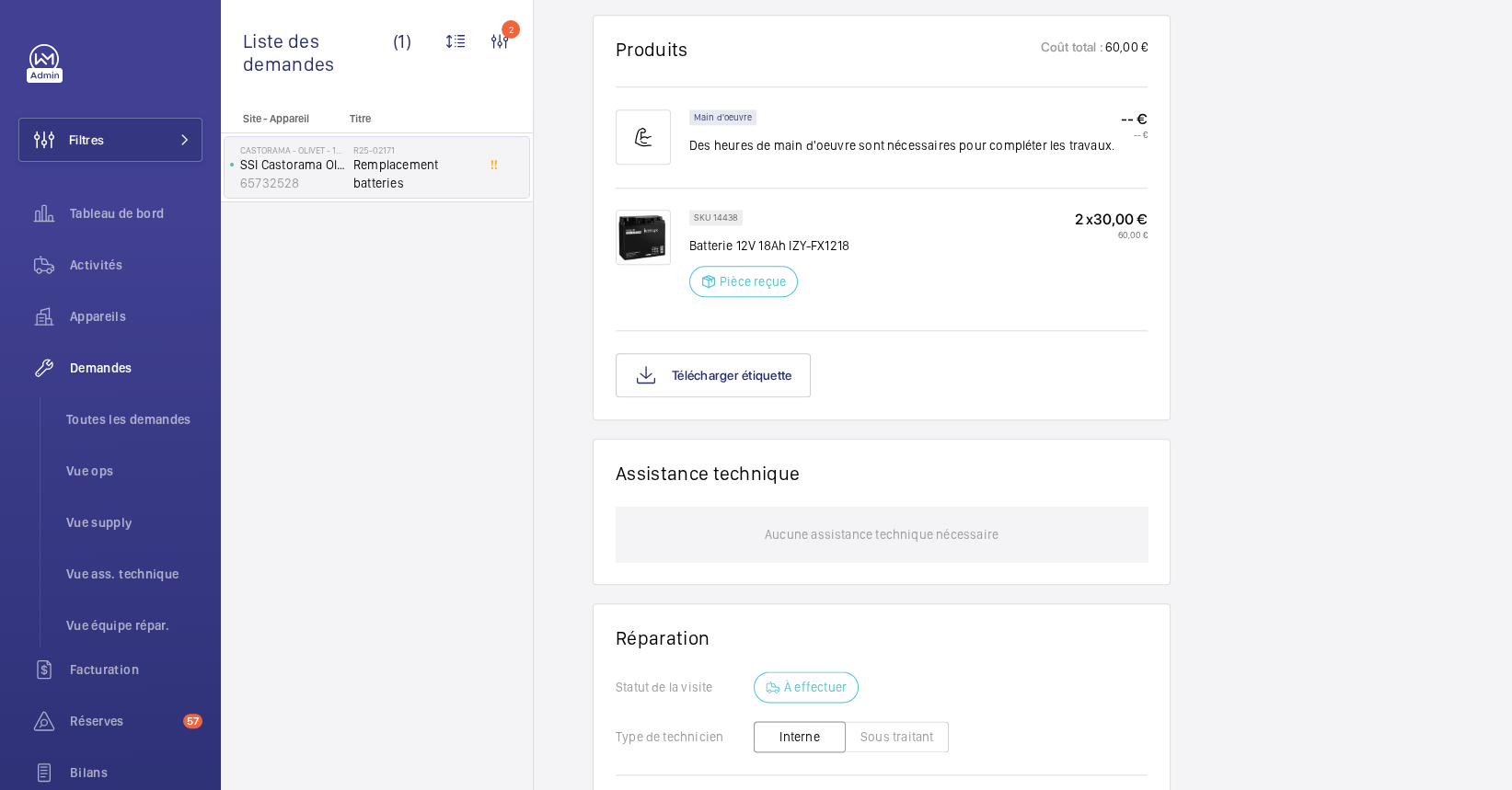
scroll to position [980, 0]
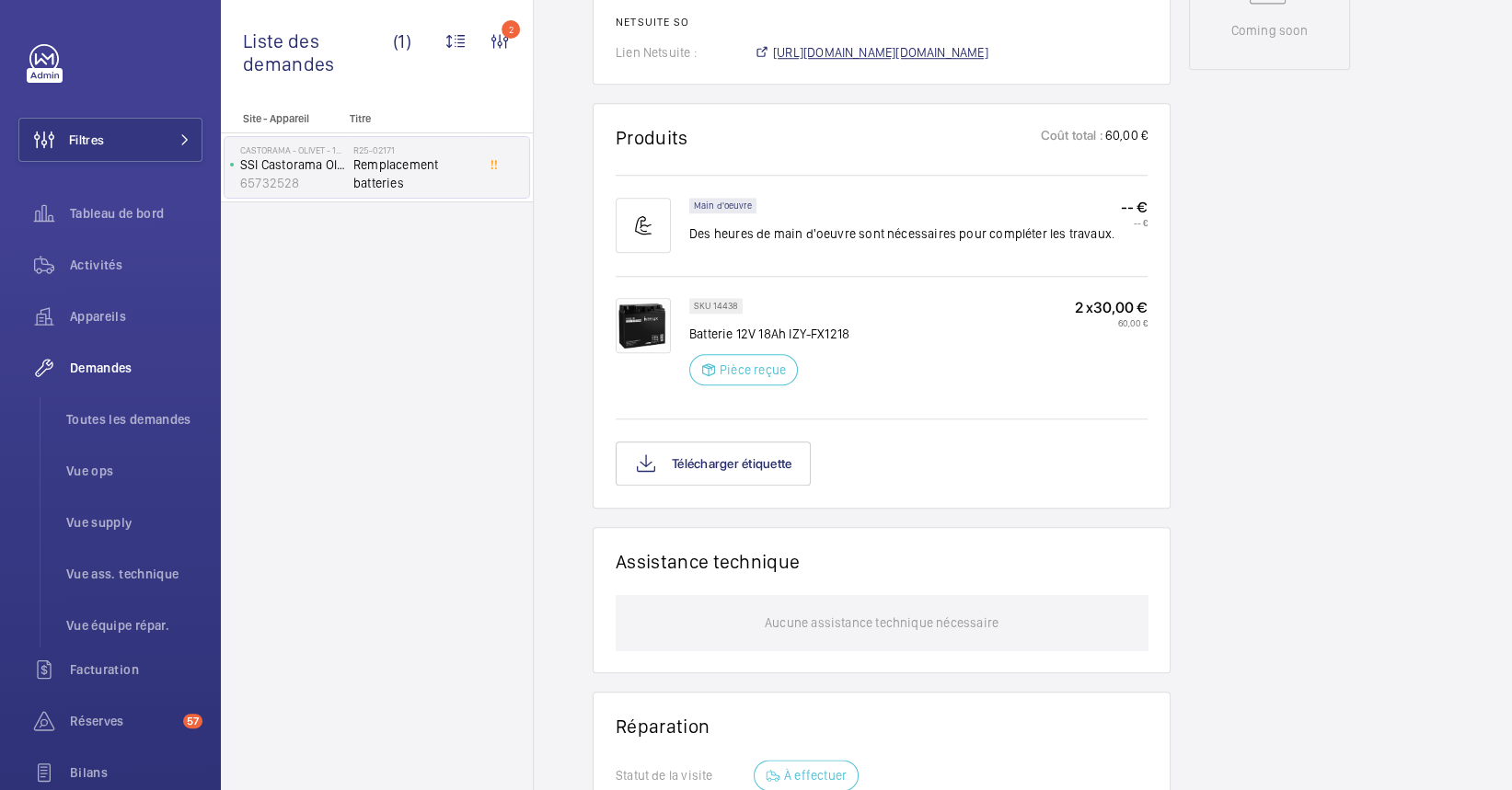
click at [840, 54] on span "[URL][DOMAIN_NAME][DOMAIN_NAME]" at bounding box center [880, 52] width 216 height 19
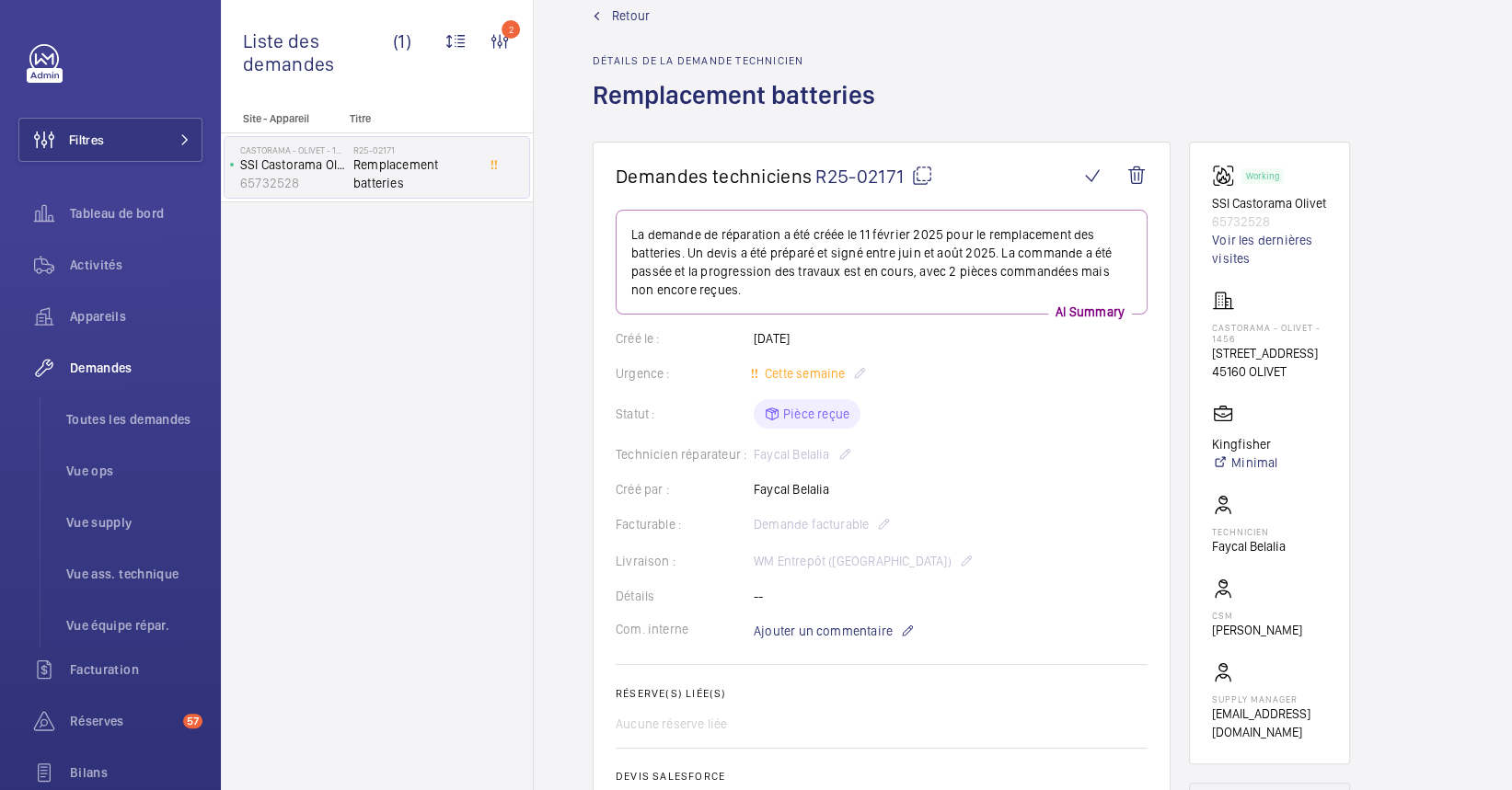
scroll to position [0, 0]
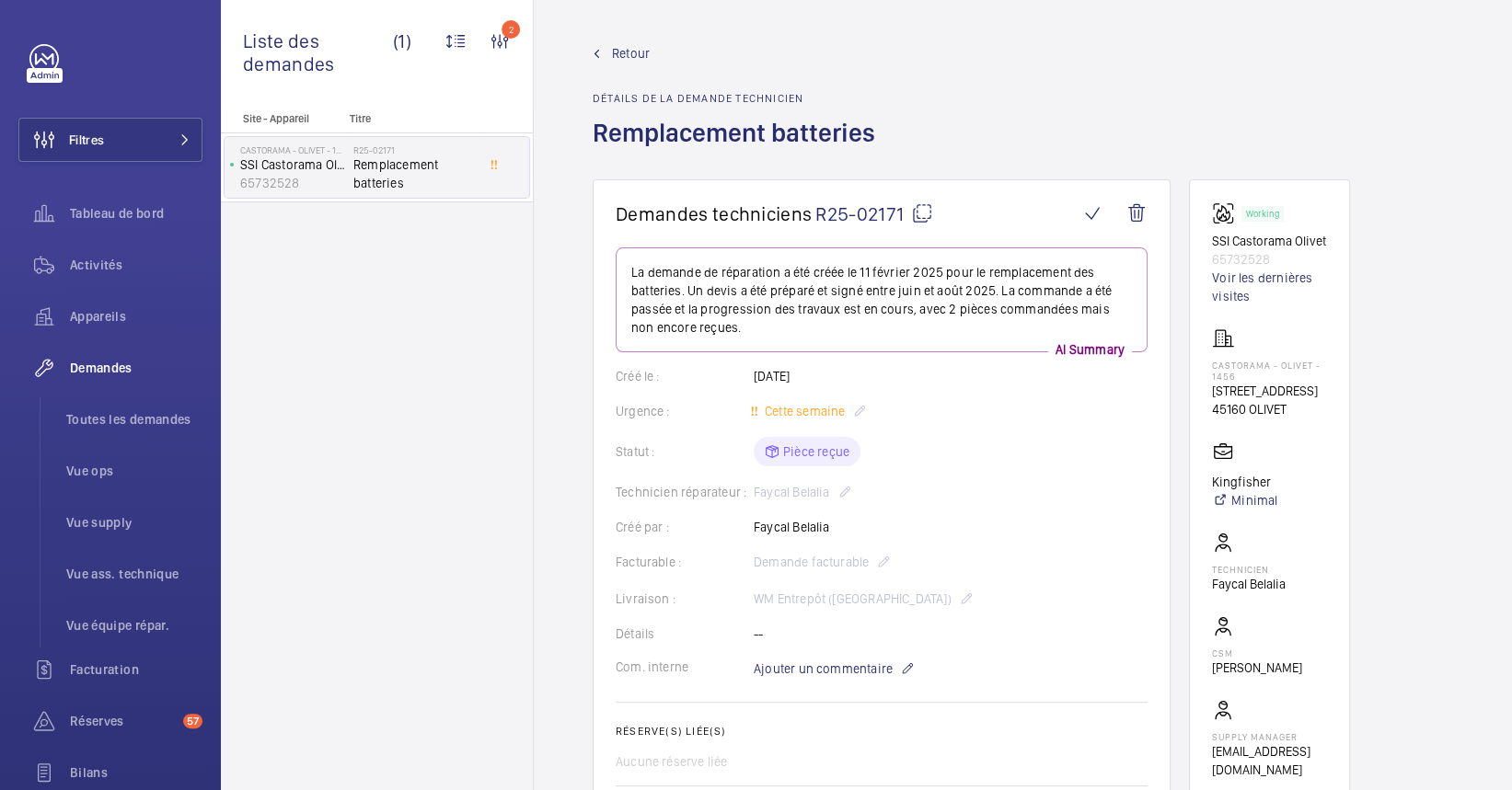
click at [619, 52] on span "Retour" at bounding box center [630, 53] width 37 height 19
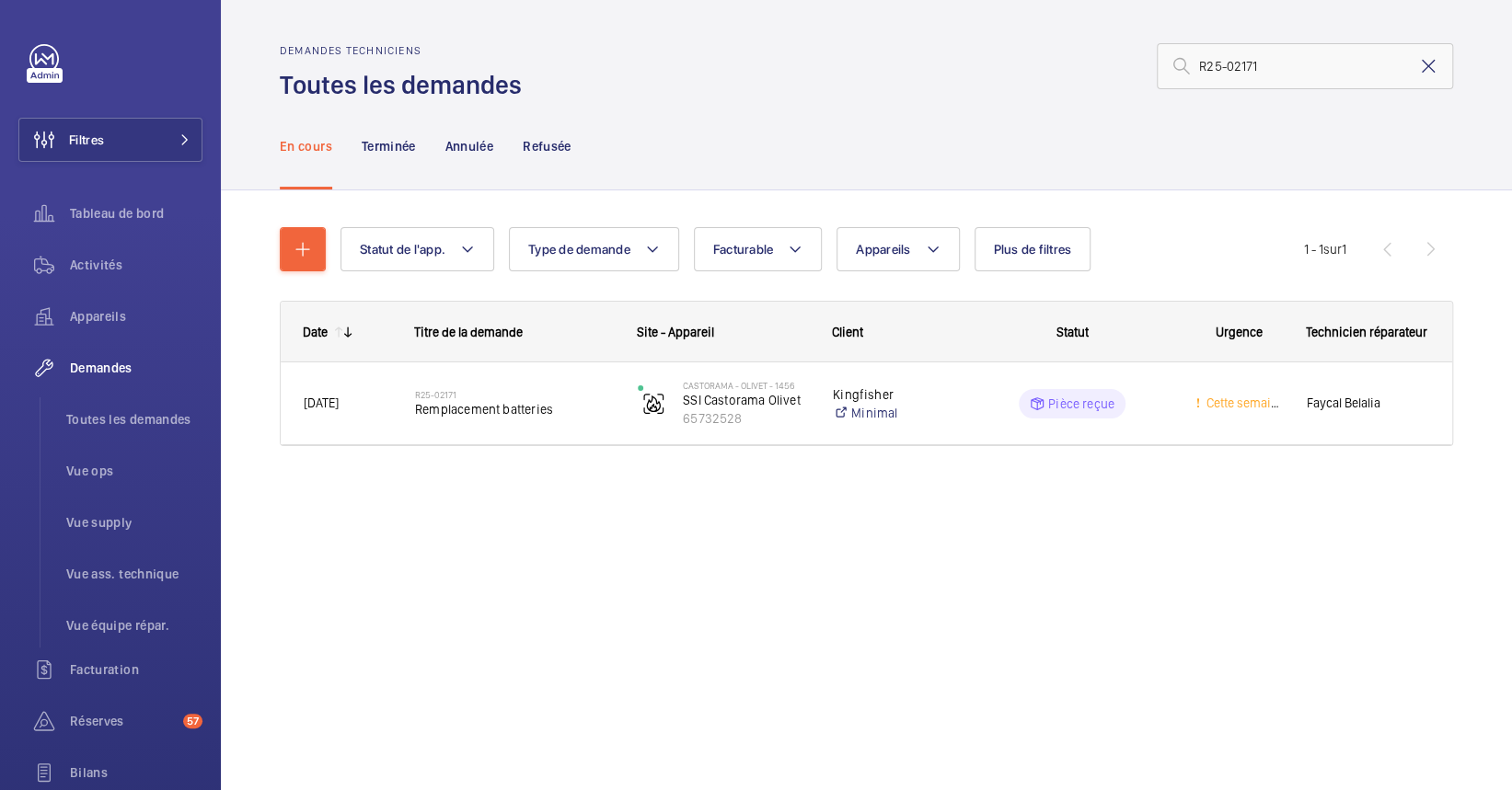
click at [1418, 62] on mat-icon at bounding box center [1427, 66] width 22 height 22
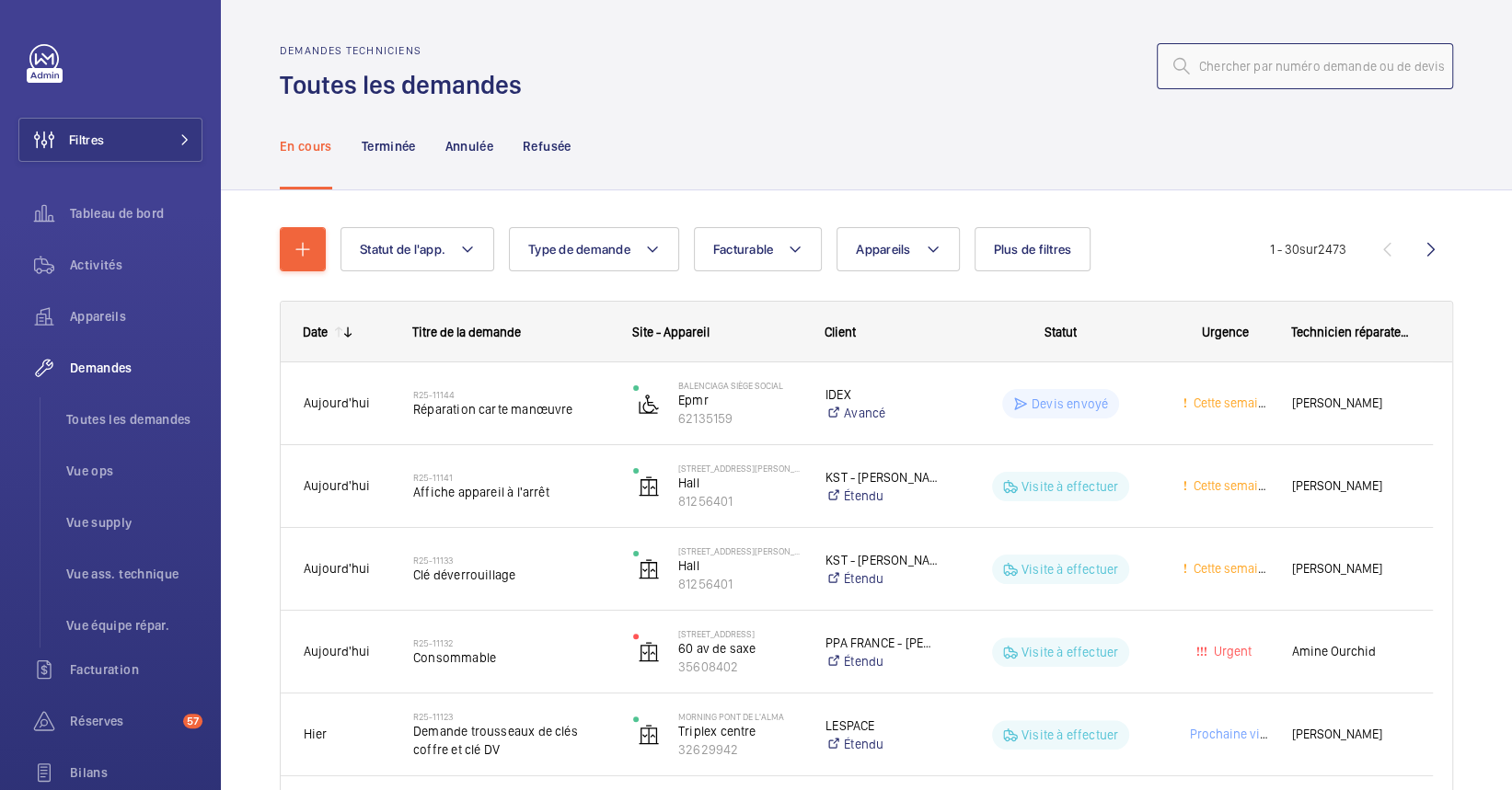
click at [1355, 57] on input "text" at bounding box center [1304, 66] width 296 height 46
click at [1244, 69] on input "text" at bounding box center [1304, 66] width 296 height 46
type input "r"
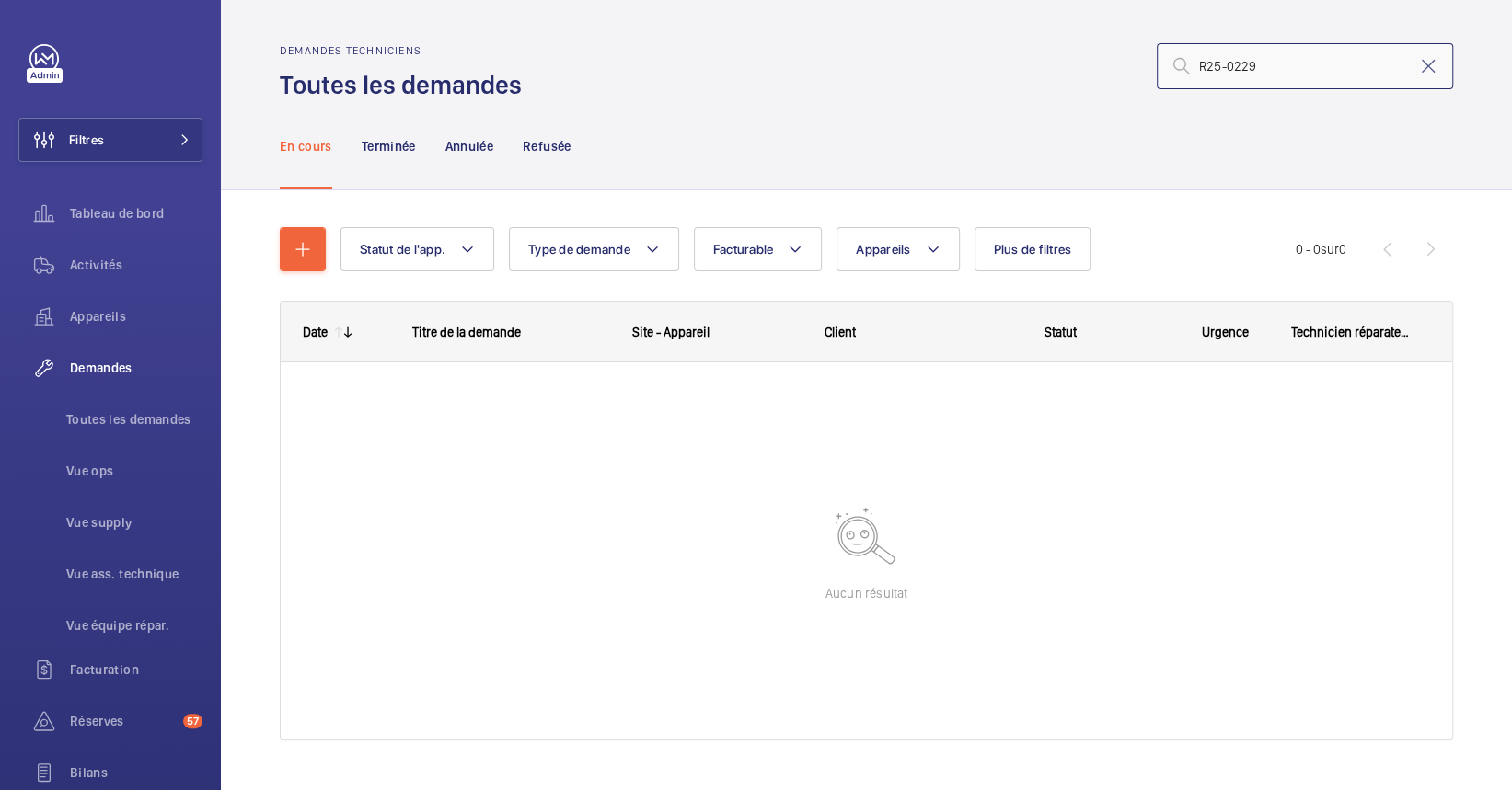
click at [1227, 56] on input "R25-0229" at bounding box center [1304, 66] width 296 height 46
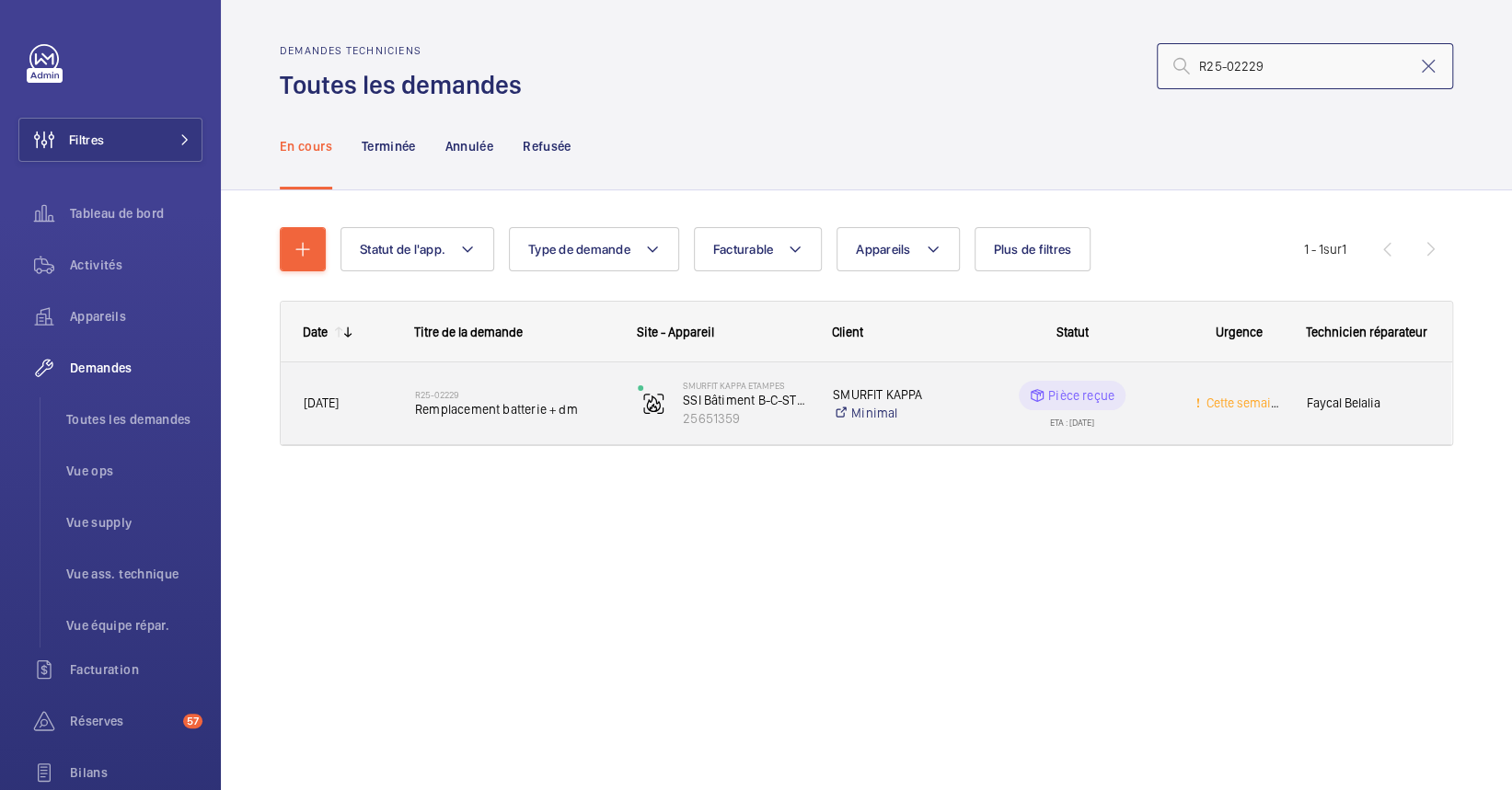
type input "R25-02229"
click at [492, 421] on div "R25-02229 Remplacement batterie + dm" at bounding box center [514, 403] width 199 height 53
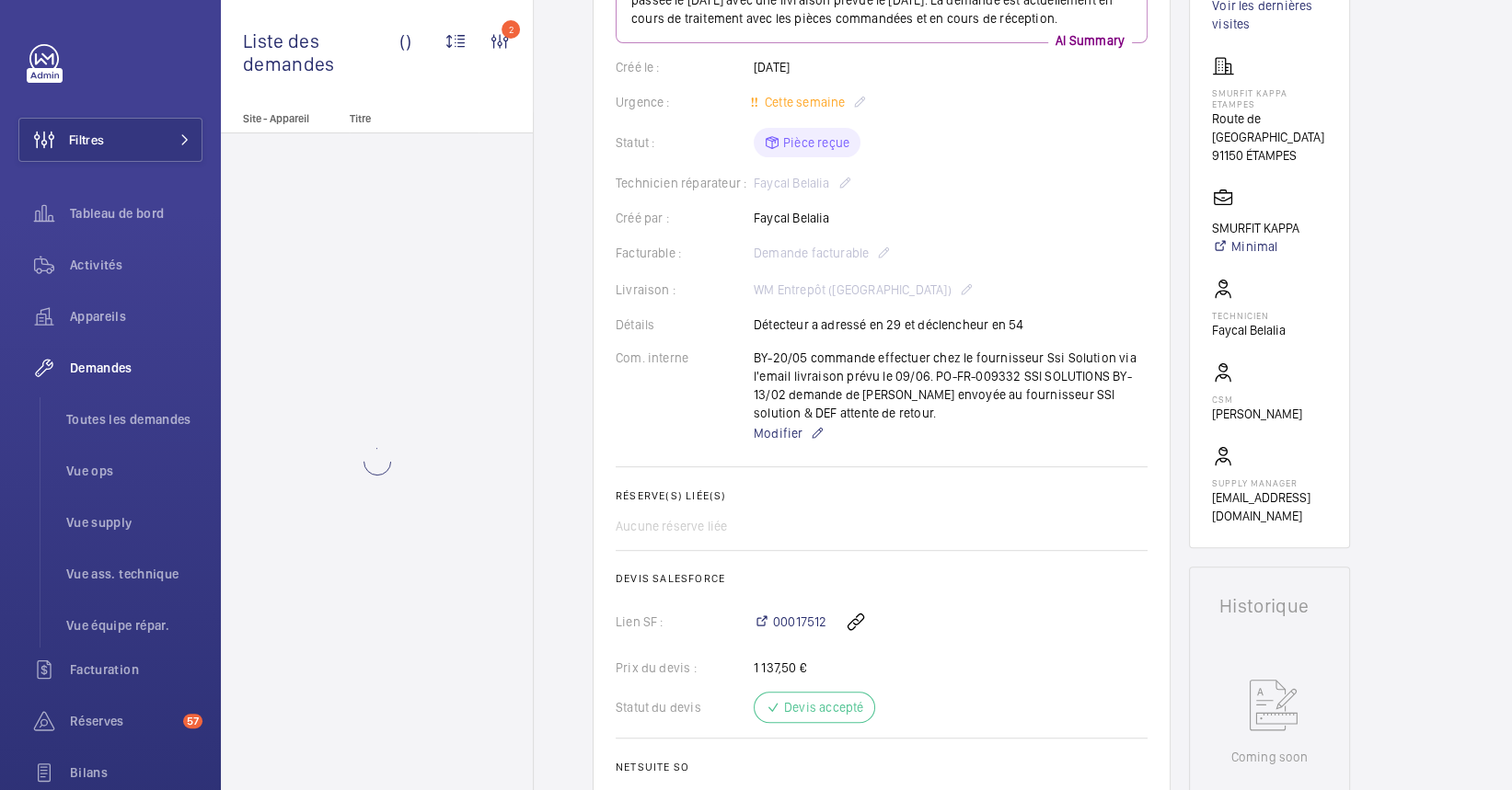
scroll to position [980, 0]
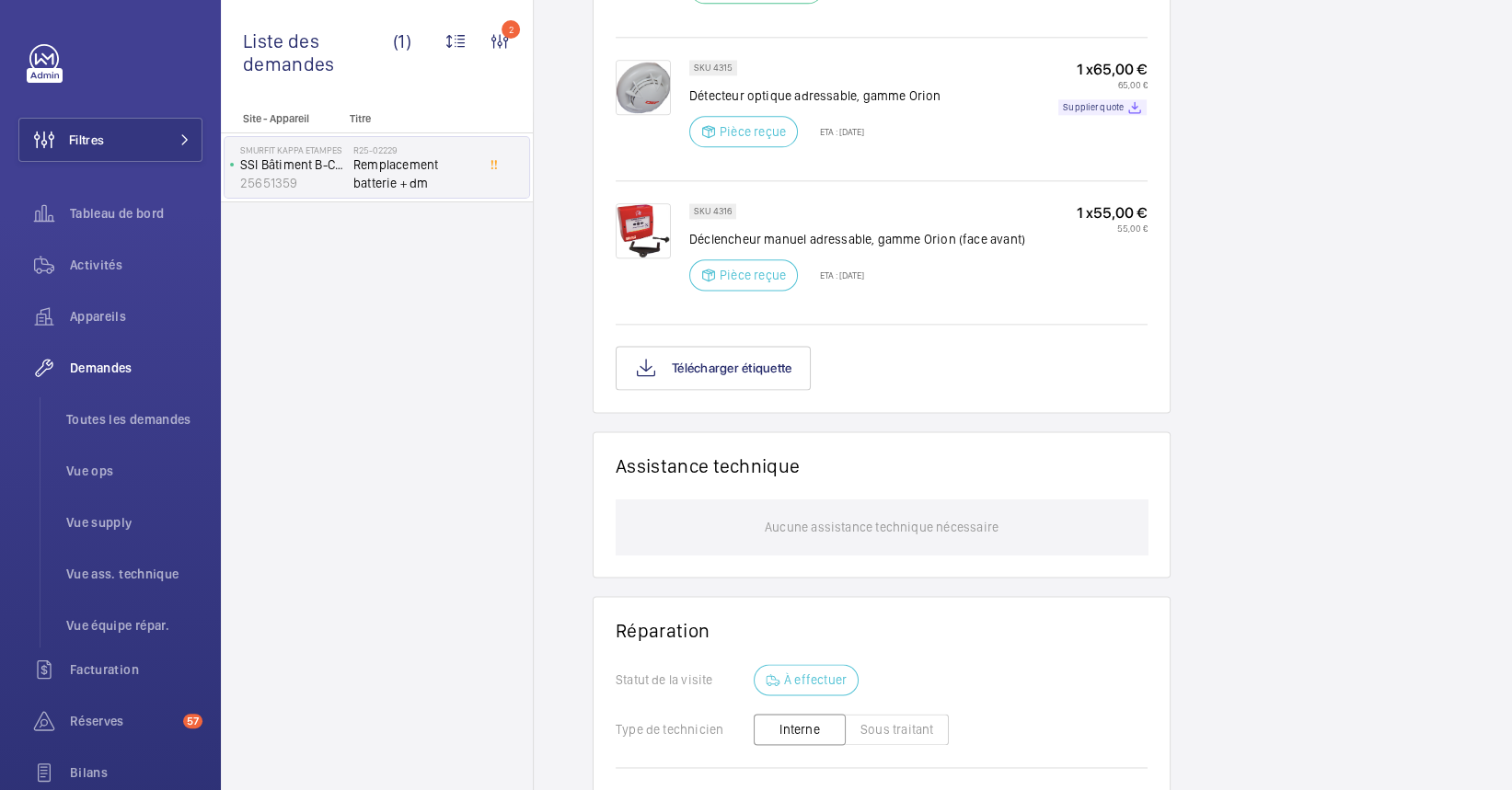
scroll to position [1471, 0]
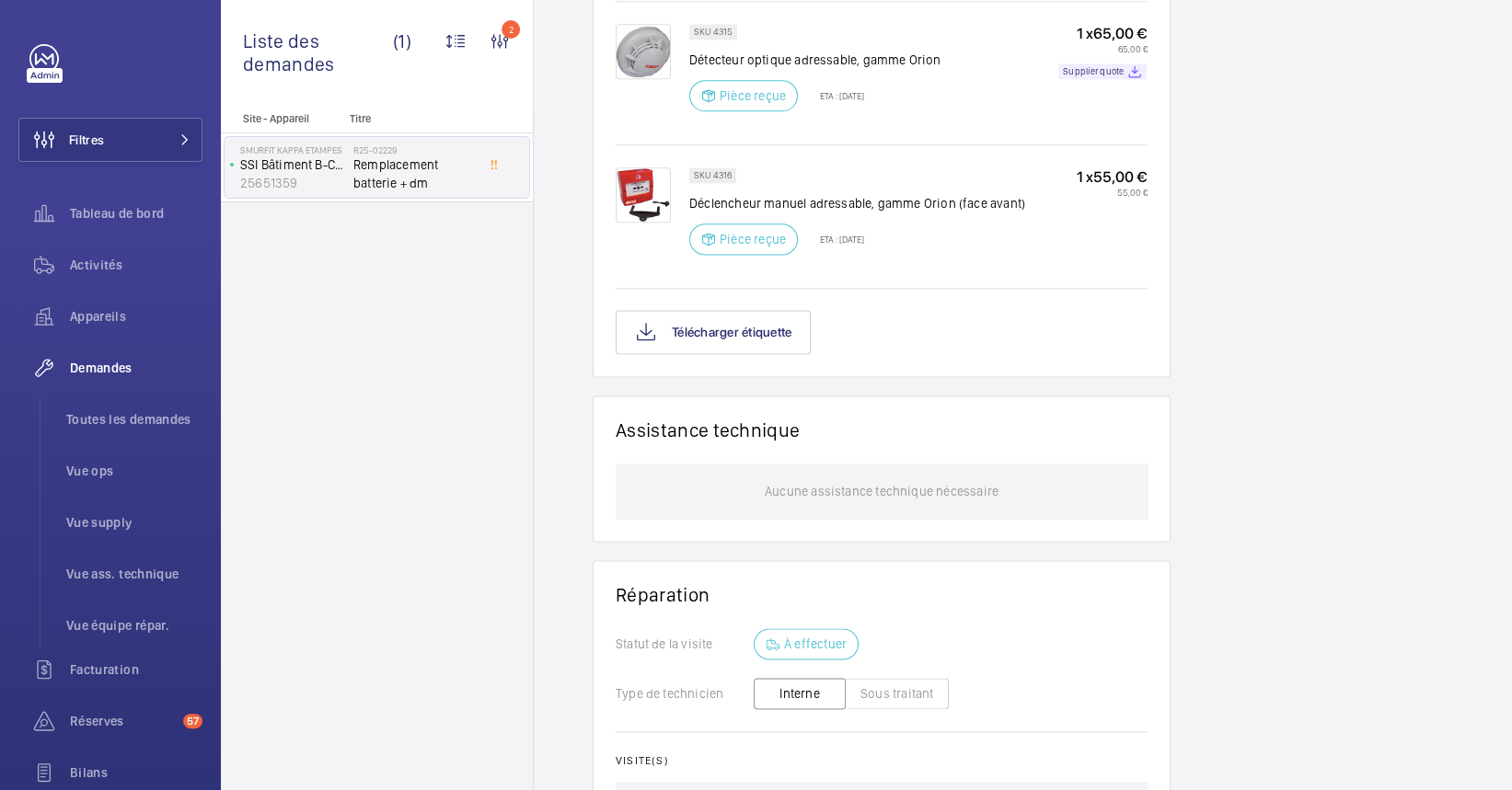
click at [718, 35] on p "SKU 4315" at bounding box center [713, 31] width 38 height 7
click at [863, 105] on div "Pièce reçue ETA : [DATE]" at bounding box center [777, 95] width 175 height 31
click at [680, 354] on button "Télécharger étiquette" at bounding box center [713, 332] width 195 height 44
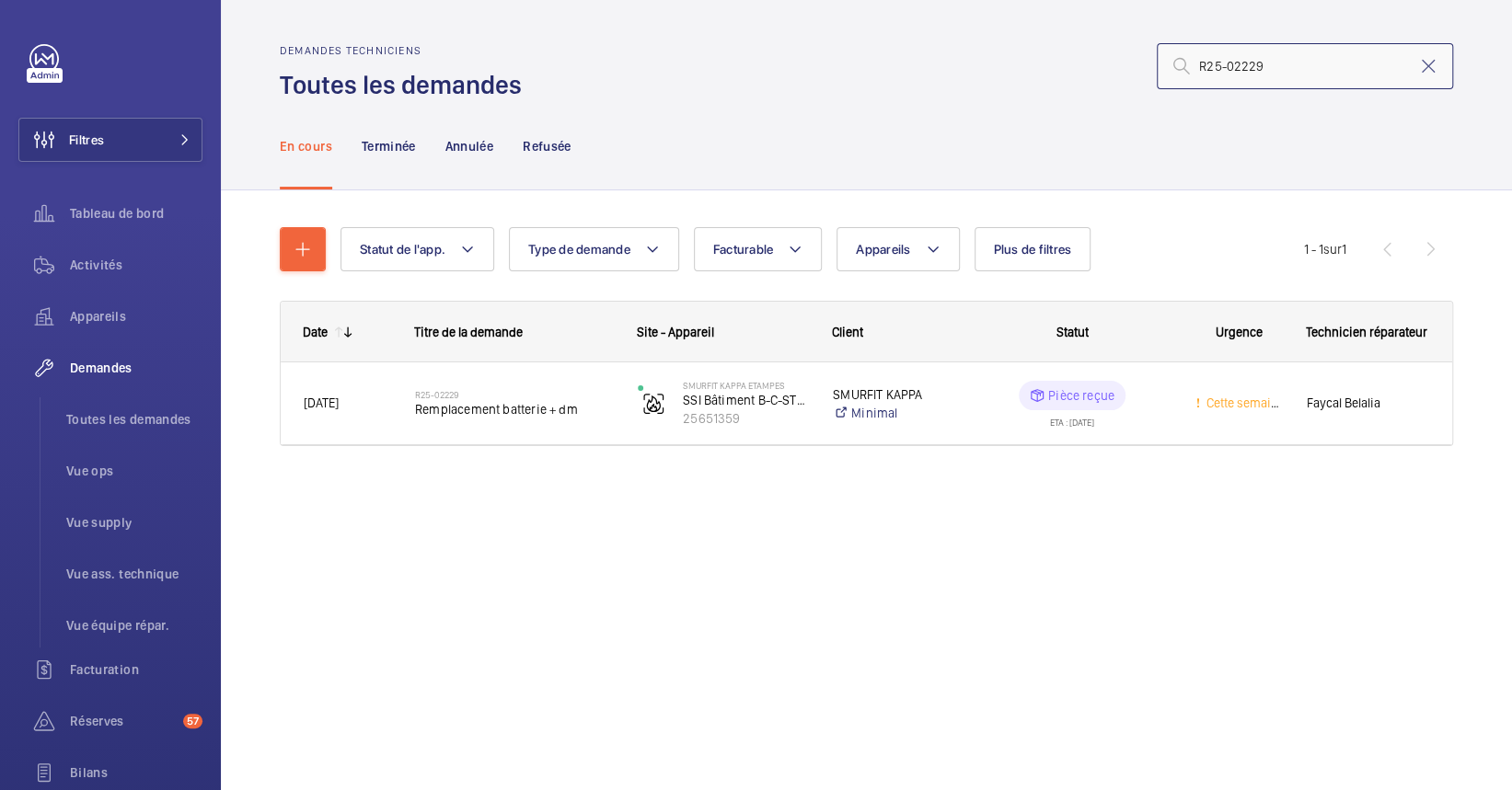
click at [1262, 78] on input "R25-02229" at bounding box center [1304, 66] width 296 height 46
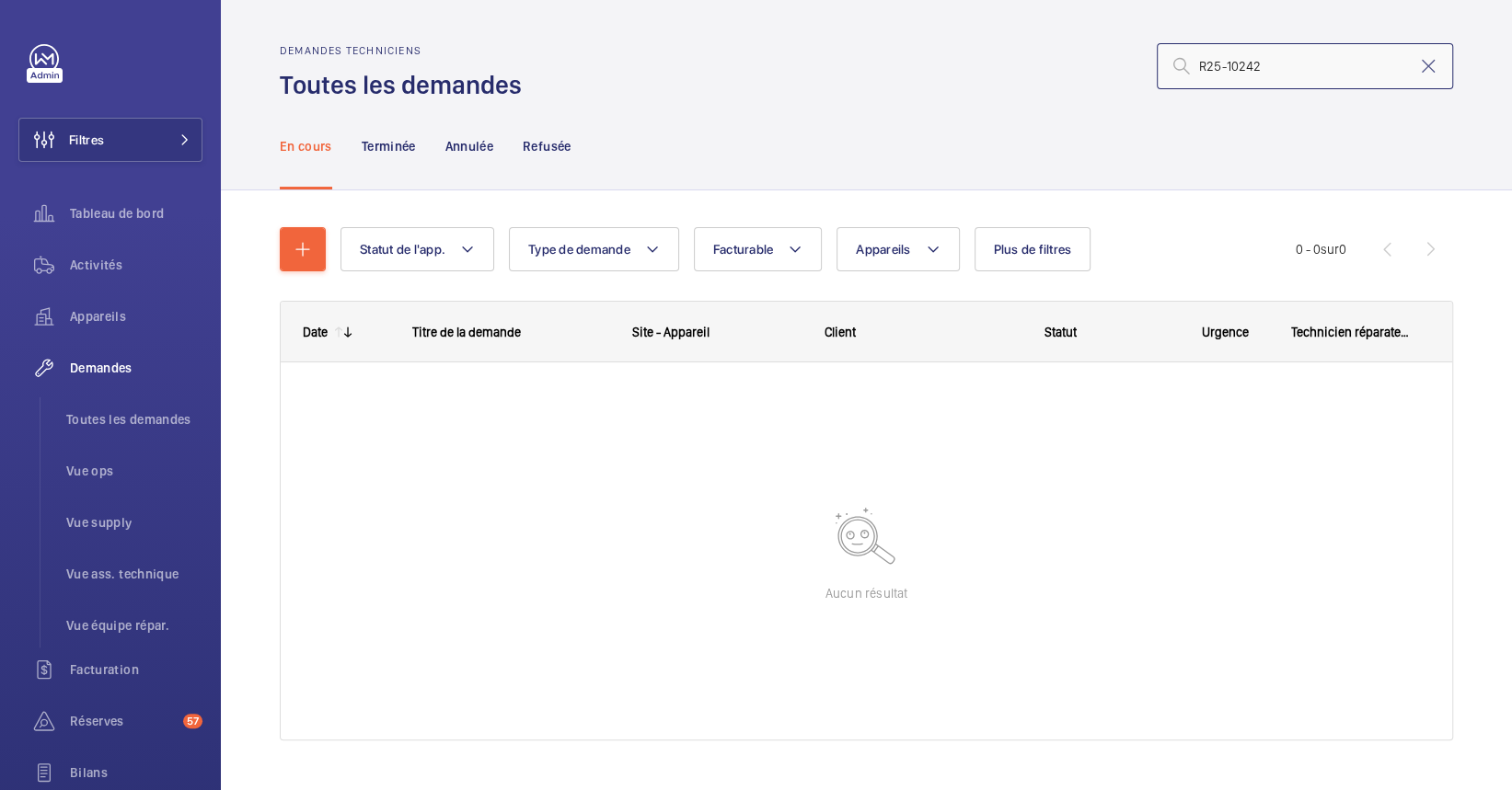
click at [1254, 78] on input "R25-10242" at bounding box center [1304, 66] width 296 height 46
click at [1183, 77] on input "R25-10242" at bounding box center [1304, 66] width 296 height 46
click at [381, 135] on div "Terminée" at bounding box center [388, 146] width 54 height 88
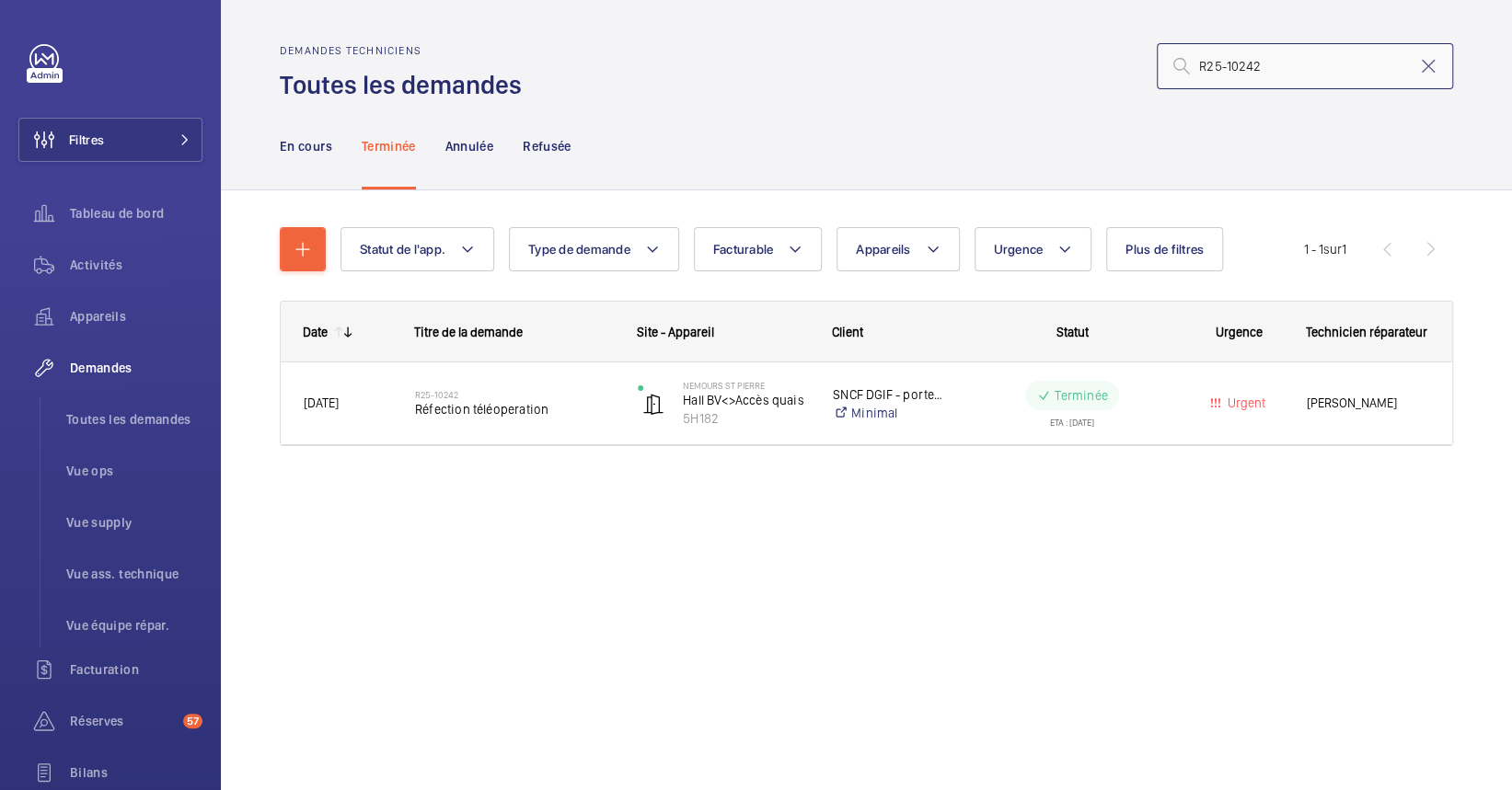
click at [1298, 85] on input "R25-10242" at bounding box center [1304, 66] width 296 height 46
drag, startPoint x: 1246, startPoint y: 69, endPoint x: 1286, endPoint y: 73, distance: 40.2
click at [1245, 69] on input "R25-10242" at bounding box center [1304, 66] width 296 height 46
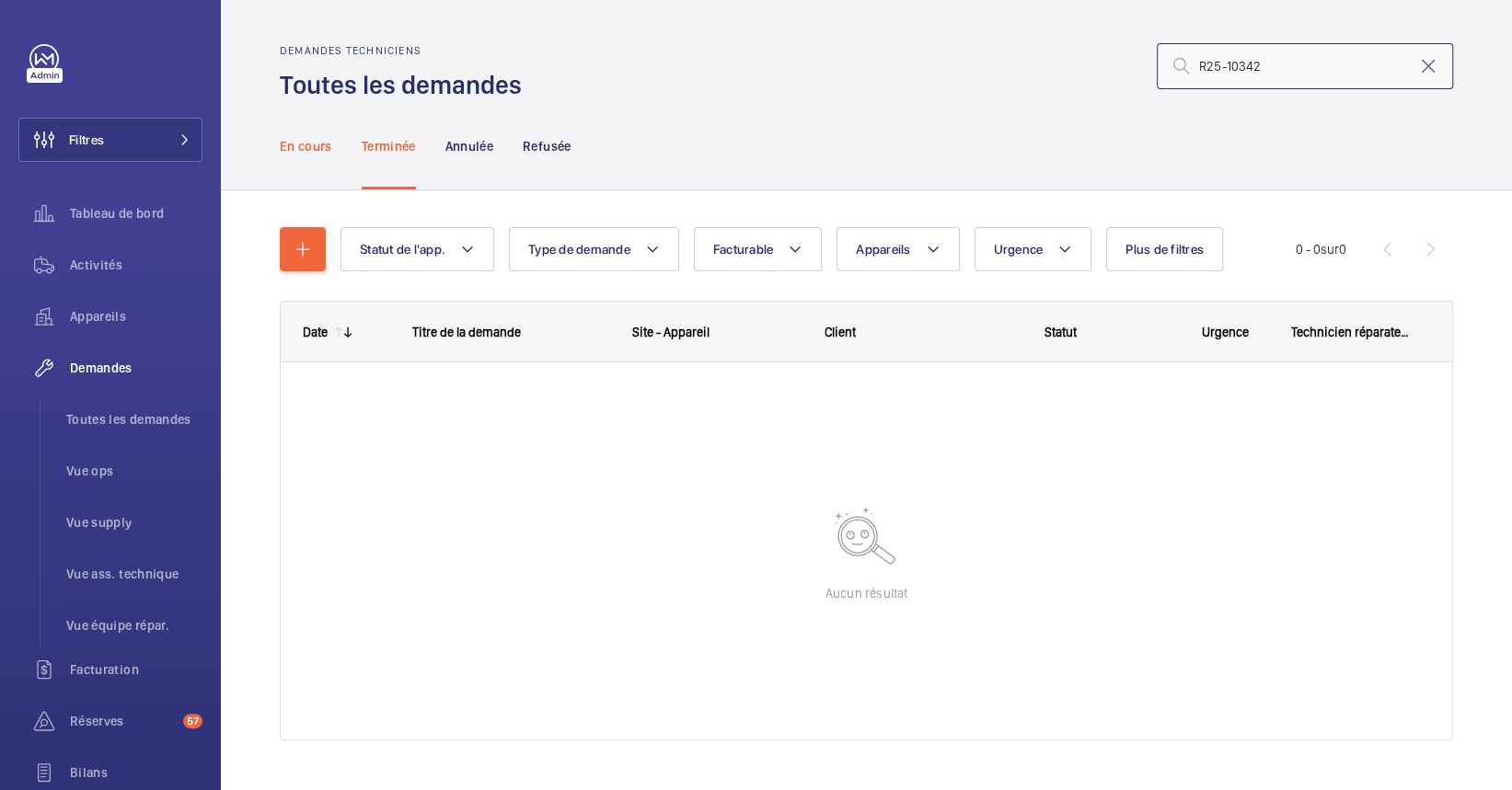
type input "R25-10342"
click at [323, 124] on div "En cours" at bounding box center [305, 146] width 52 height 88
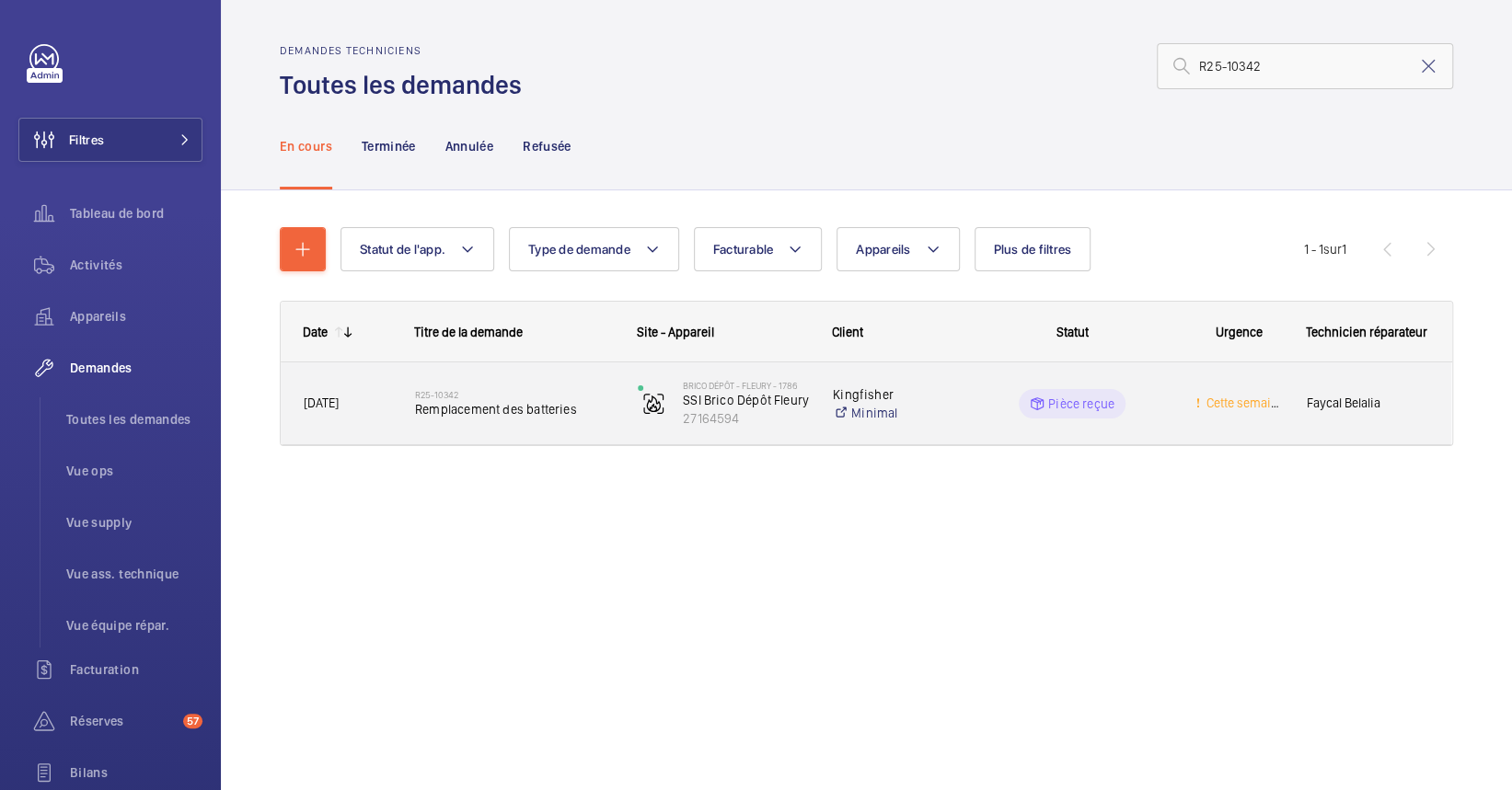
click at [582, 428] on div "R25-10342 Remplacement des batteries" at bounding box center [514, 403] width 199 height 53
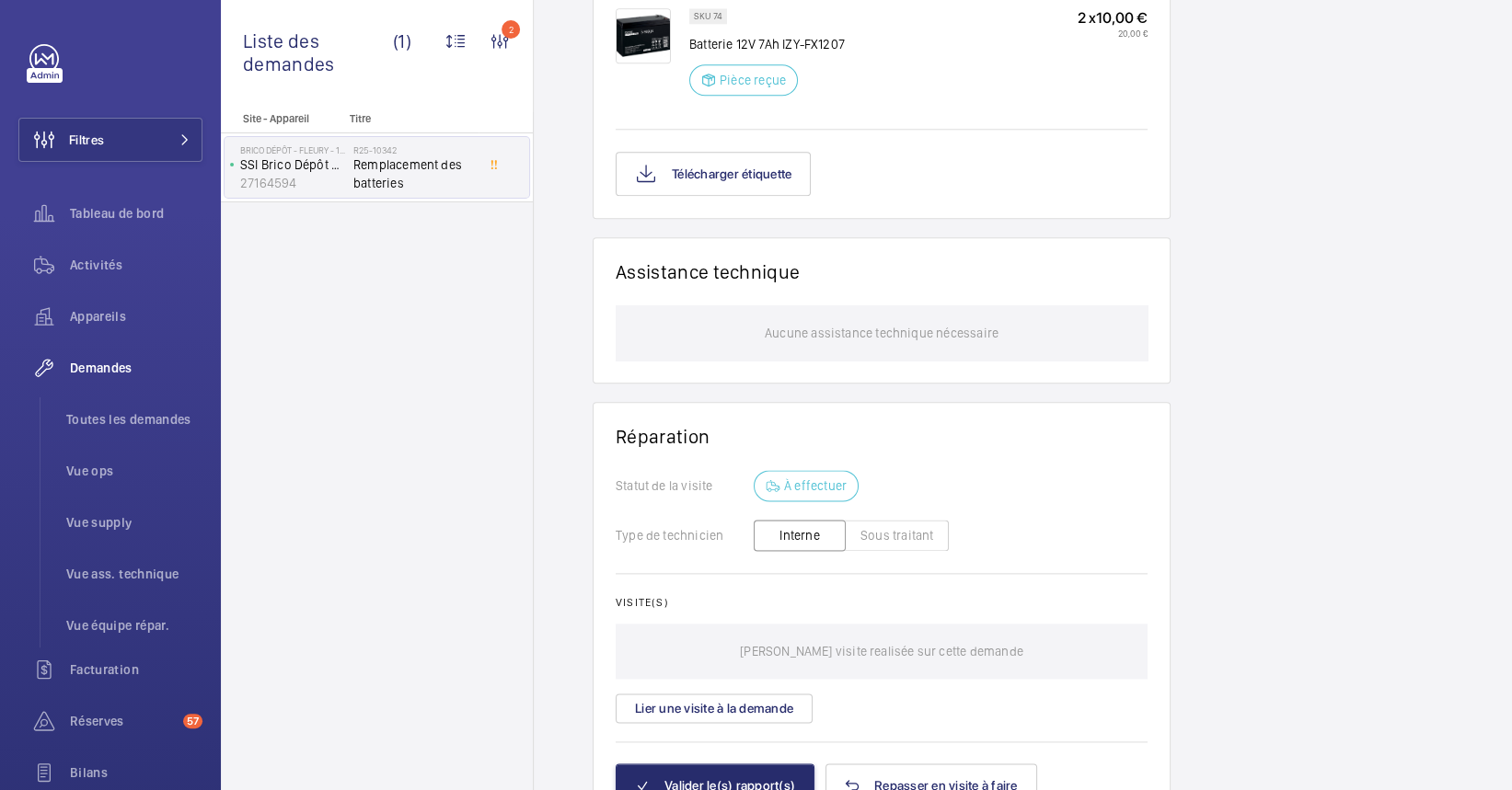
scroll to position [1104, 0]
